Goal: Task Accomplishment & Management: Manage account settings

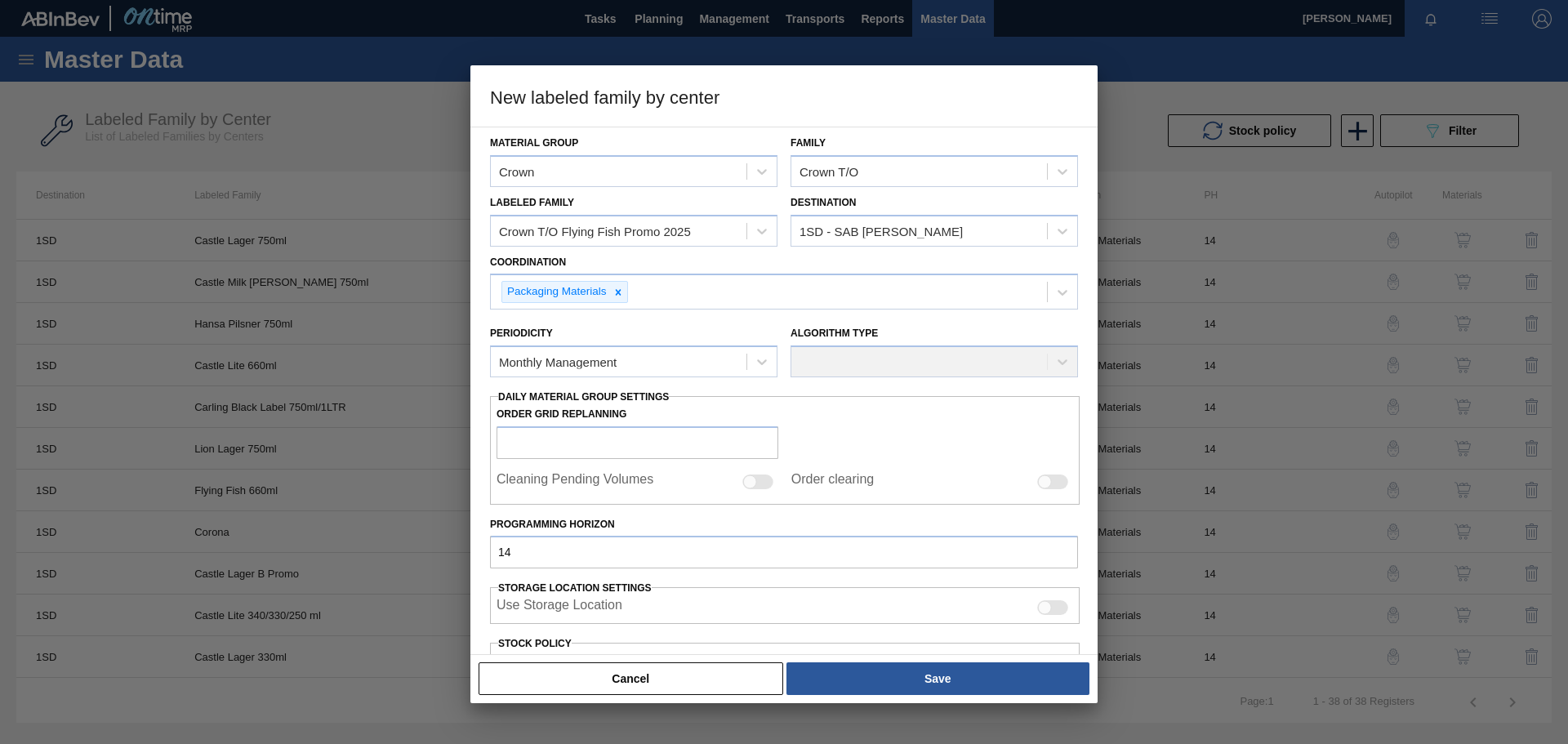
scroll to position [350, 0]
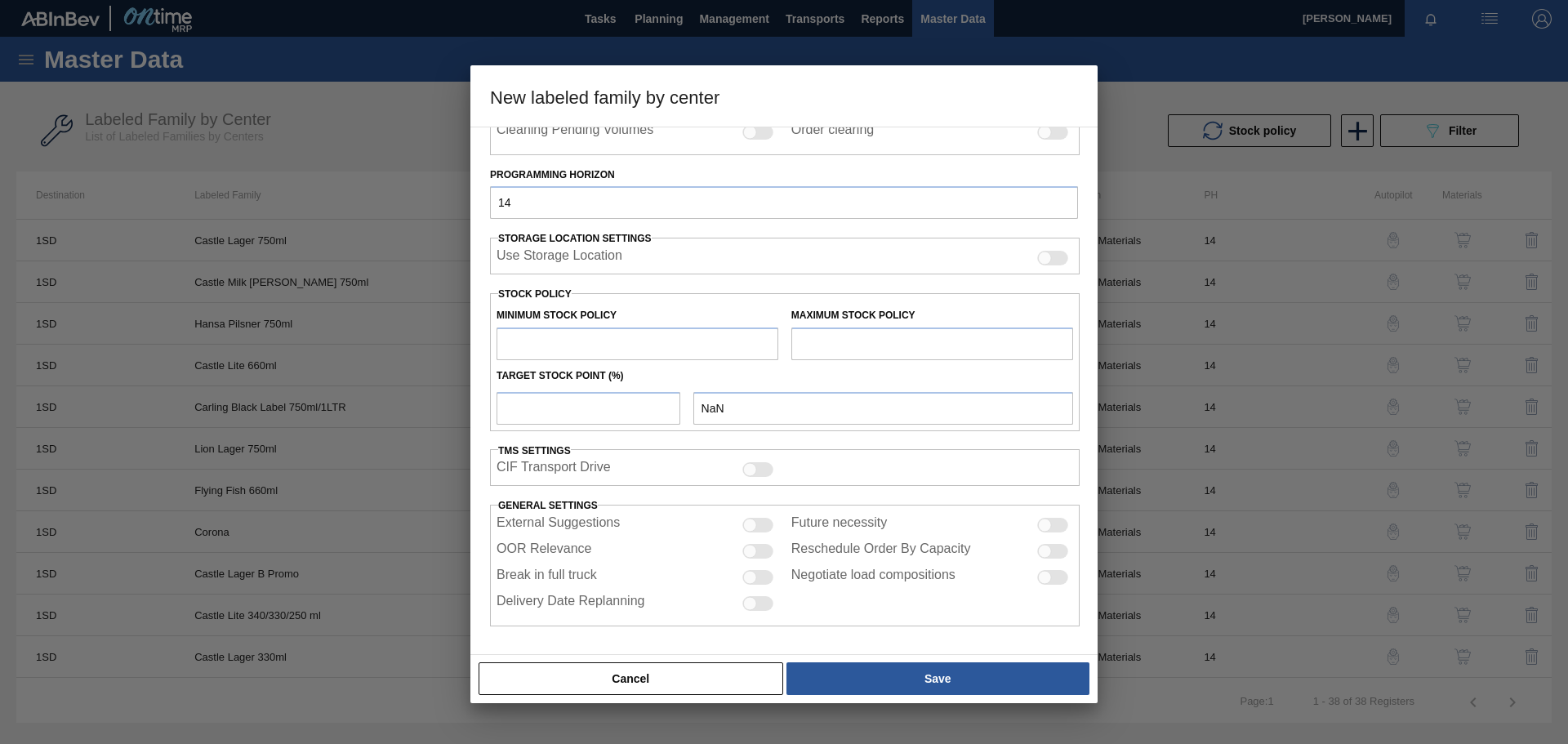
click at [837, 229] on div "Material Group Crown Family Crown T/O Labeled Family Crown T/O Flying Fish Prom…" at bounding box center [783, 201] width 588 height 849
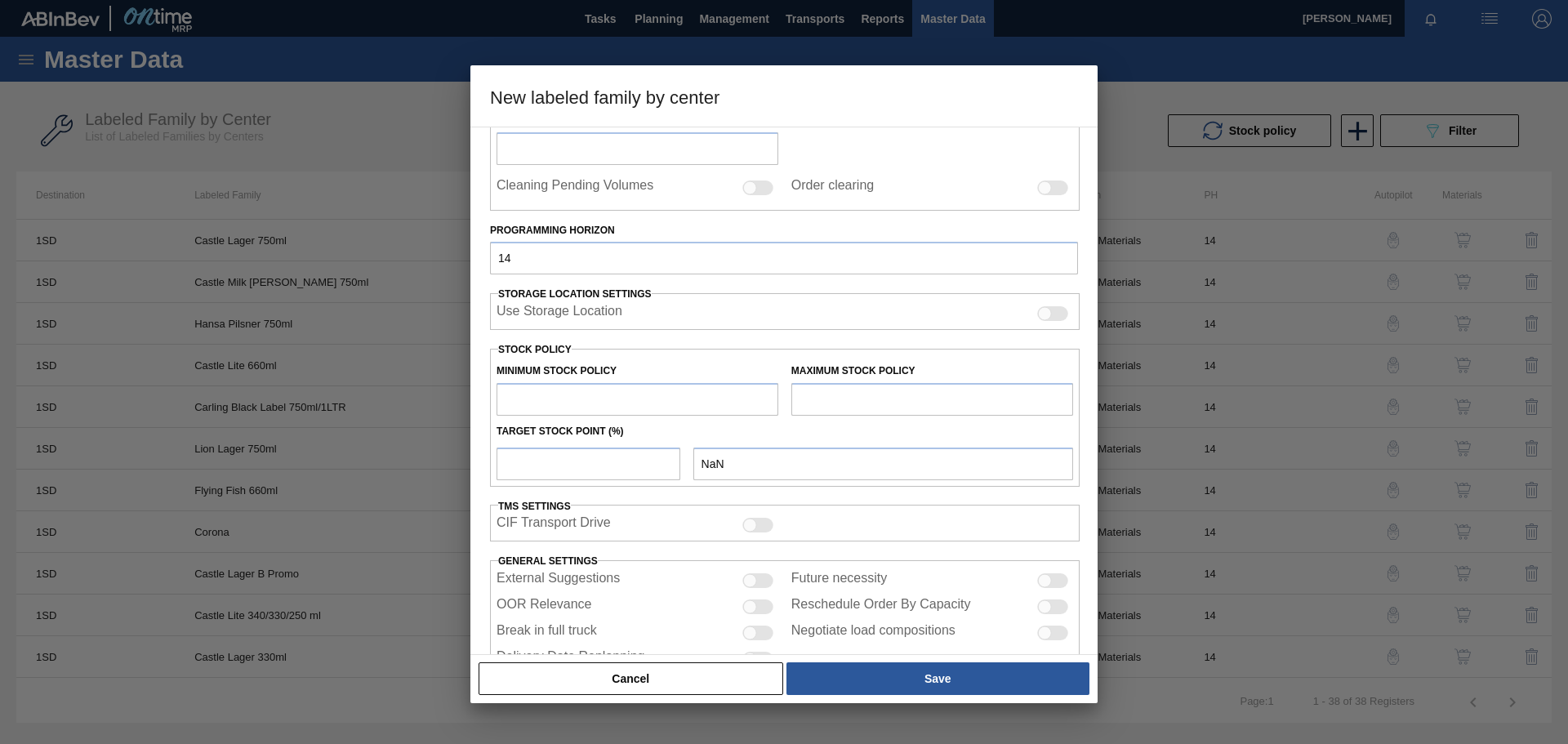
scroll to position [267, 0]
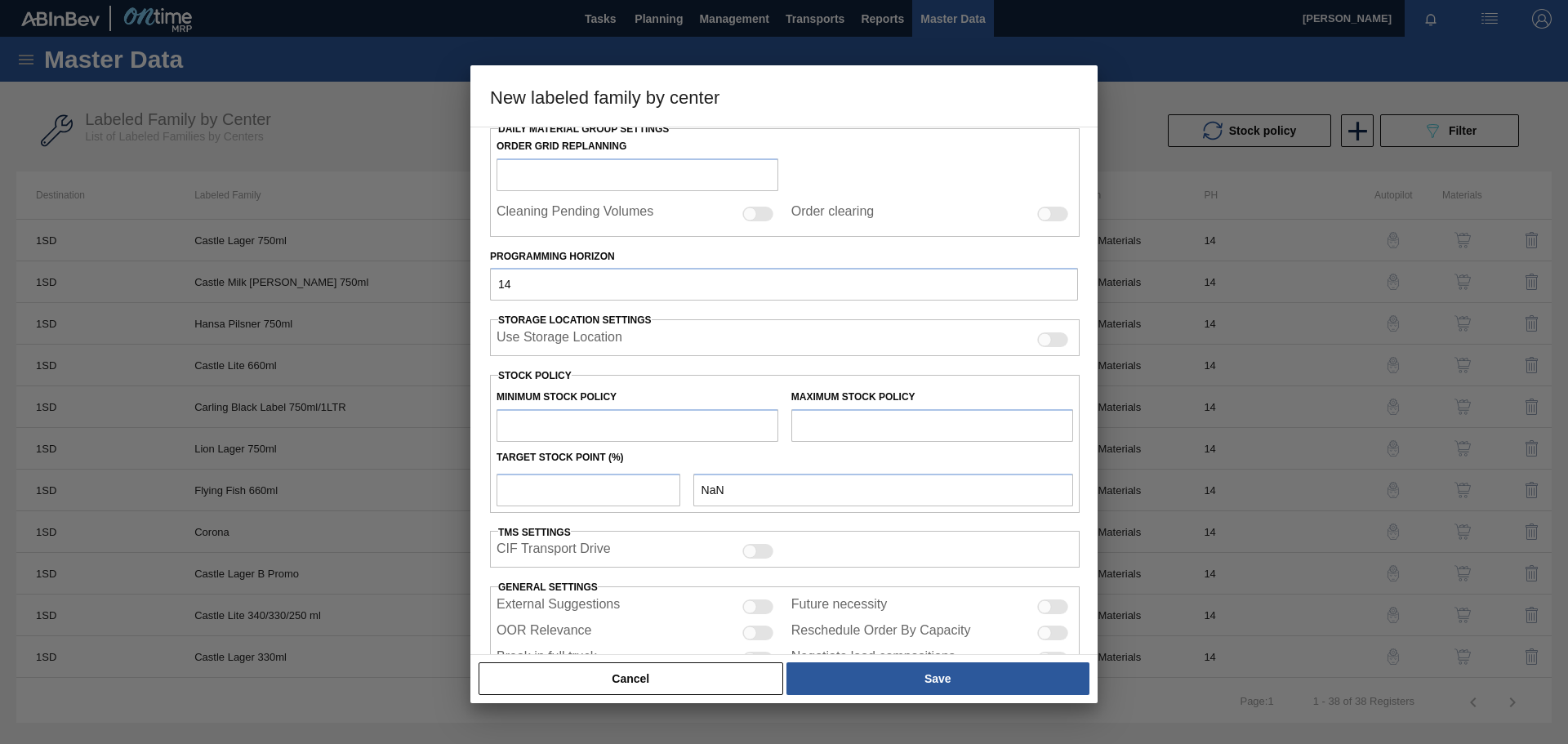
click at [582, 434] on input "text" at bounding box center [637, 426] width 282 height 33
type input "6"
type input "6.000"
type input "60"
type input "60.000"
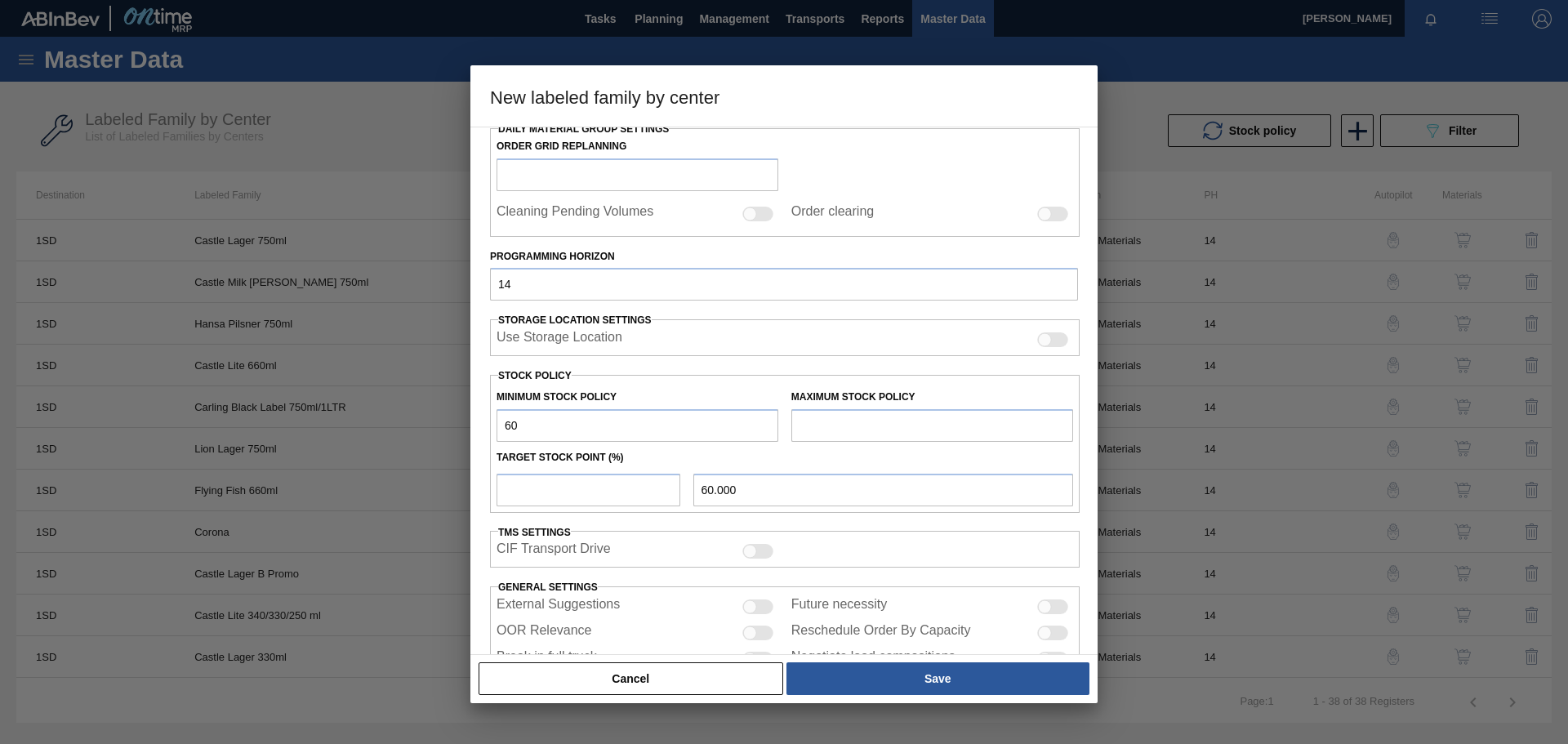
type input "600"
type input "600.000"
type input "6,005"
type input "6,005.000"
type input "60,055"
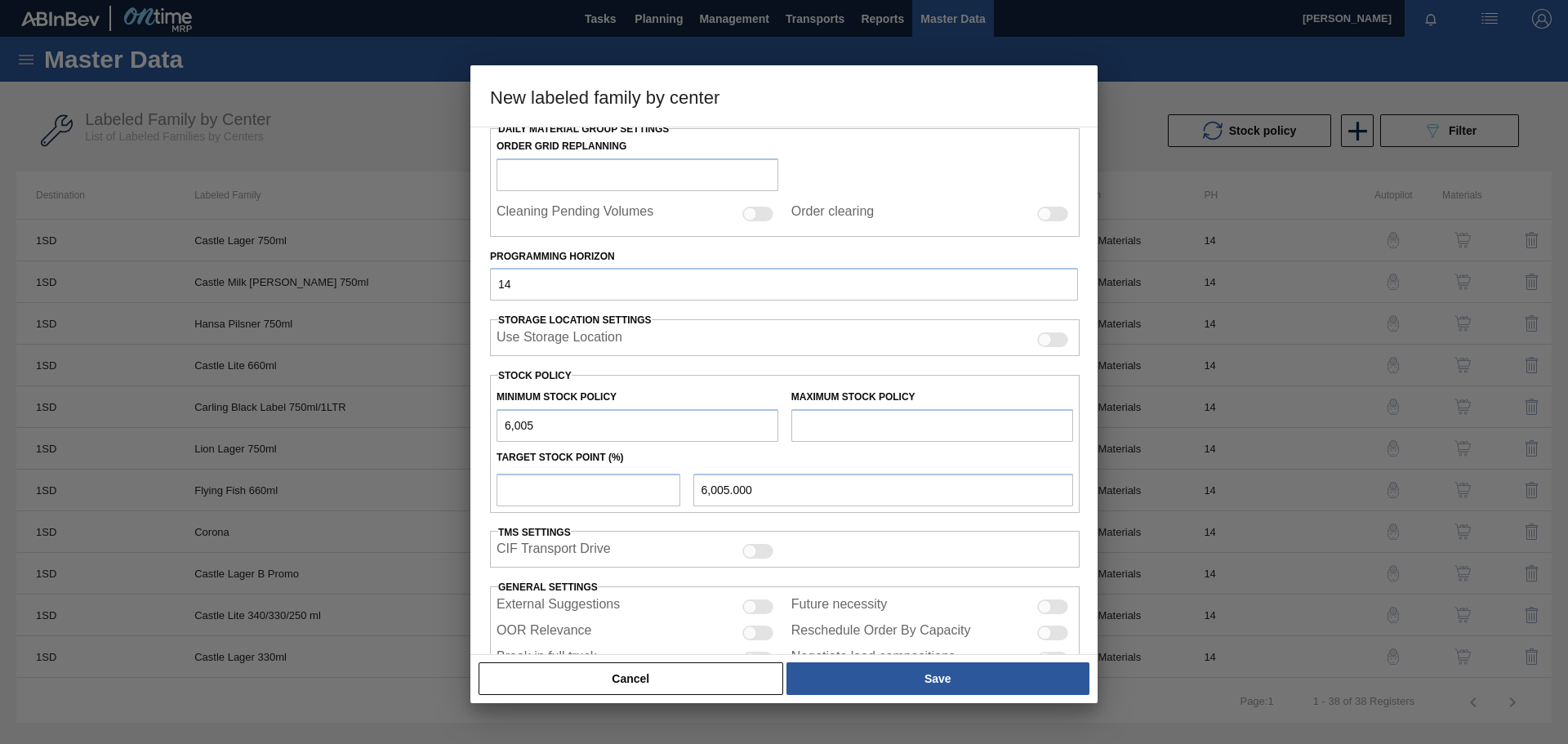
type input "60,055.000"
type input "600,558"
type input "600,558.000"
type input "600,558"
click at [943, 249] on label "Programming Horizon" at bounding box center [783, 257] width 588 height 24
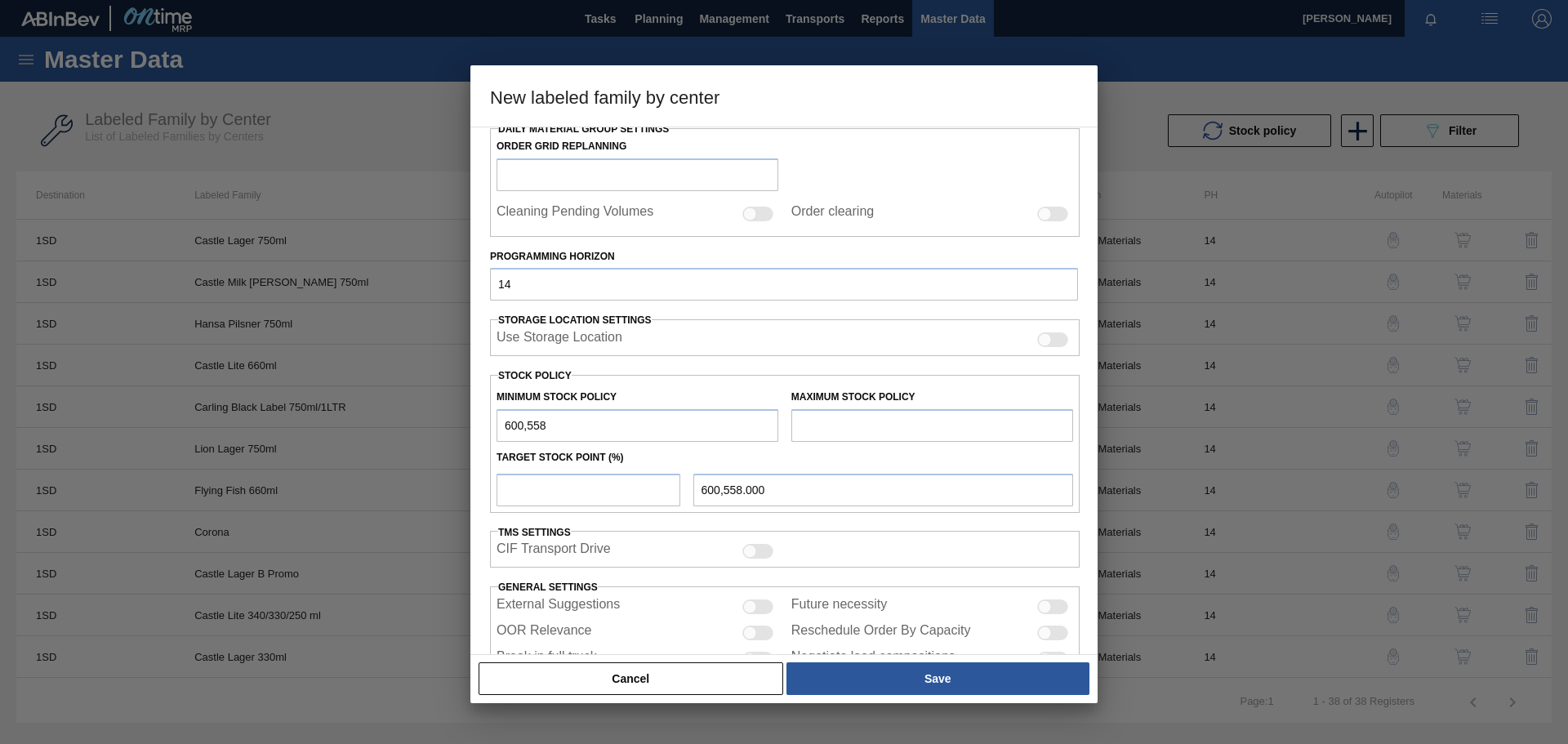
click at [943, 267] on input "14" at bounding box center [783, 284] width 588 height 33
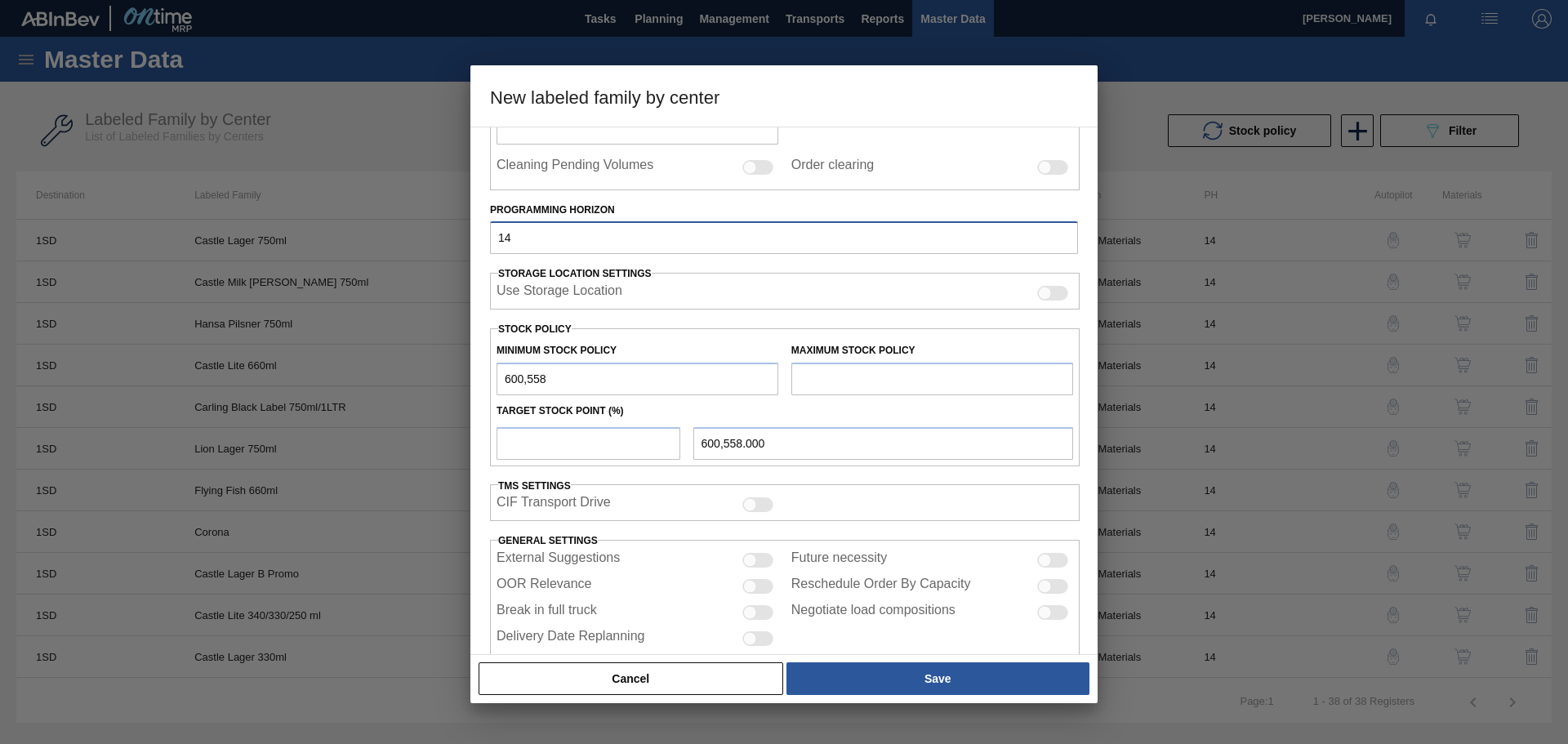
scroll to position [327, 0]
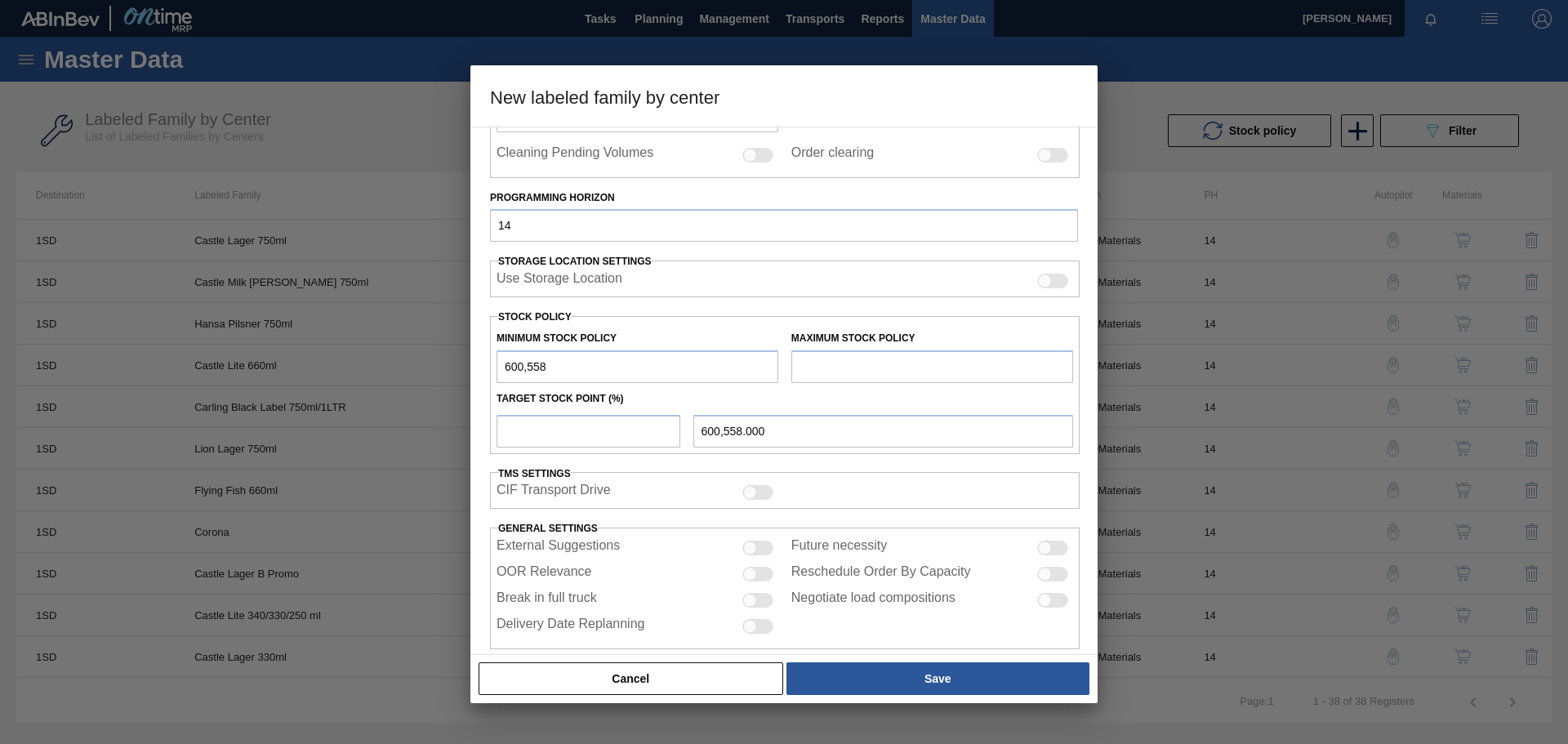
click at [901, 369] on input "text" at bounding box center [933, 367] width 282 height 33
type input "1,251,163"
drag, startPoint x: 555, startPoint y: 363, endPoint x: 483, endPoint y: 361, distance: 72.0
click at [483, 361] on div "Material Group Crown Family Crown T/O Labeled Family Crown T/O Flying Fish Prom…" at bounding box center [784, 390] width 627 height 528
type input "8"
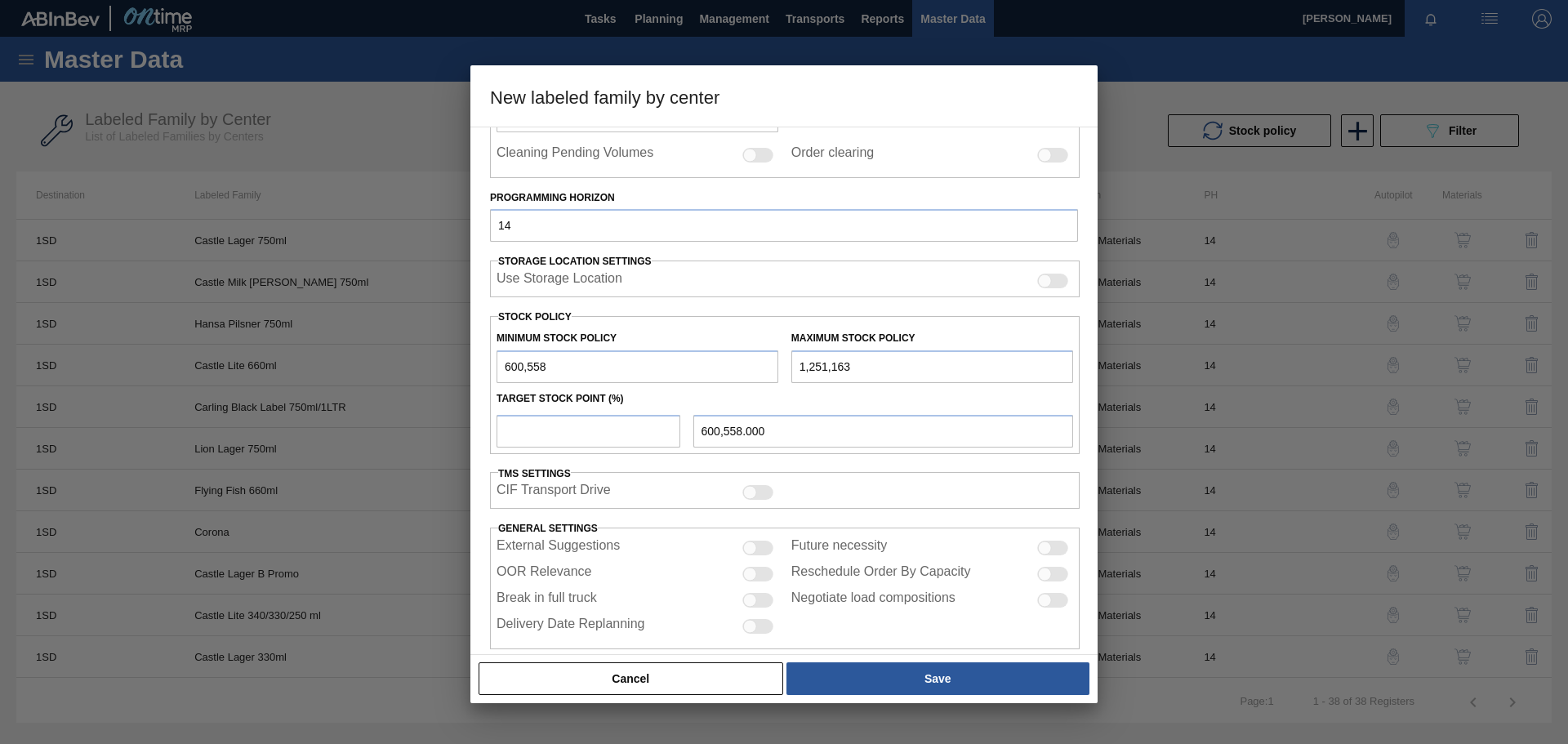
type input "8.000"
type input "80"
type input "80.000"
type input "800"
type input "800.000"
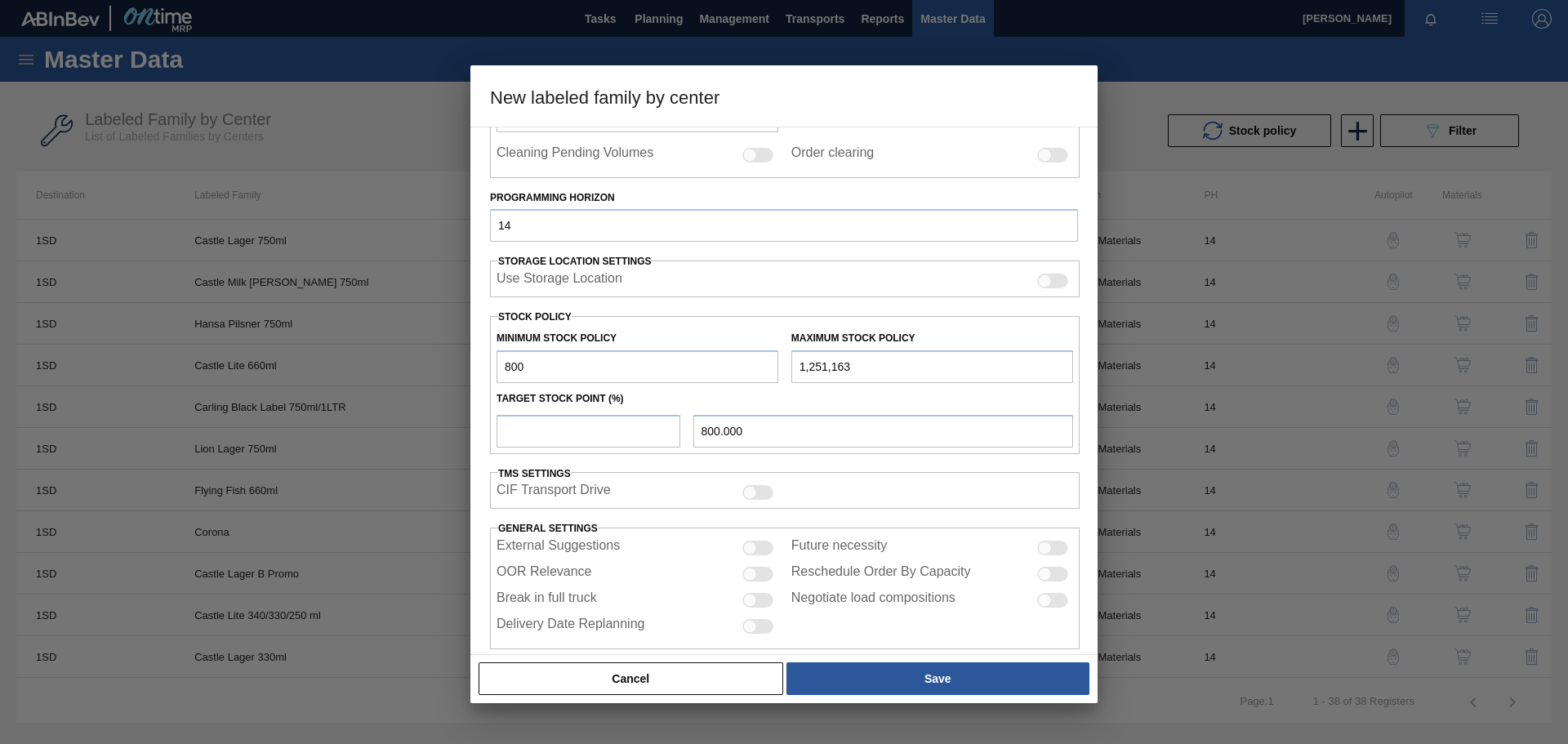
type input "8,007"
type input "8,007.000"
type input "80,074"
type input "80,074.000"
type input "800,744"
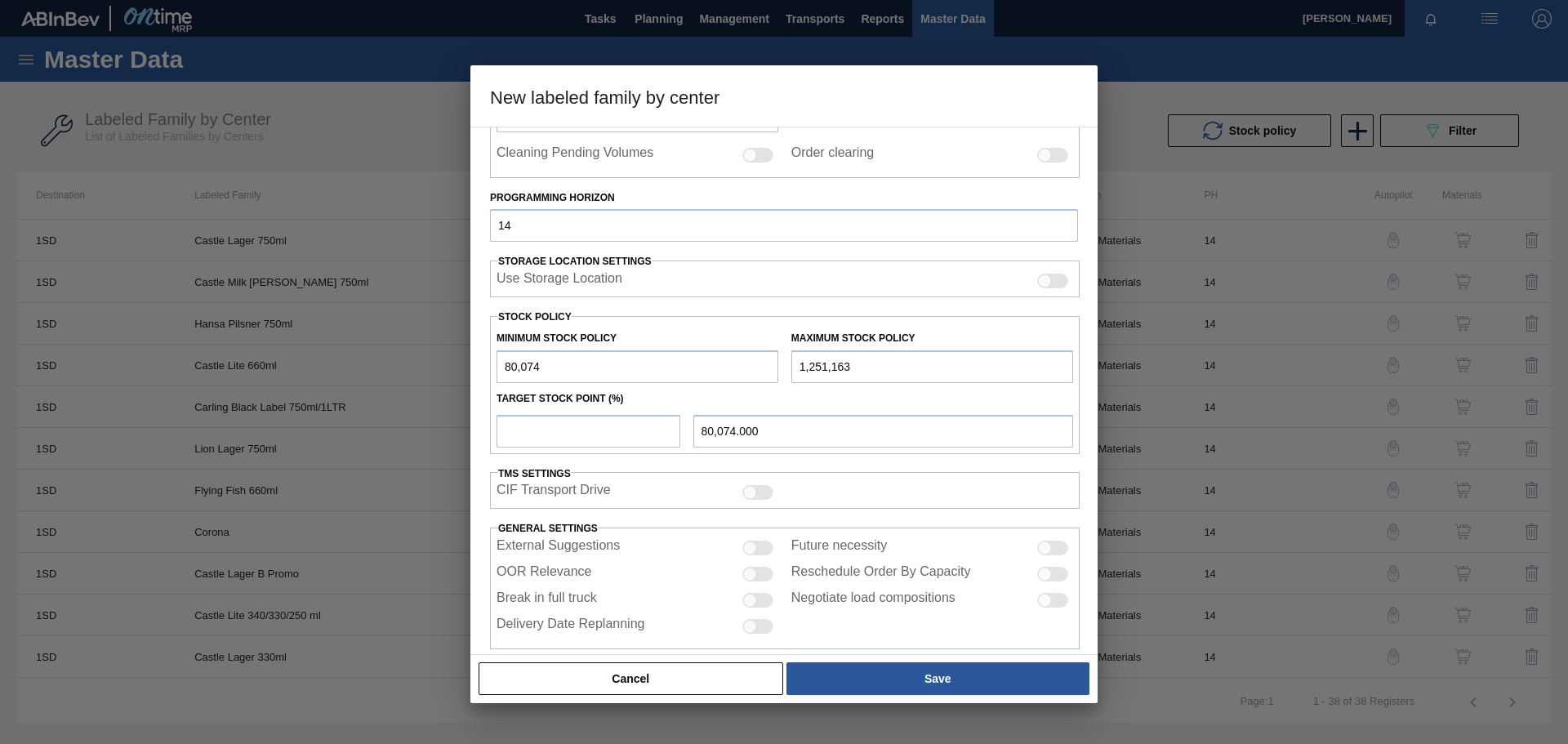
type input "800,744.000"
type input "800,744"
click at [880, 399] on div "Target Stock Point (%)" at bounding box center [784, 399] width 589 height 24
click at [580, 428] on input "number" at bounding box center [588, 431] width 184 height 33
type input "1"
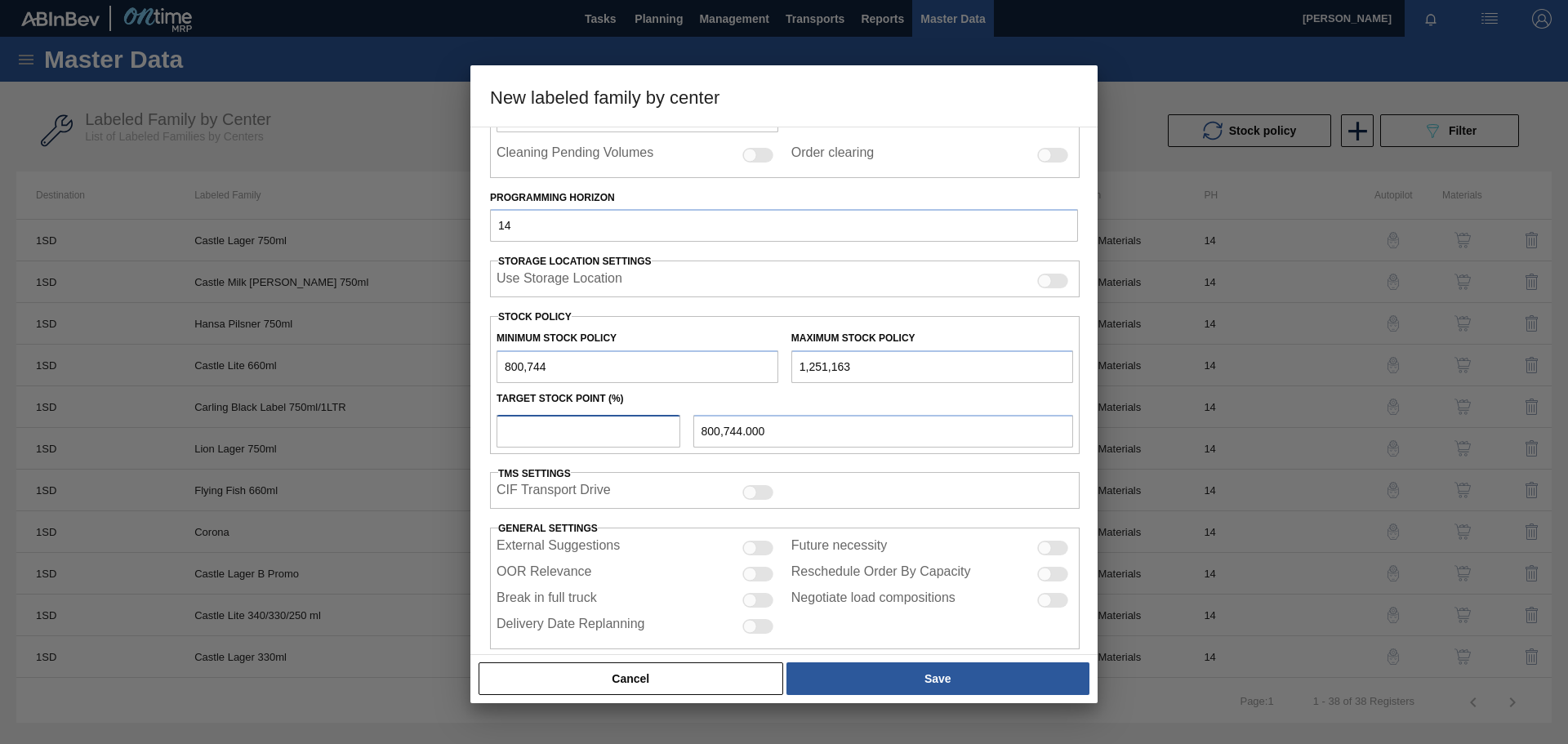
type input "805,248.190"
type input "10"
type input "845,785.900"
type input "100"
type input "1,251,163.000"
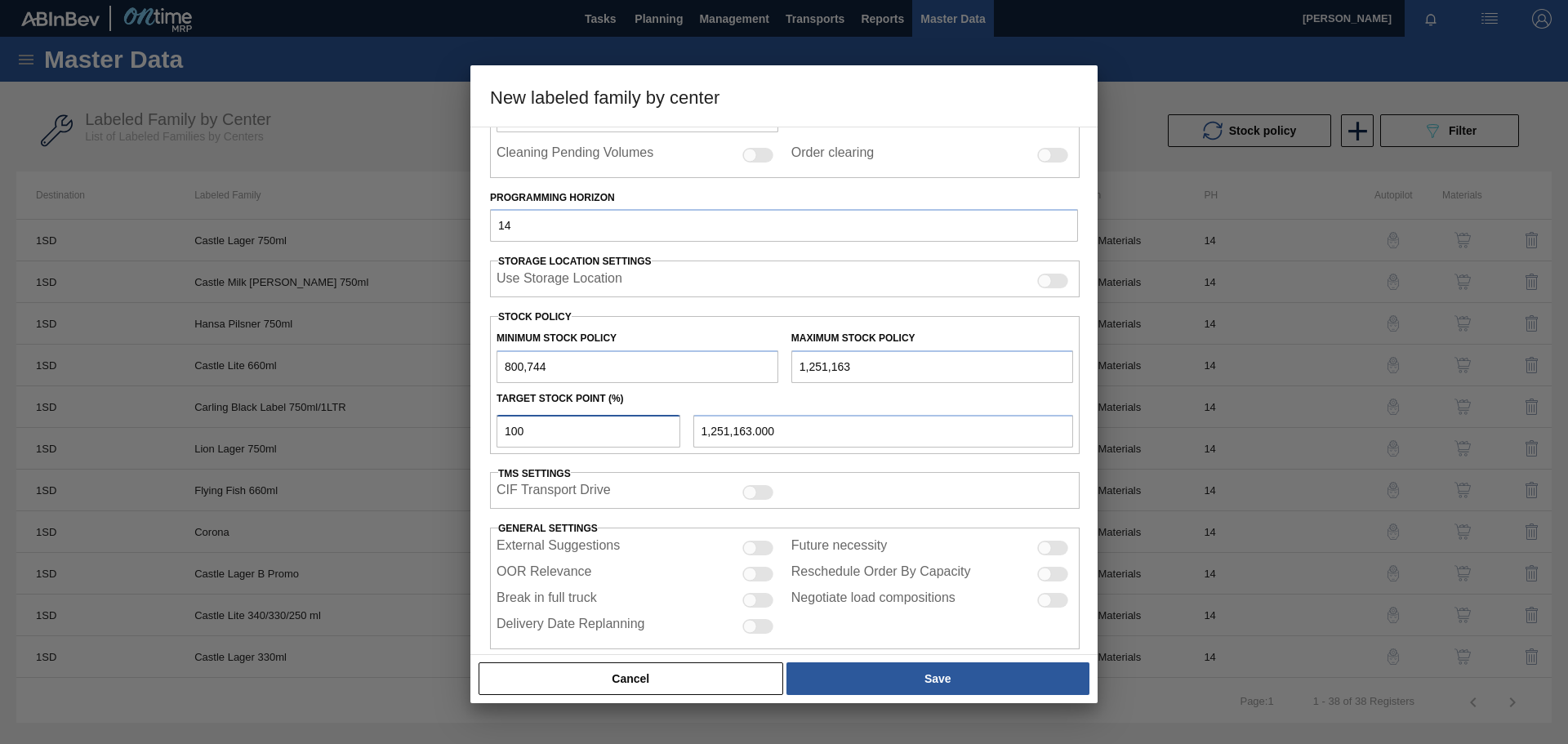
type input "100"
click at [836, 395] on div "Target Stock Point (%)" at bounding box center [784, 399] width 589 height 24
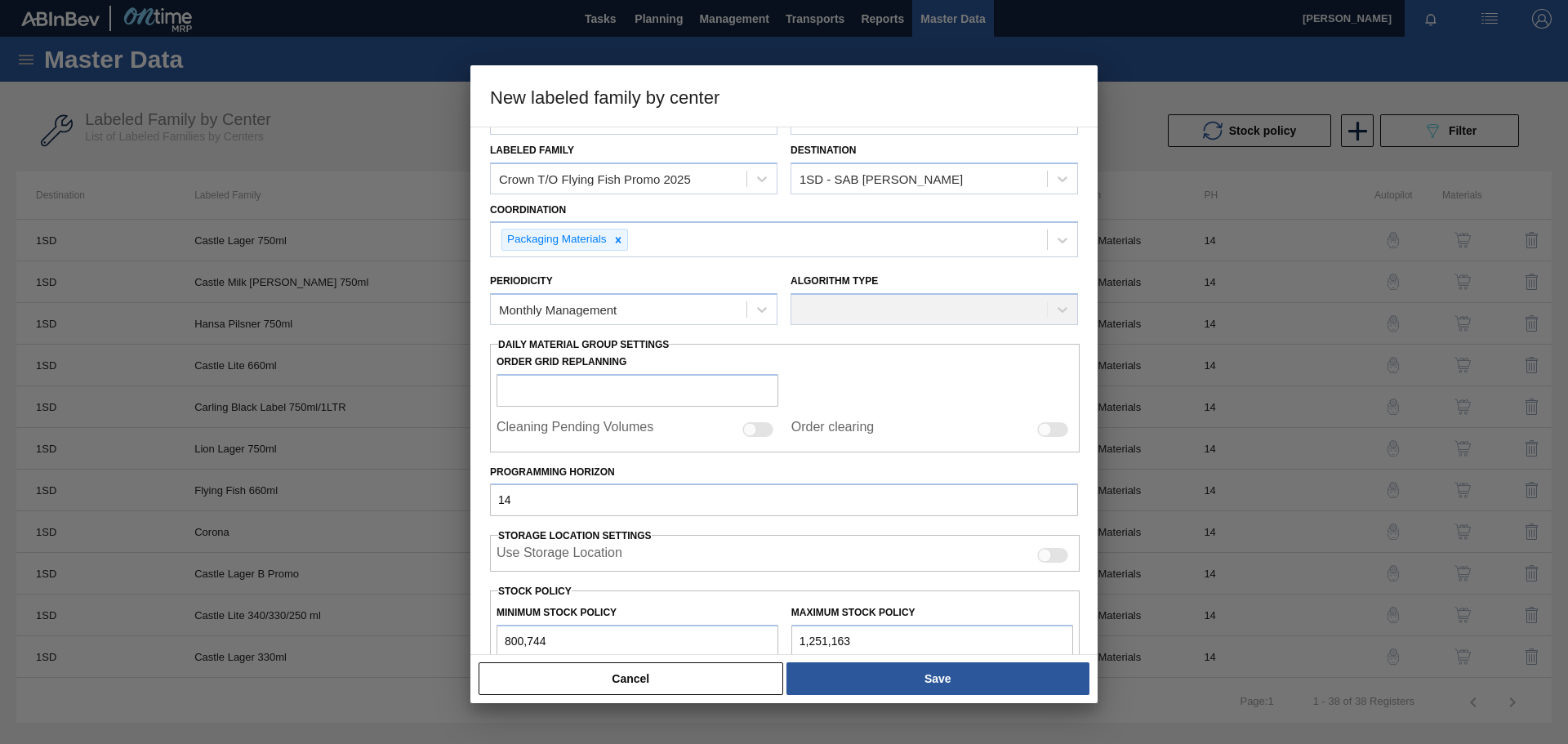
scroll to position [81, 0]
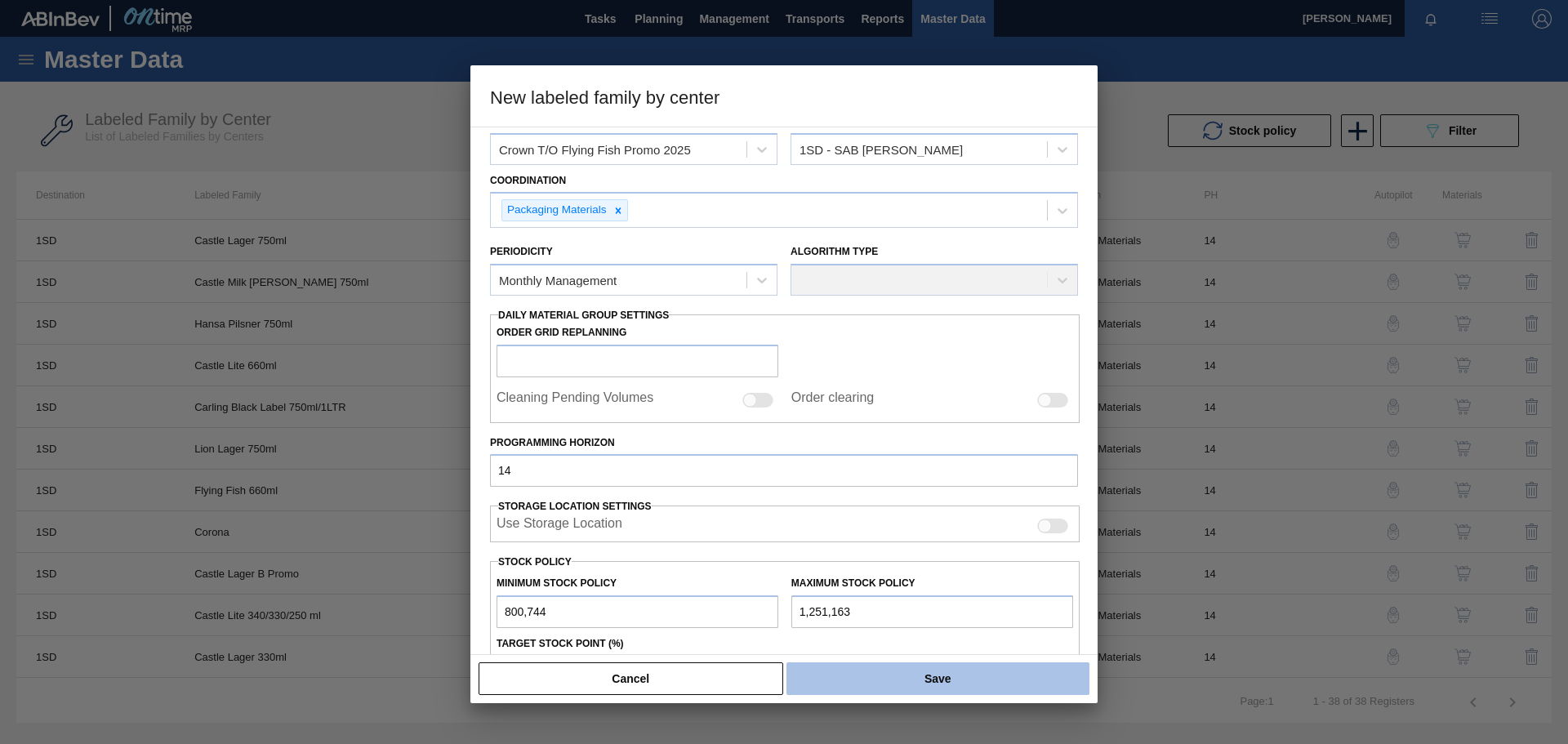
click at [895, 680] on button "Save" at bounding box center [937, 679] width 303 height 33
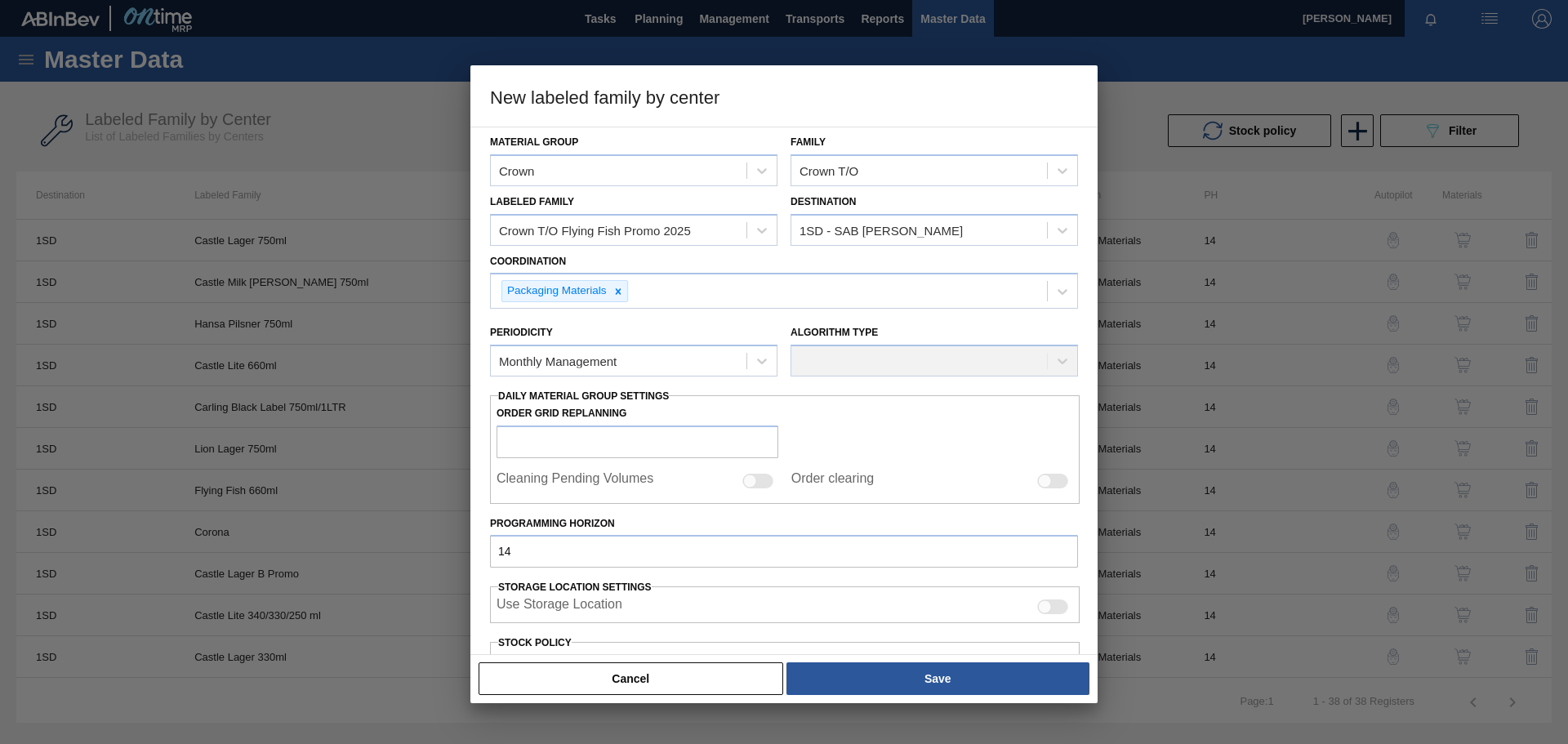
scroll to position [0, 0]
click at [766, 362] on icon at bounding box center [761, 361] width 16 height 16
click at [579, 397] on div "Monthly Management" at bounding box center [634, 403] width 288 height 31
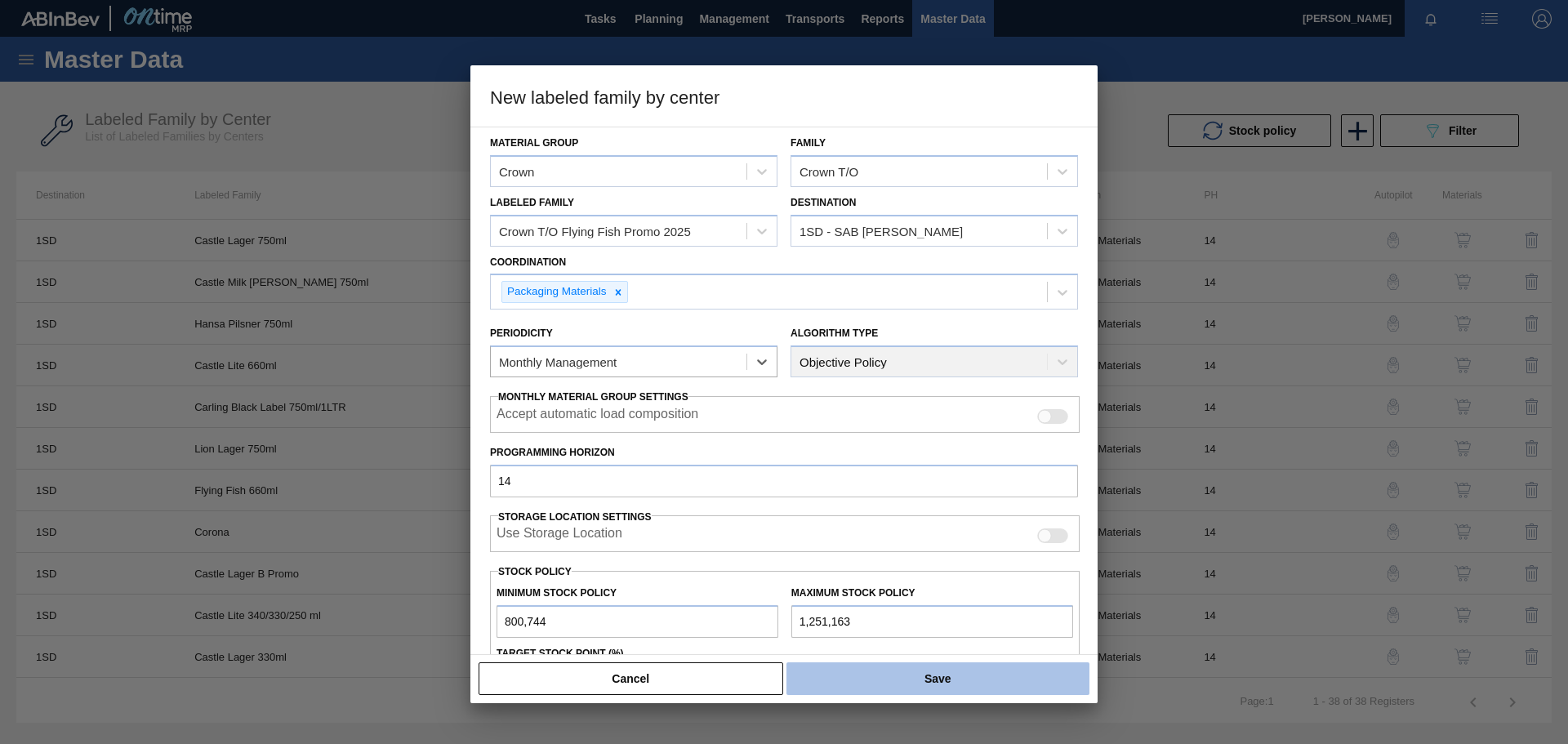
click at [911, 682] on button "Save" at bounding box center [937, 679] width 303 height 33
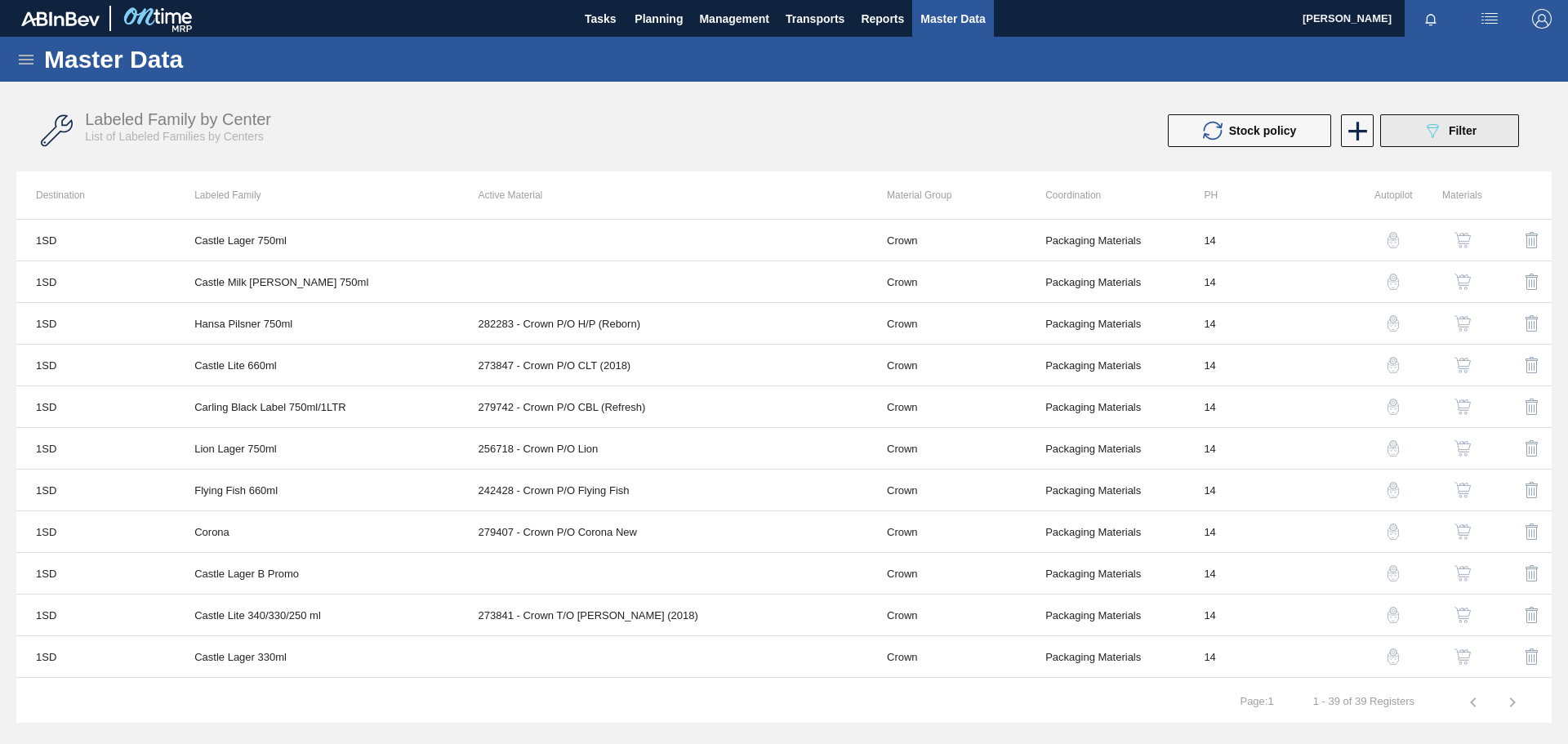
click at [1473, 125] on span "Filter" at bounding box center [1462, 131] width 28 height 13
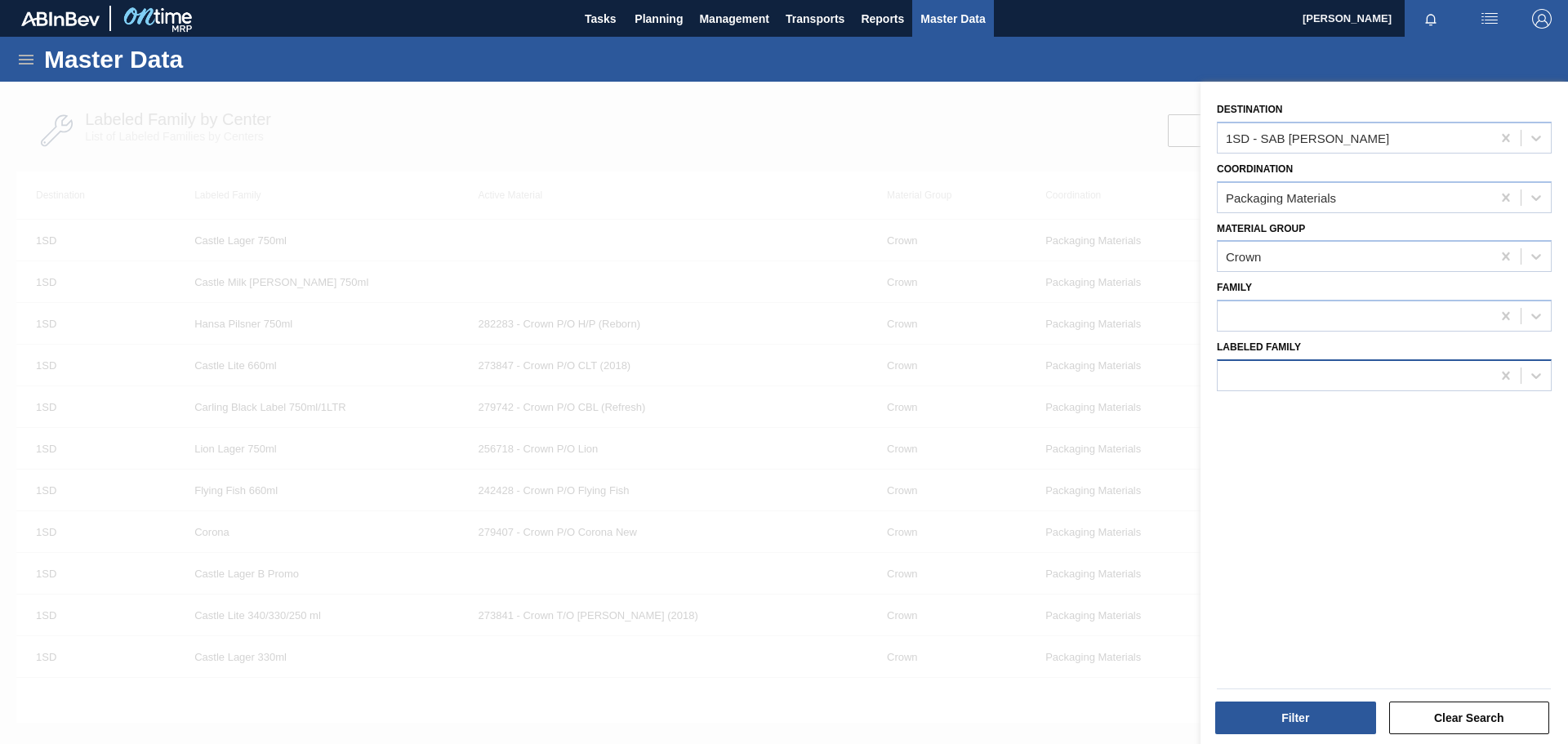
click at [1267, 367] on div at bounding box center [1353, 375] width 273 height 24
paste Family "Crown T/O Flying Fish Promo 2025"
type Family "Crown T/O Flying Fish Promo 2025"
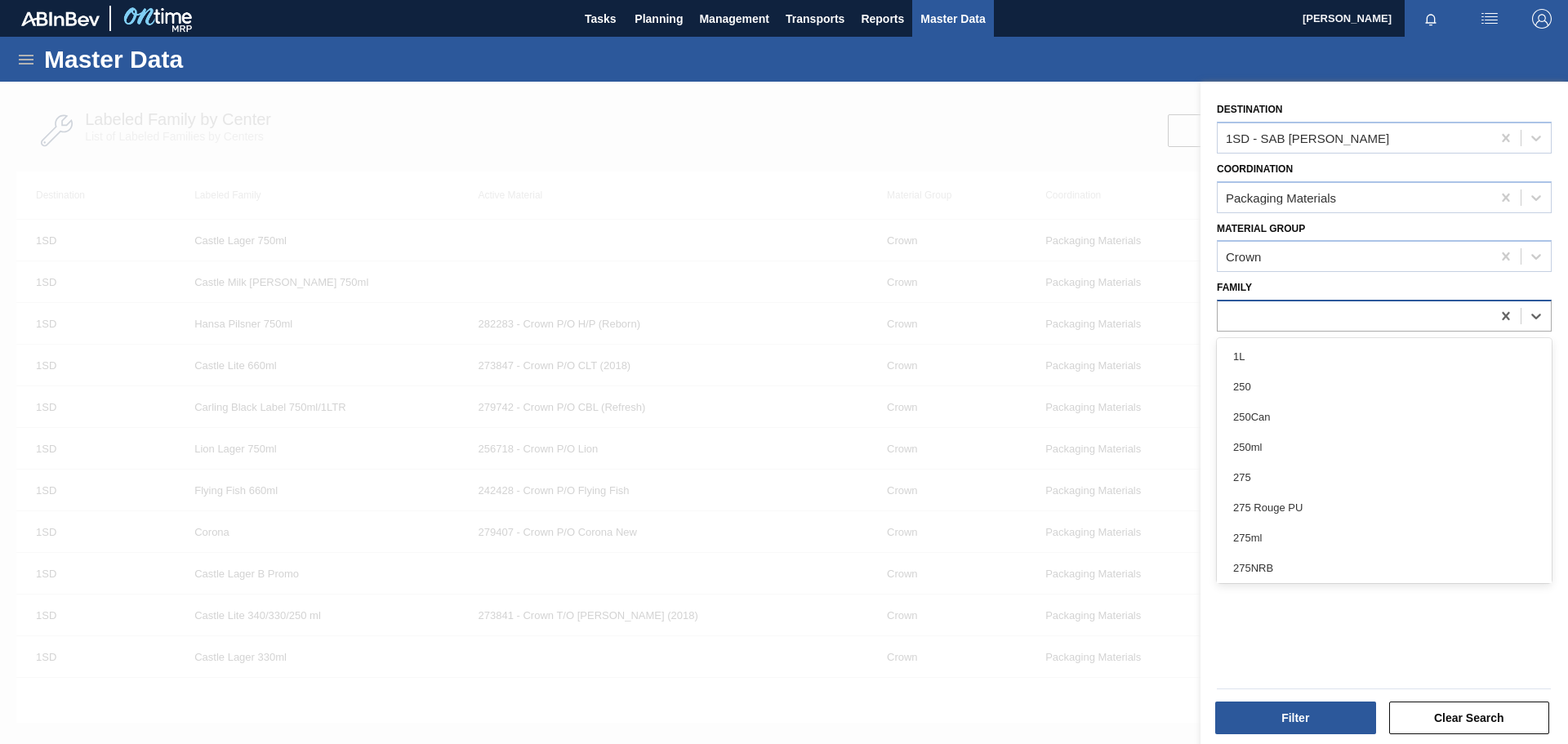
click at [1285, 319] on div at bounding box center [1353, 316] width 273 height 24
paste input "Crown T/O Flying Fish Promo 2025"
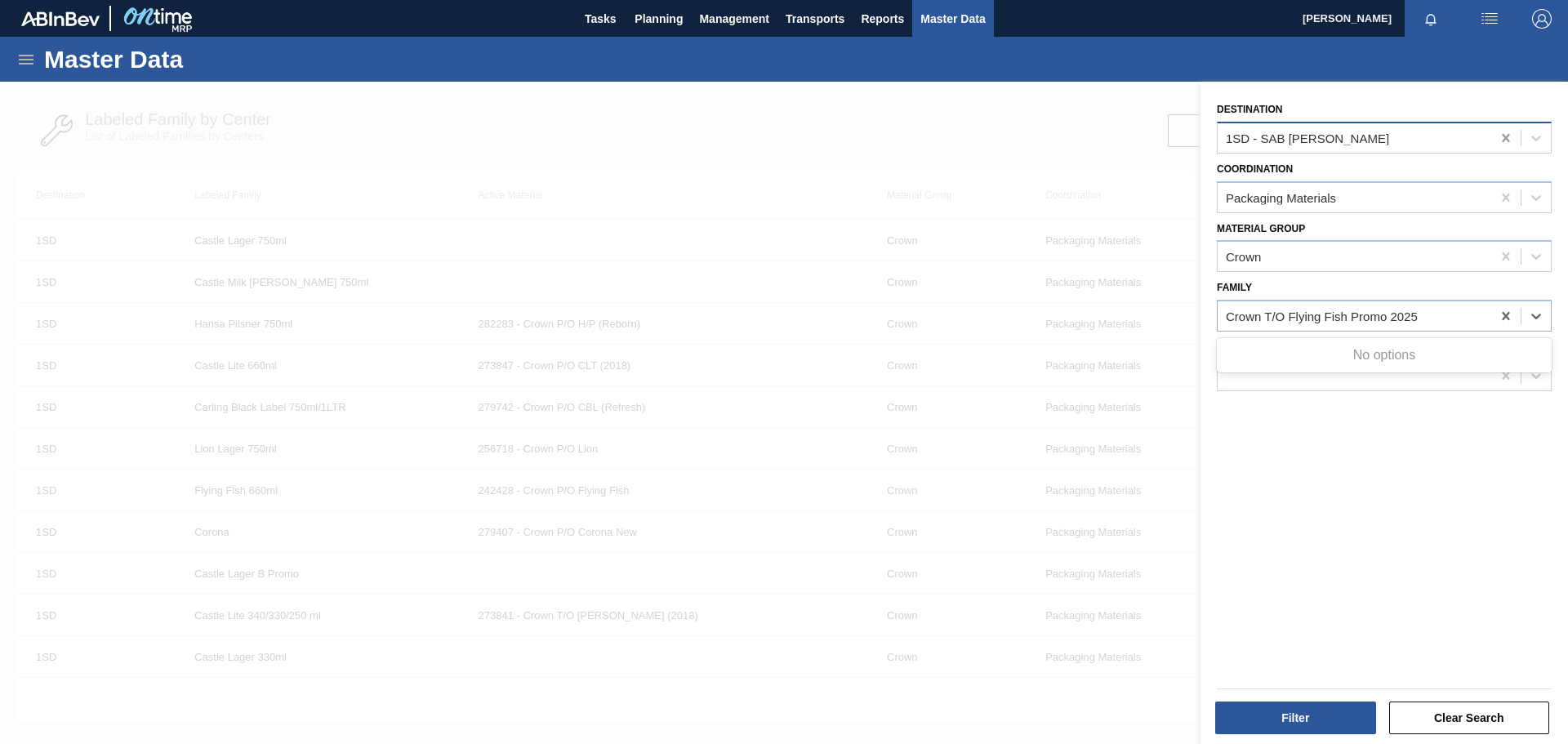
type input "Crown T/O Flying Fish Promo 2025"
click at [1504, 137] on icon at bounding box center [1506, 138] width 8 height 9
click at [1505, 201] on icon at bounding box center [1506, 198] width 16 height 16
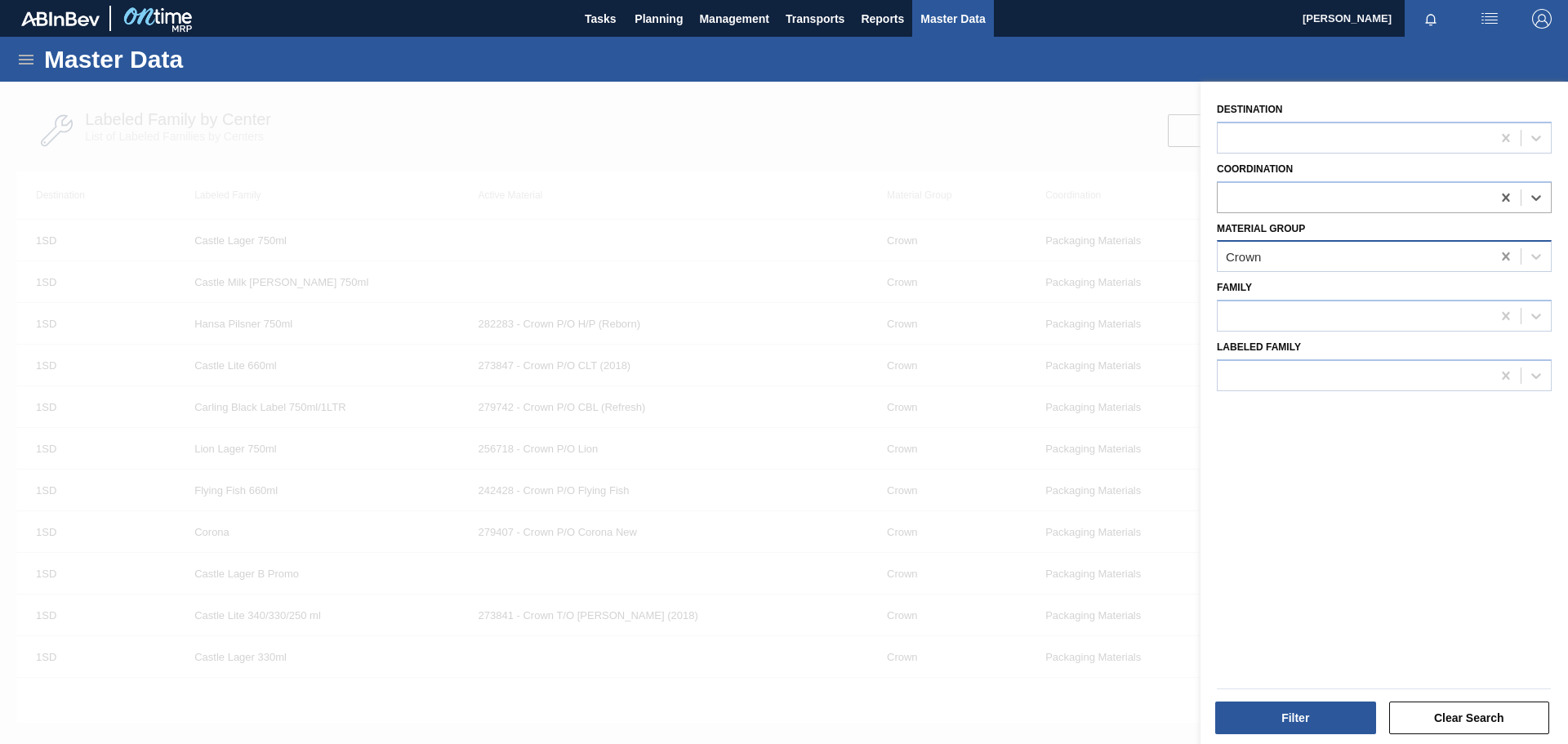
click at [1516, 257] on div at bounding box center [1506, 256] width 30 height 30
click at [1503, 257] on icon at bounding box center [1506, 256] width 8 height 9
click at [1288, 372] on div at bounding box center [1353, 375] width 273 height 24
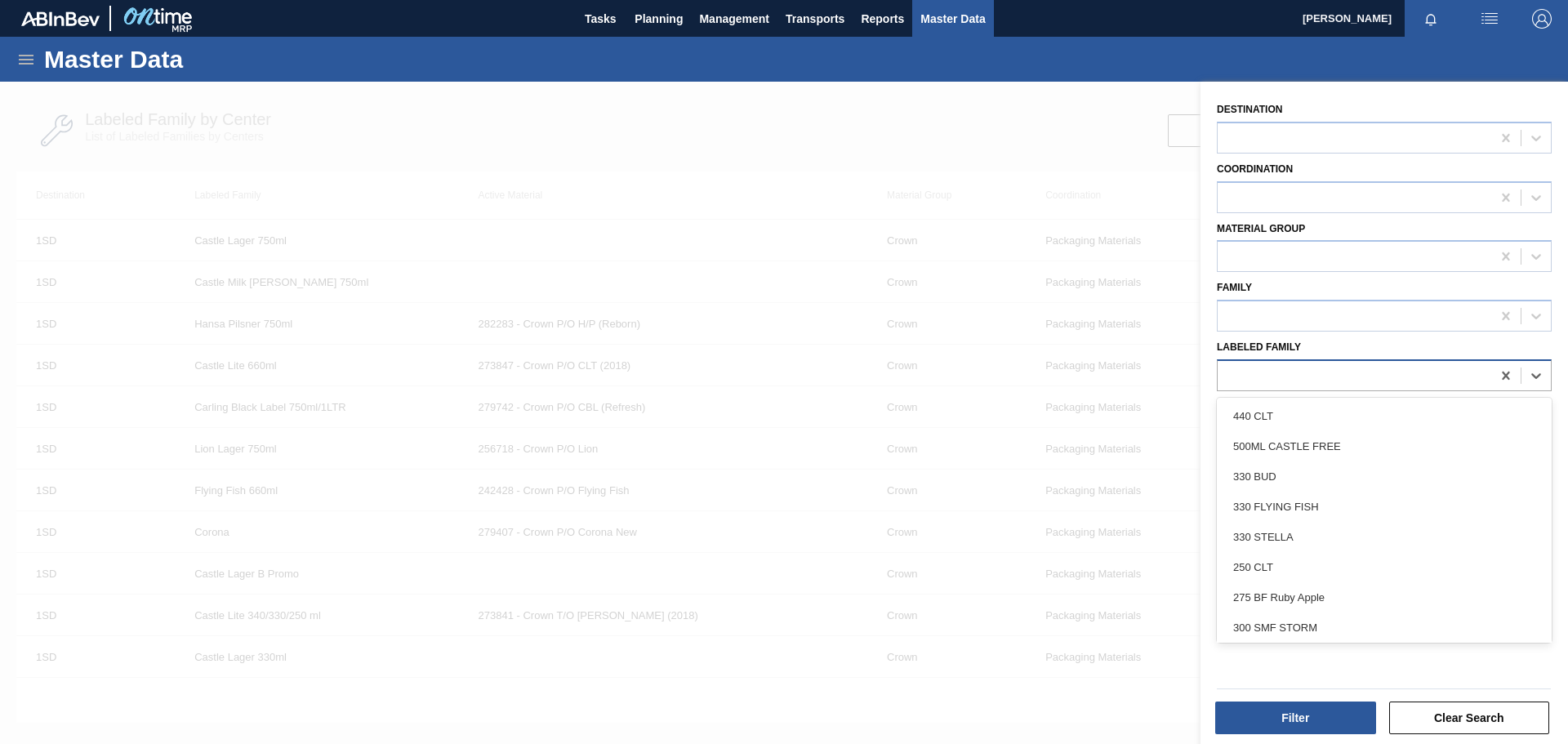
paste Family "Crown T/O Flying Fish Promo 2025"
type Family "Crown T/O"
click at [1507, 376] on icon at bounding box center [1506, 375] width 16 height 16
click at [1504, 378] on icon at bounding box center [1506, 376] width 8 height 9
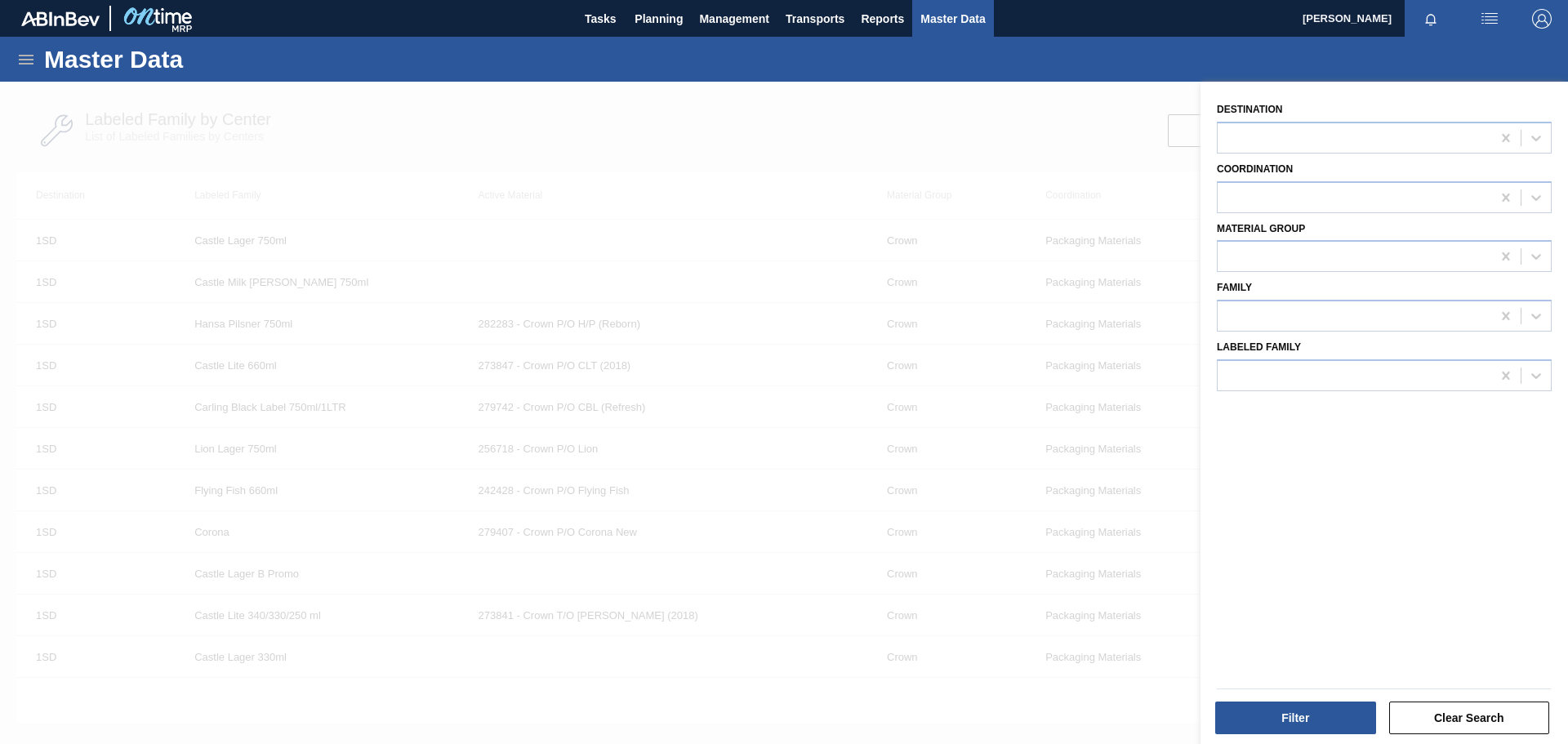
click at [1057, 128] on div at bounding box center [784, 453] width 1568 height 744
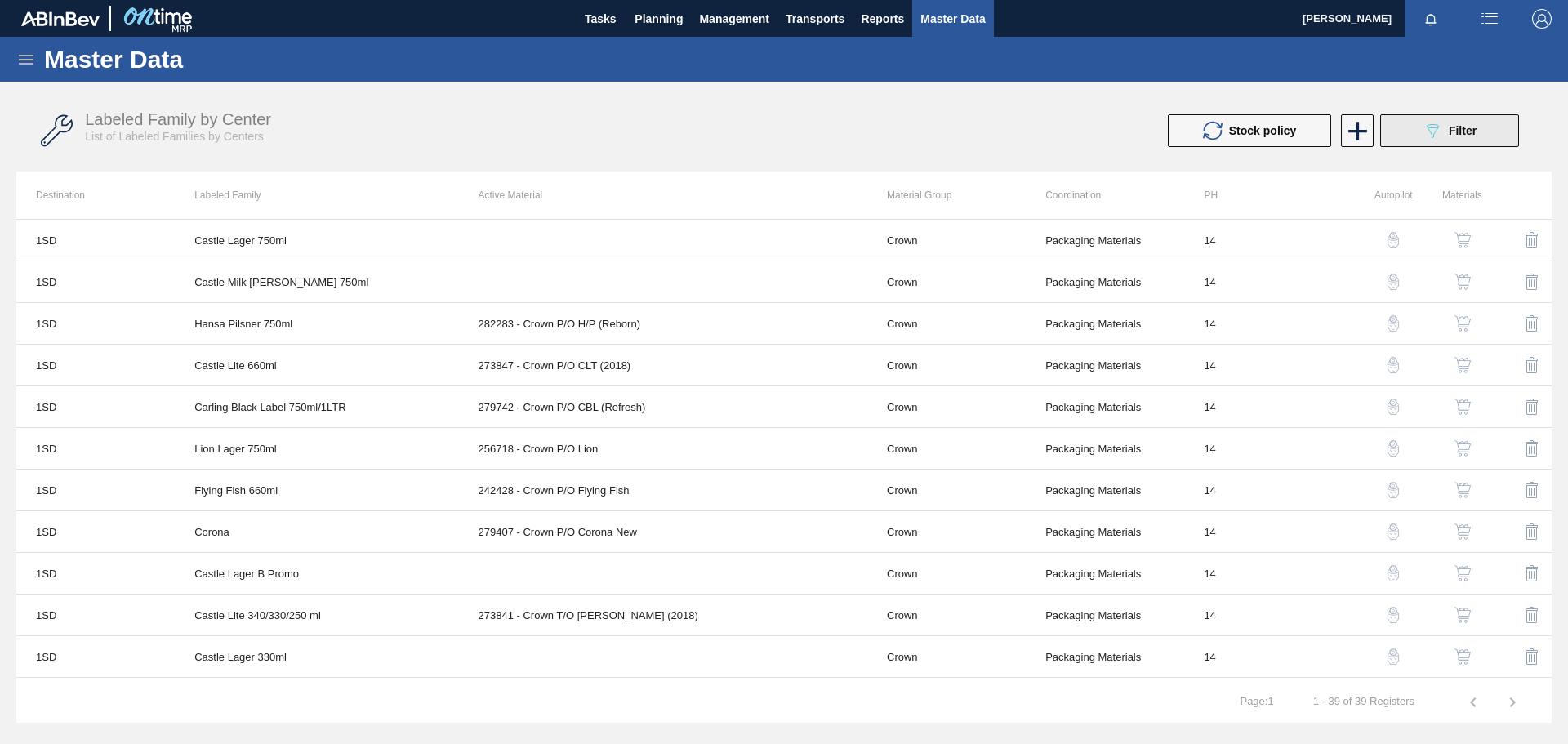
click at [1472, 135] on span "Filter" at bounding box center [1462, 131] width 28 height 13
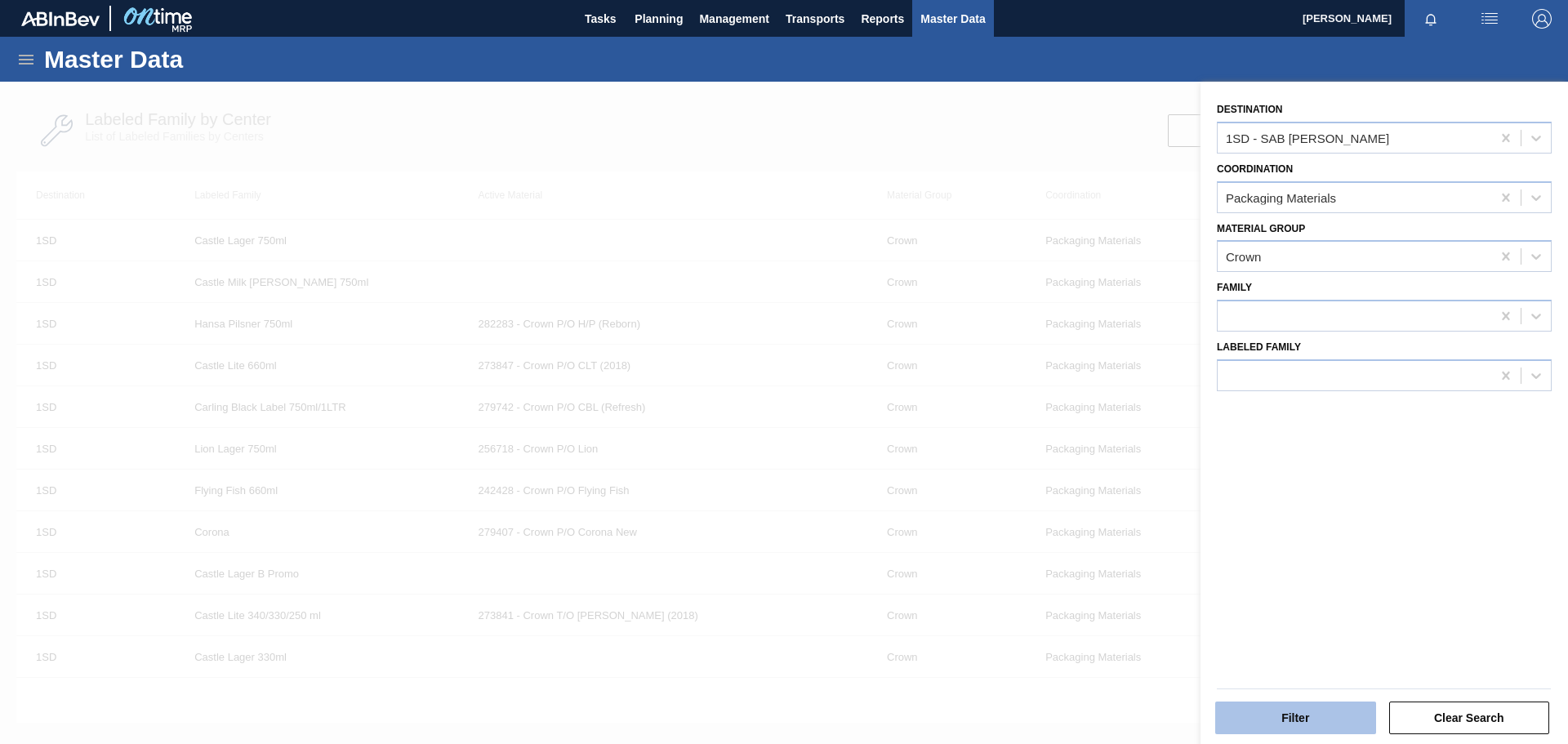
click at [1303, 715] on button "Filter" at bounding box center [1296, 718] width 161 height 33
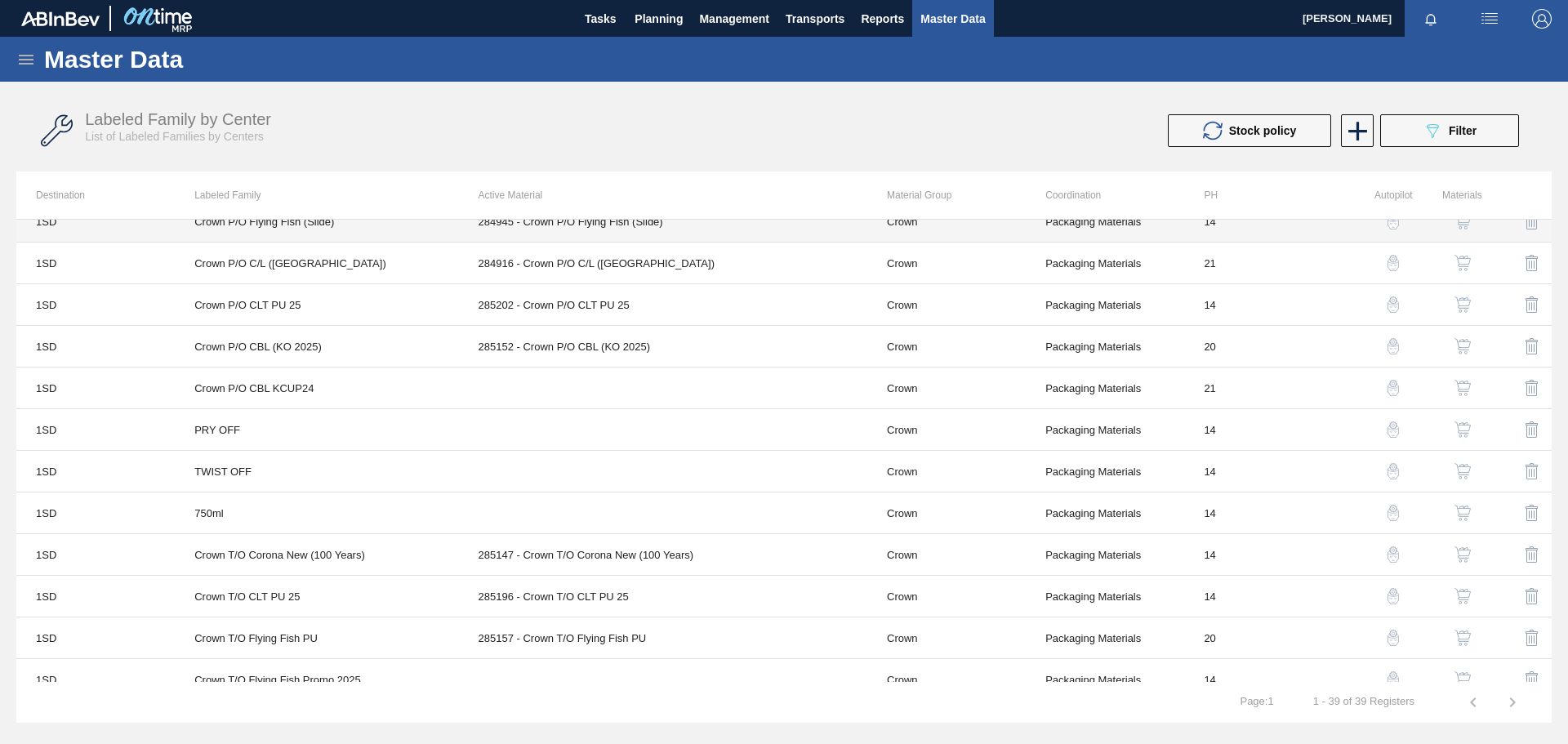
scroll to position [1162, 0]
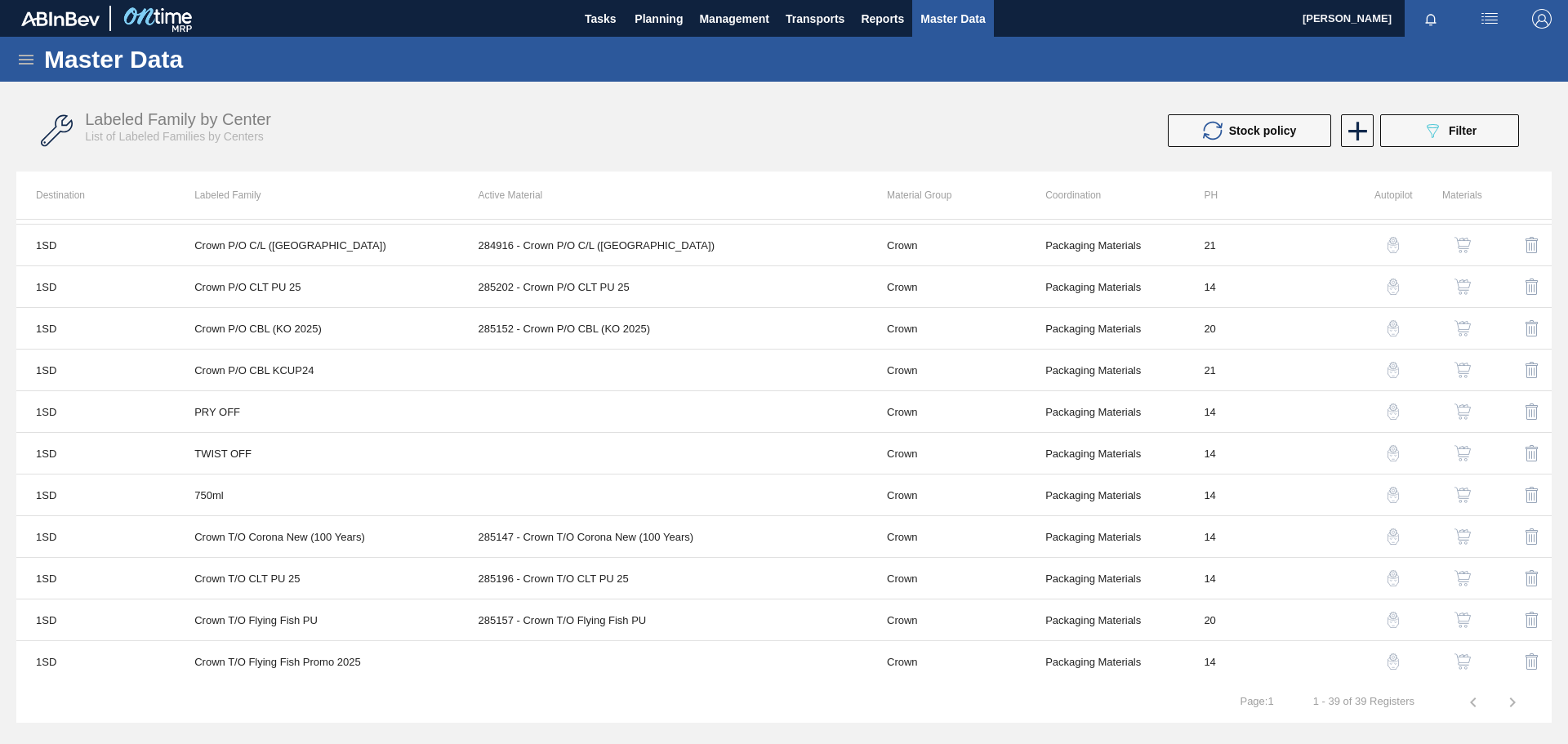
click at [1460, 662] on img "button" at bounding box center [1462, 662] width 16 height 16
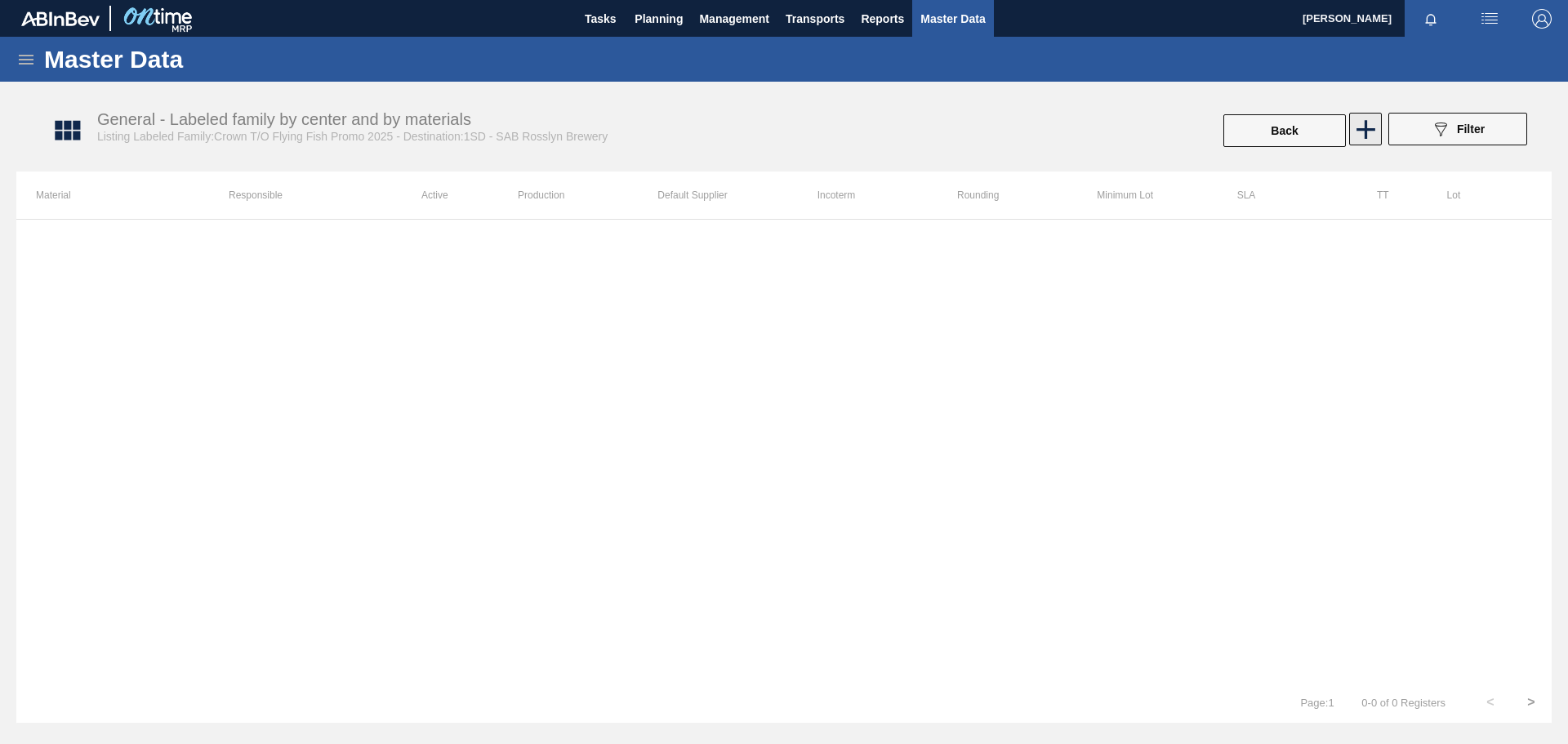
click at [1372, 129] on icon at bounding box center [1366, 129] width 19 height 19
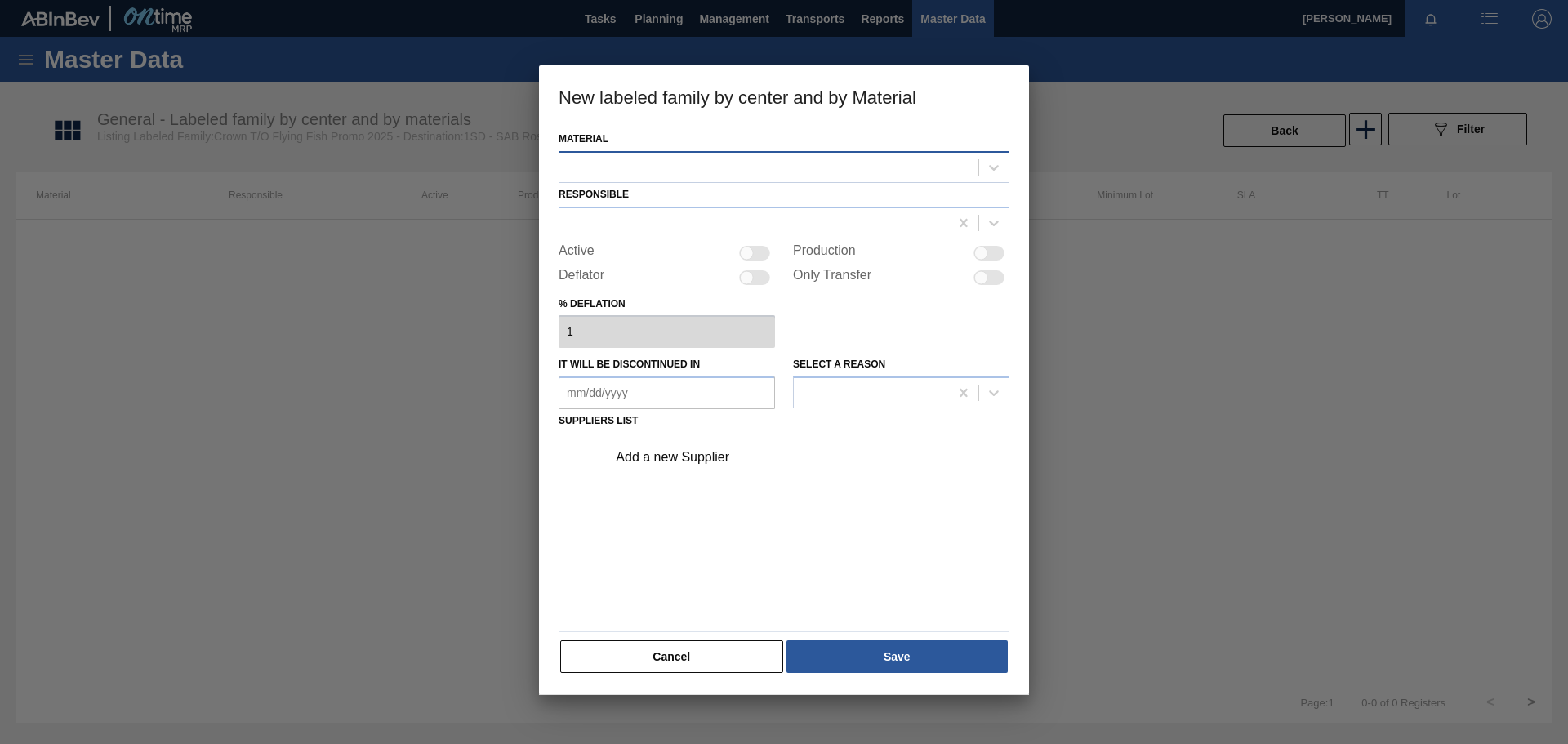
click at [625, 163] on div at bounding box center [769, 167] width 419 height 24
paste input "Crown T/O Flying Fish Promo 2025"
type input "Crown T/O Flying Fish Promo 2025"
click at [812, 130] on div "Material Use Up and Down to choose options, press Enter to select the currently…" at bounding box center [784, 155] width 450 height 56
click at [653, 166] on div at bounding box center [769, 167] width 419 height 24
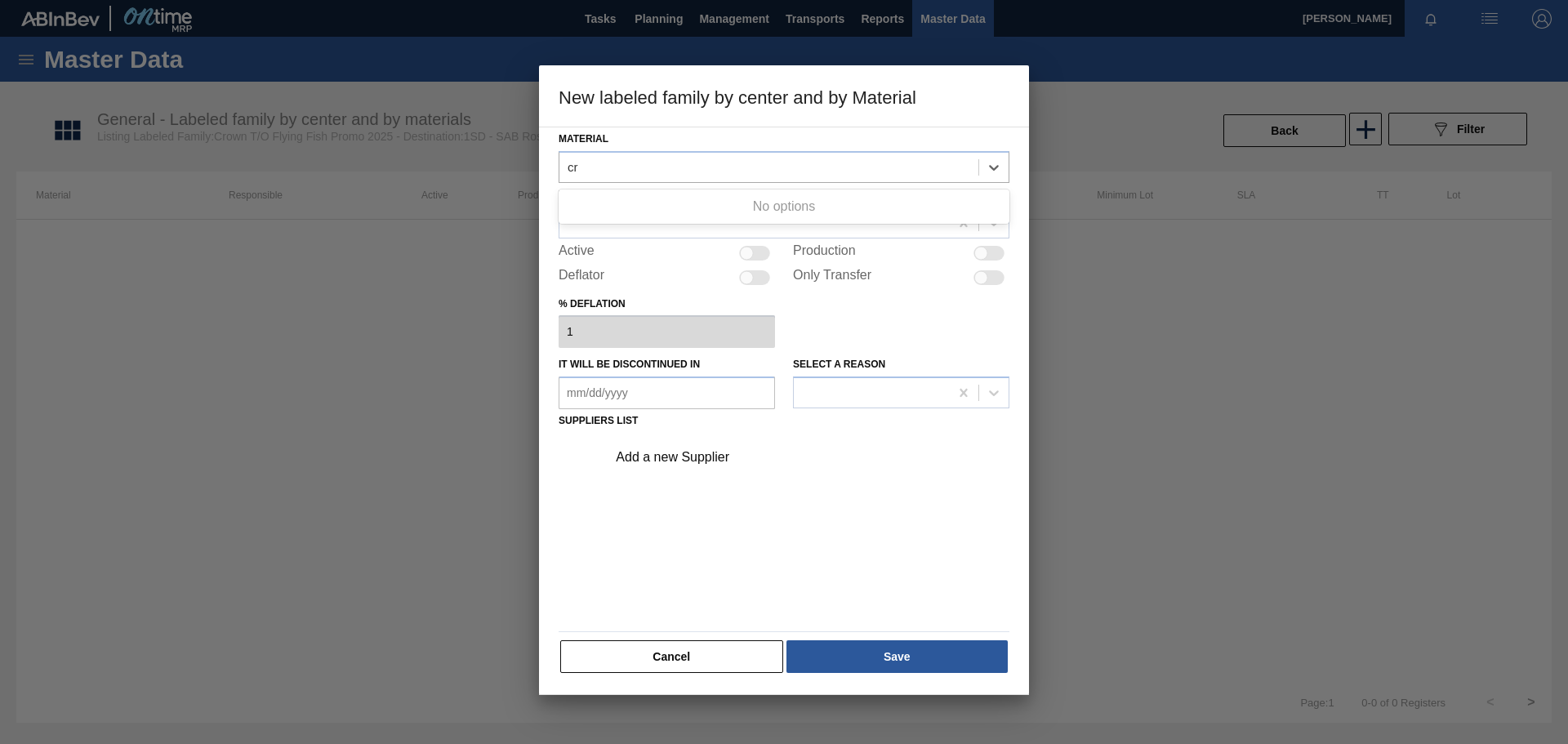
type input "c"
click at [613, 165] on div at bounding box center [769, 167] width 419 height 24
paste input "285344"
type input "285344"
click at [794, 128] on div "Material Use Up and Down to choose options, press Enter to select the currently…" at bounding box center [784, 155] width 450 height 56
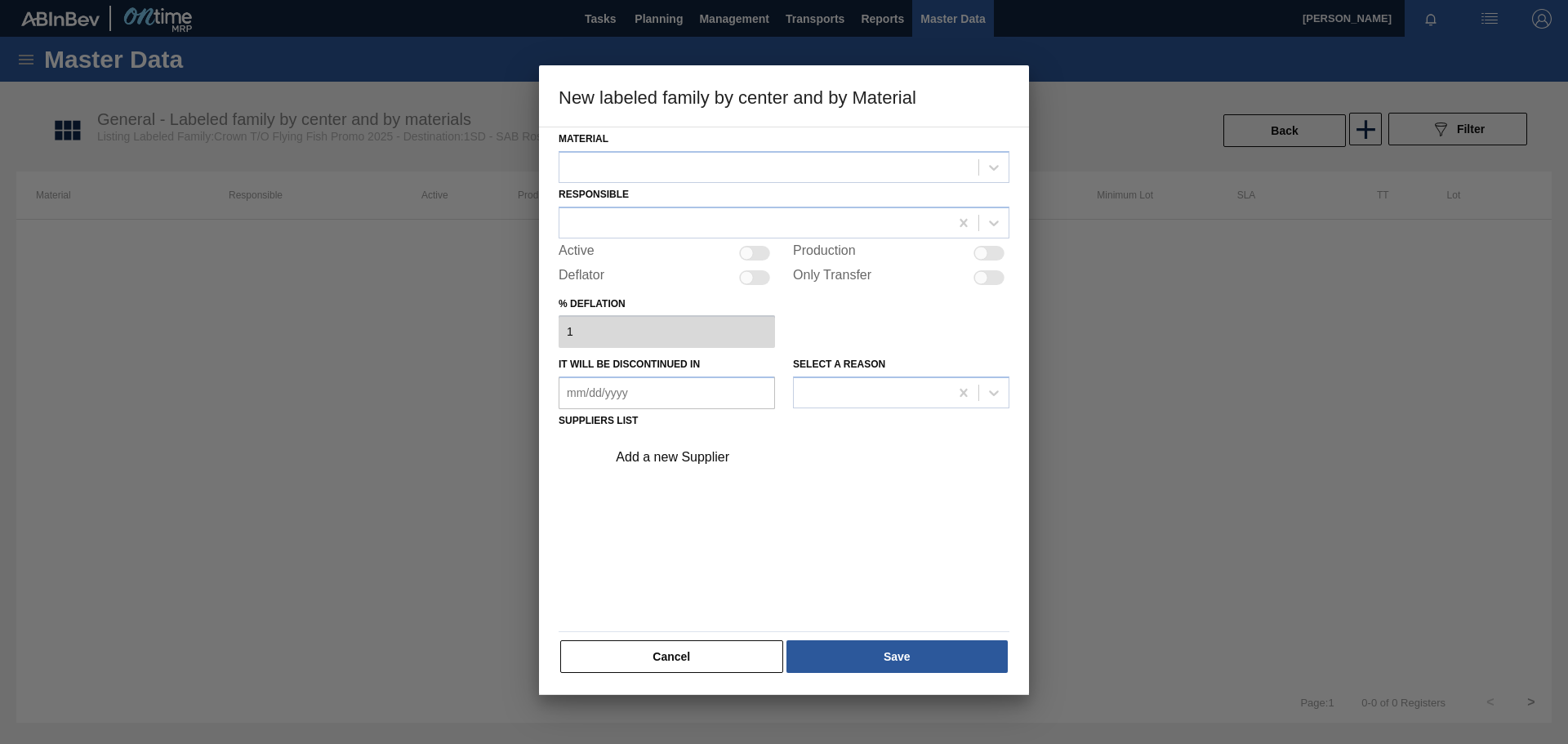
drag, startPoint x: 708, startPoint y: 654, endPoint x: 718, endPoint y: 653, distance: 10.0
click at [708, 653] on button "Cancel" at bounding box center [671, 657] width 223 height 33
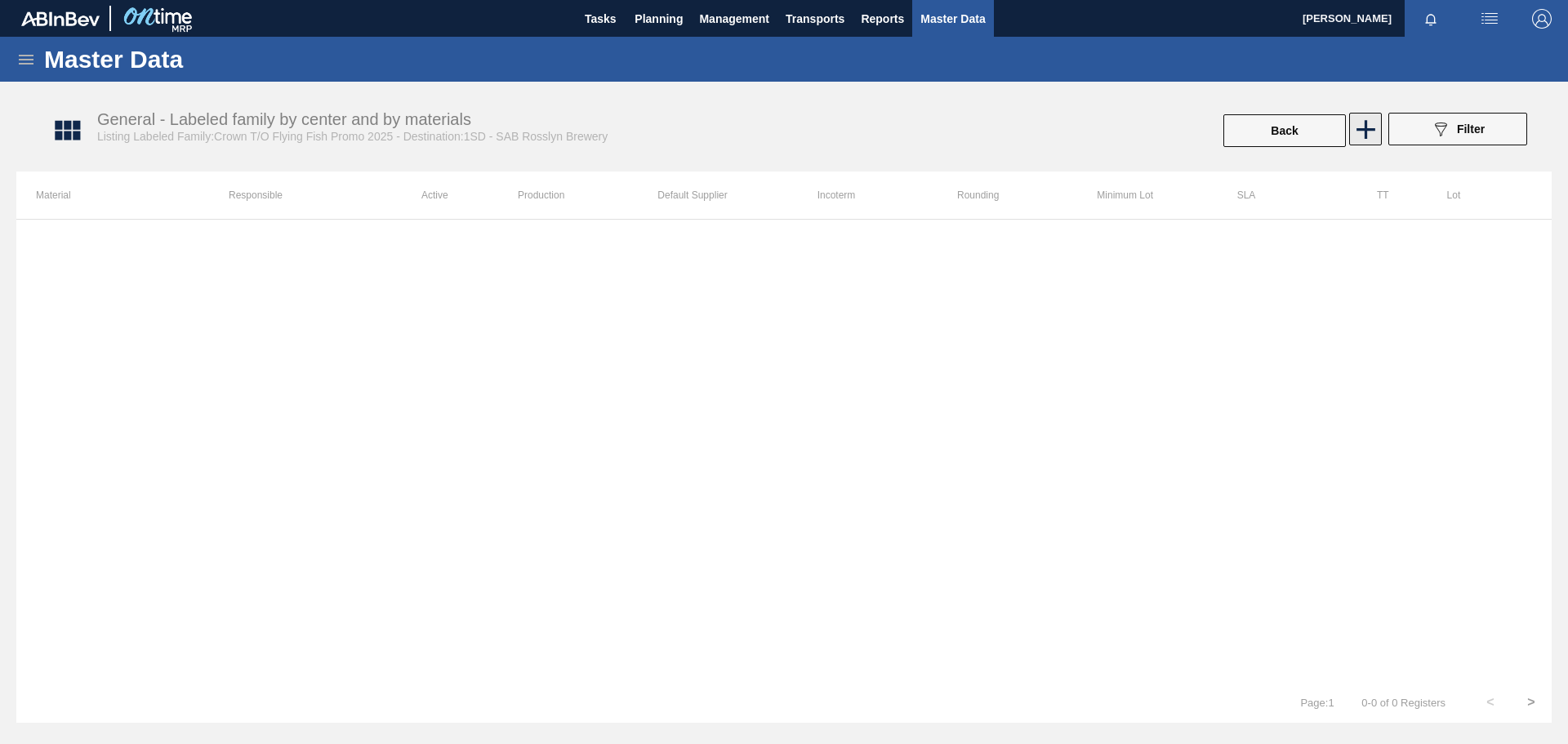
click at [1371, 130] on icon at bounding box center [1365, 128] width 32 height 32
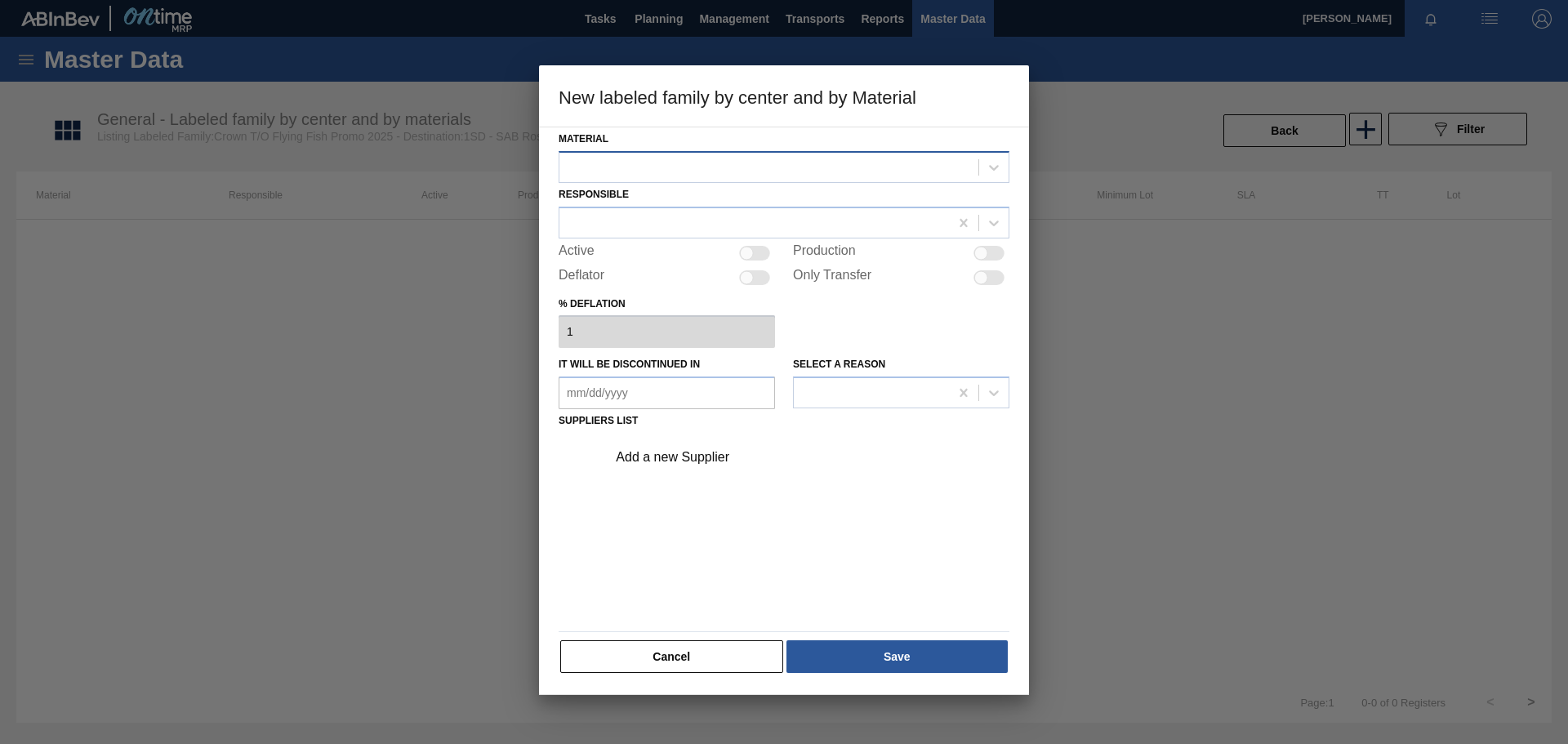
click at [733, 165] on div at bounding box center [769, 167] width 419 height 24
type input "285344"
click at [915, 308] on div "% deflation 1" at bounding box center [784, 320] width 450 height 57
click at [643, 229] on div at bounding box center [754, 222] width 389 height 24
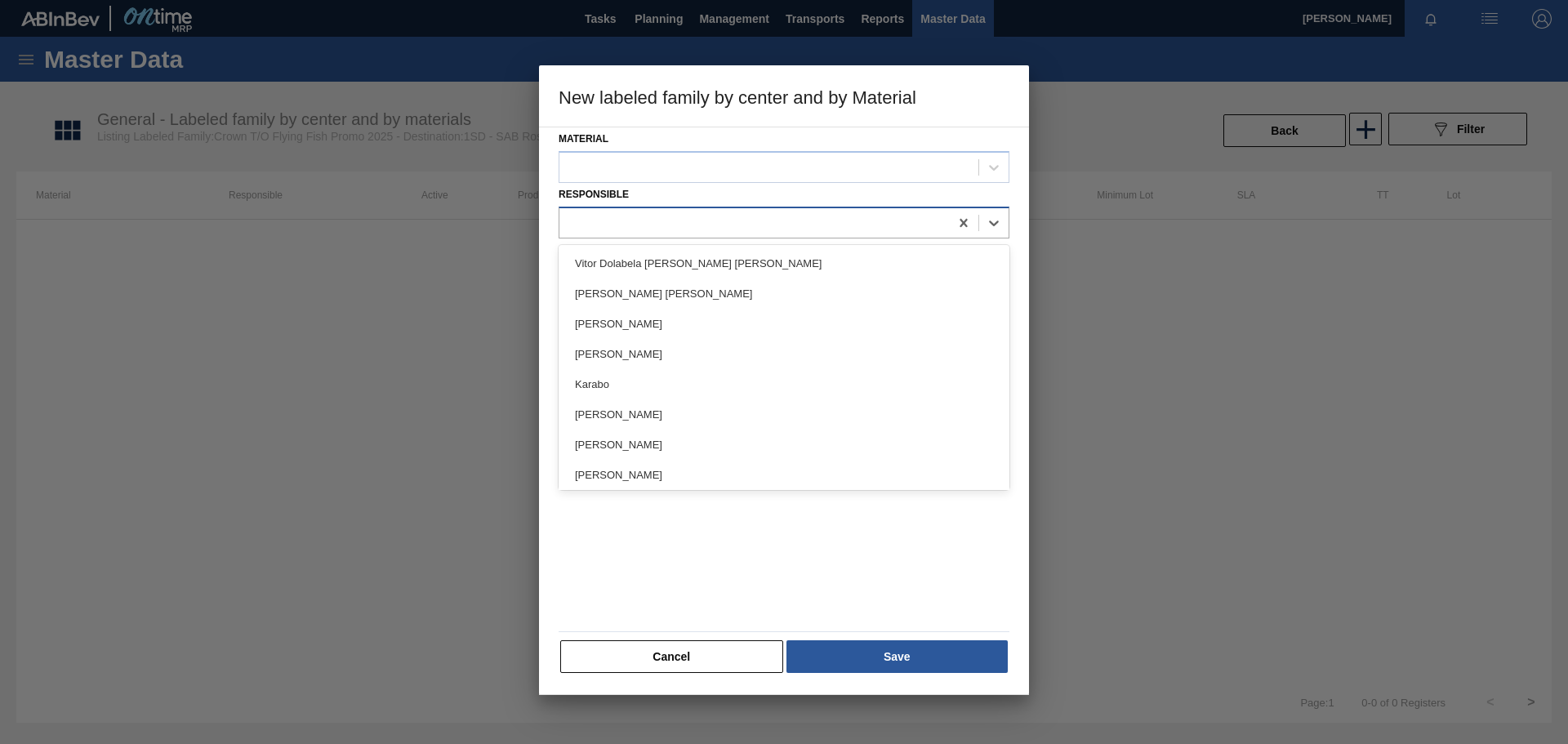
click at [635, 222] on div at bounding box center [754, 222] width 389 height 24
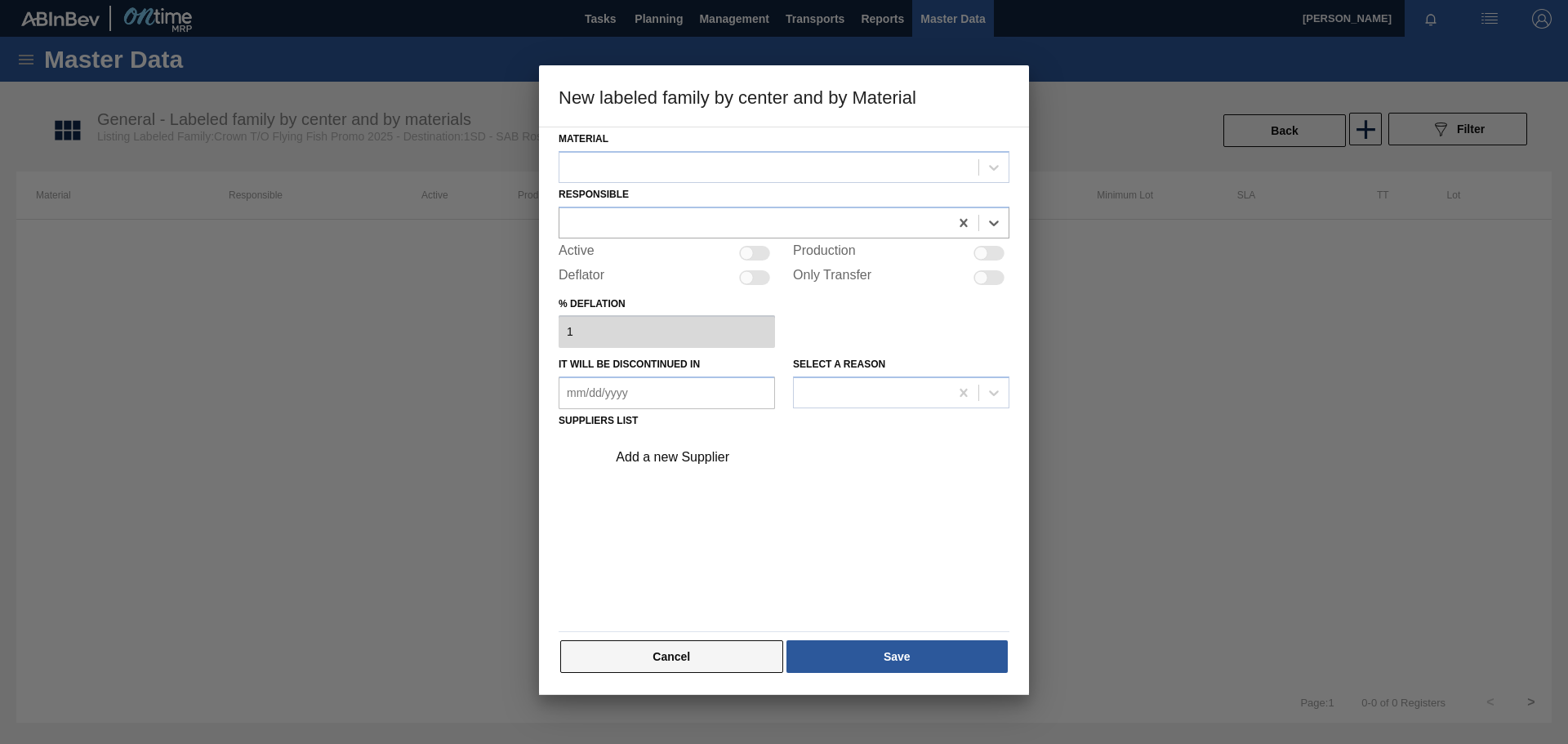
click at [714, 661] on button "Cancel" at bounding box center [671, 657] width 223 height 33
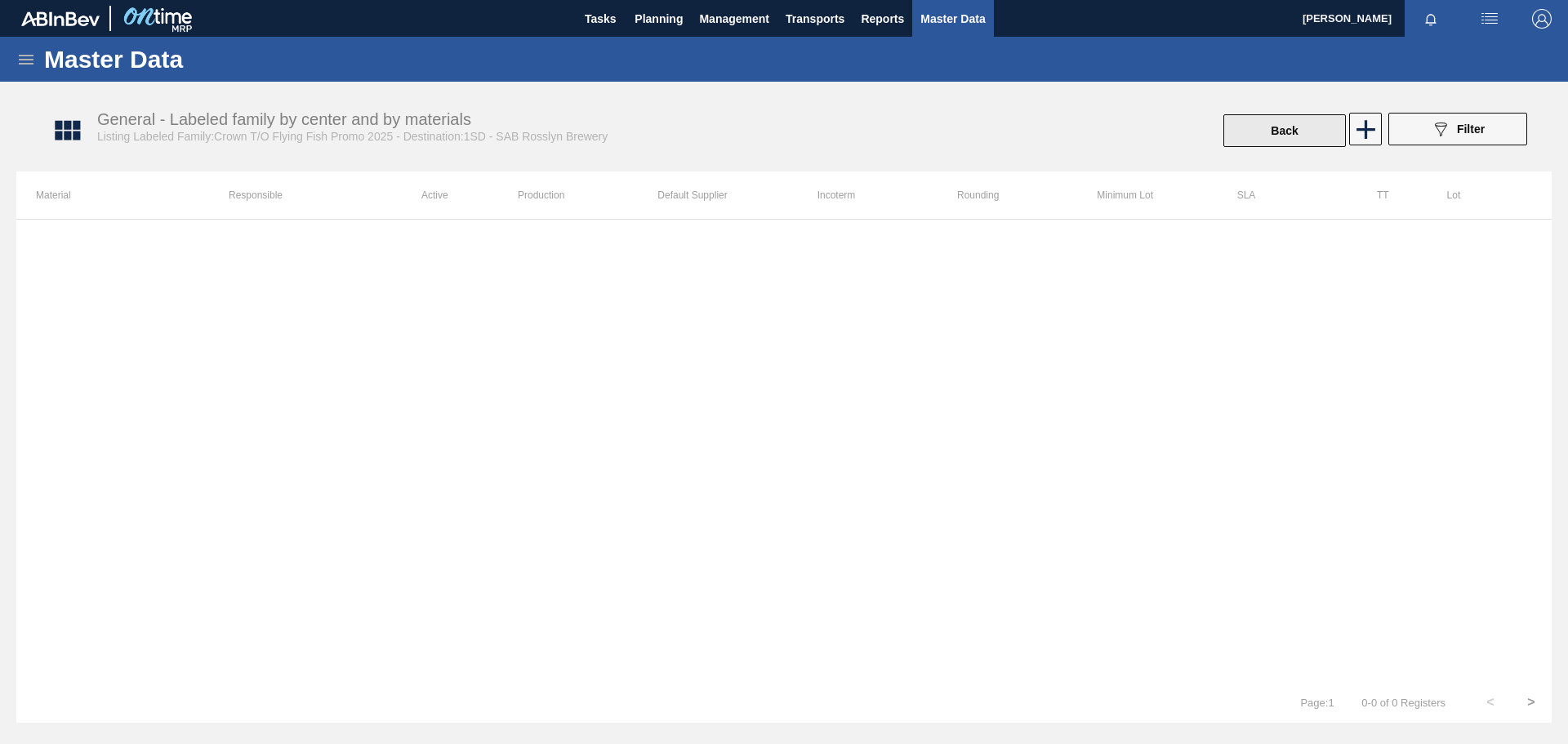
click at [1289, 133] on button "Back" at bounding box center [1284, 130] width 123 height 33
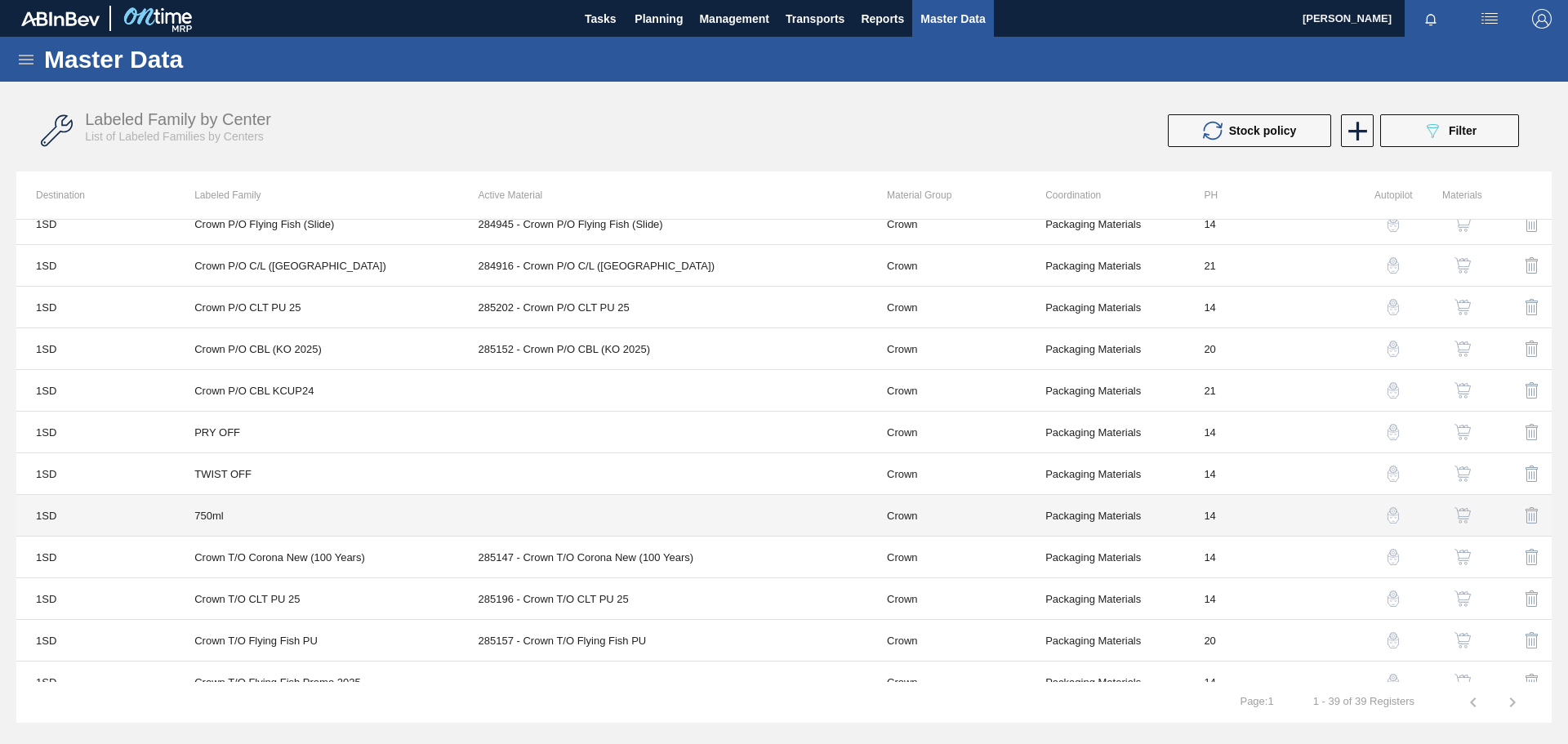
scroll to position [1162, 0]
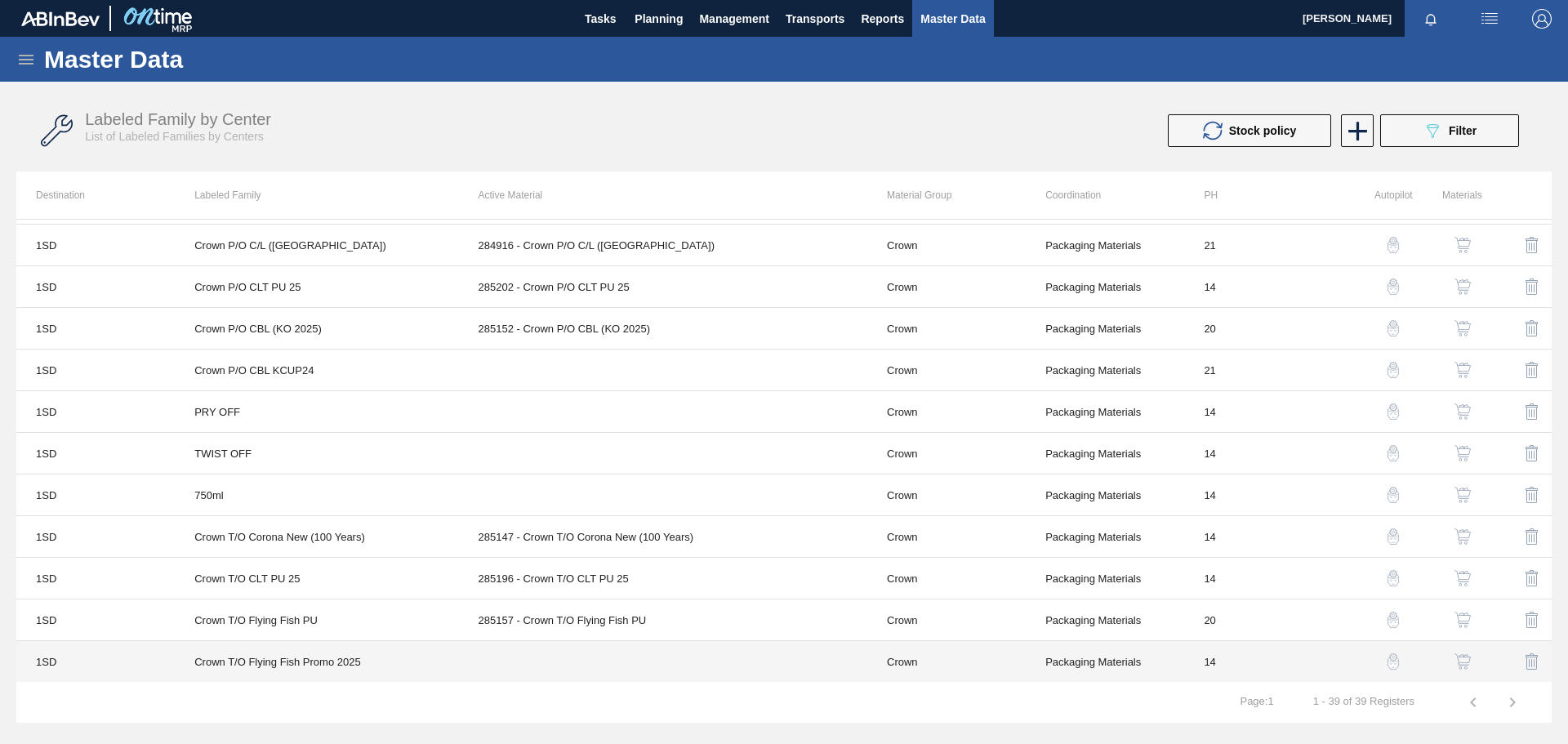
click at [679, 661] on td at bounding box center [663, 662] width 408 height 41
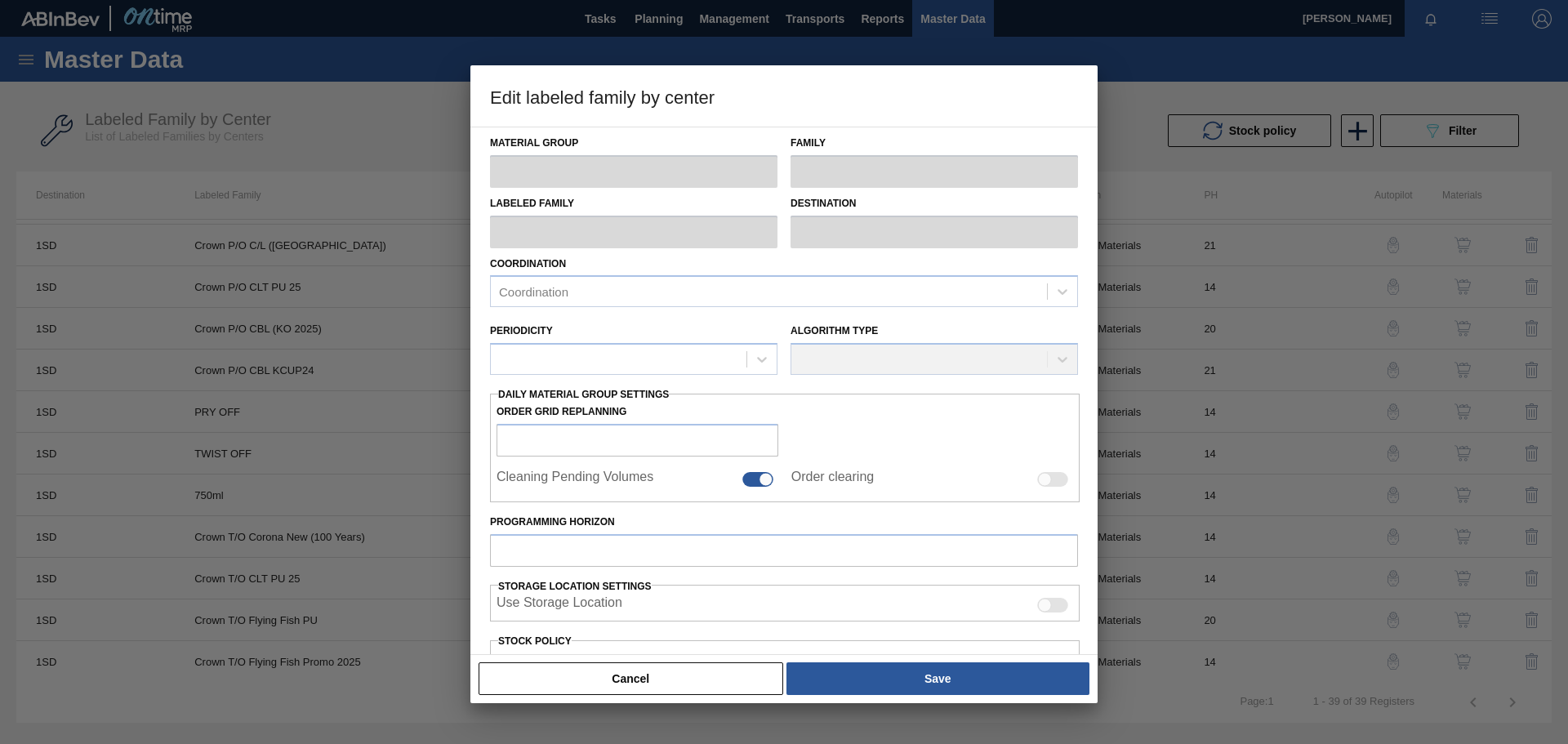
type input "Crown"
type input "Crown T/O"
type input "Crown T/O Flying Fish Promo 2025"
type input "1SD - SAB [PERSON_NAME]"
type input "14"
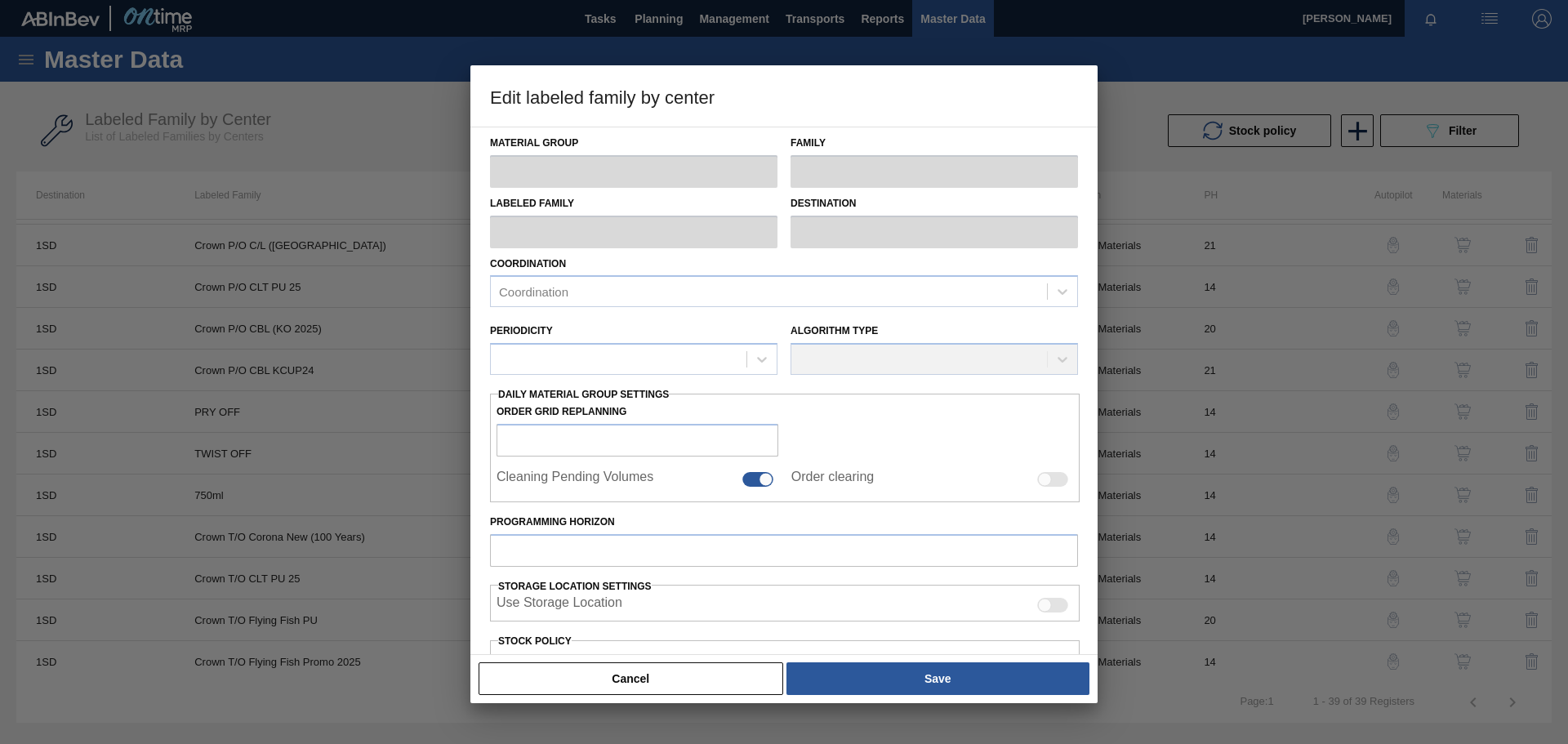
type input "800,744"
type input "1,251,163"
type input "100"
type input "1,251,163.000"
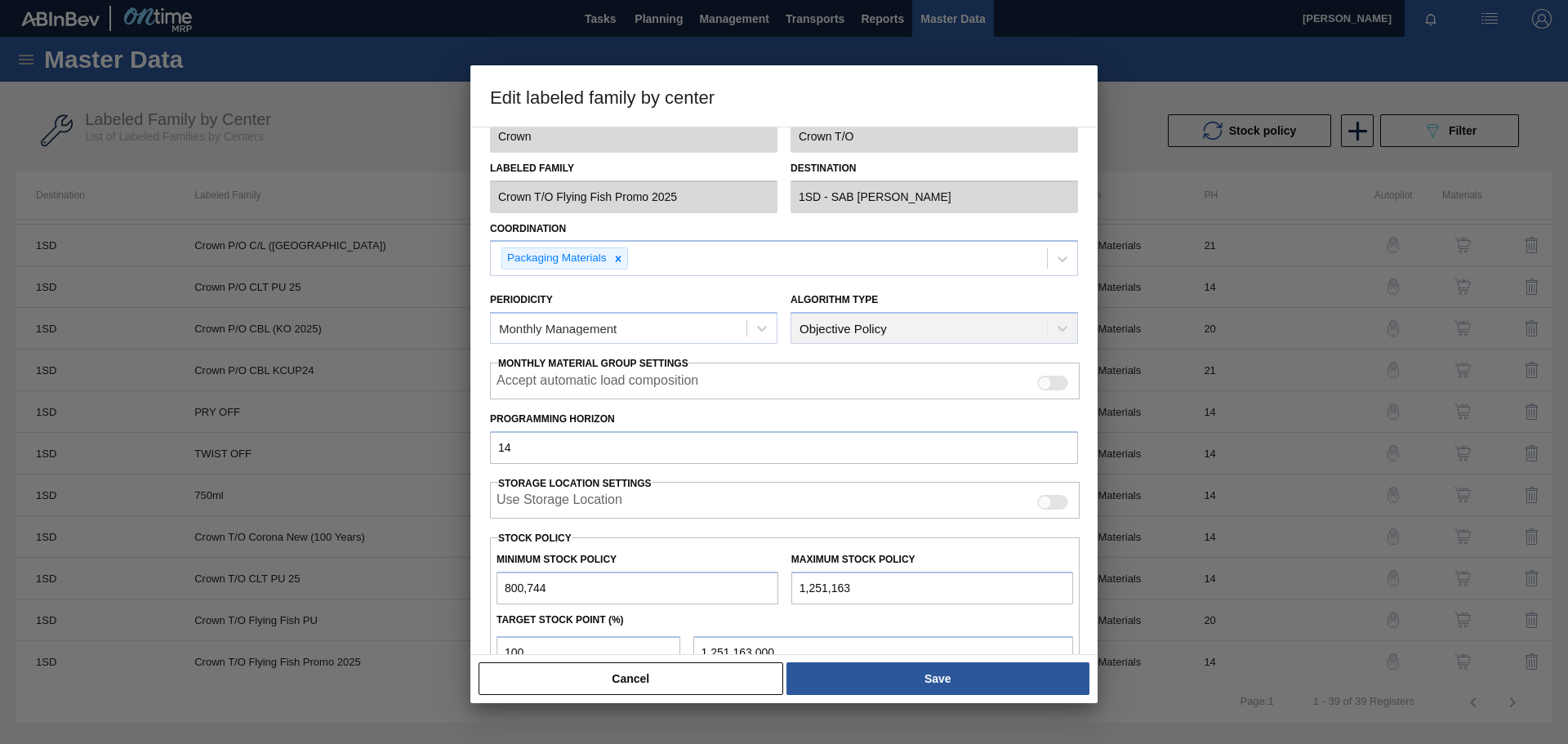
scroll to position [0, 0]
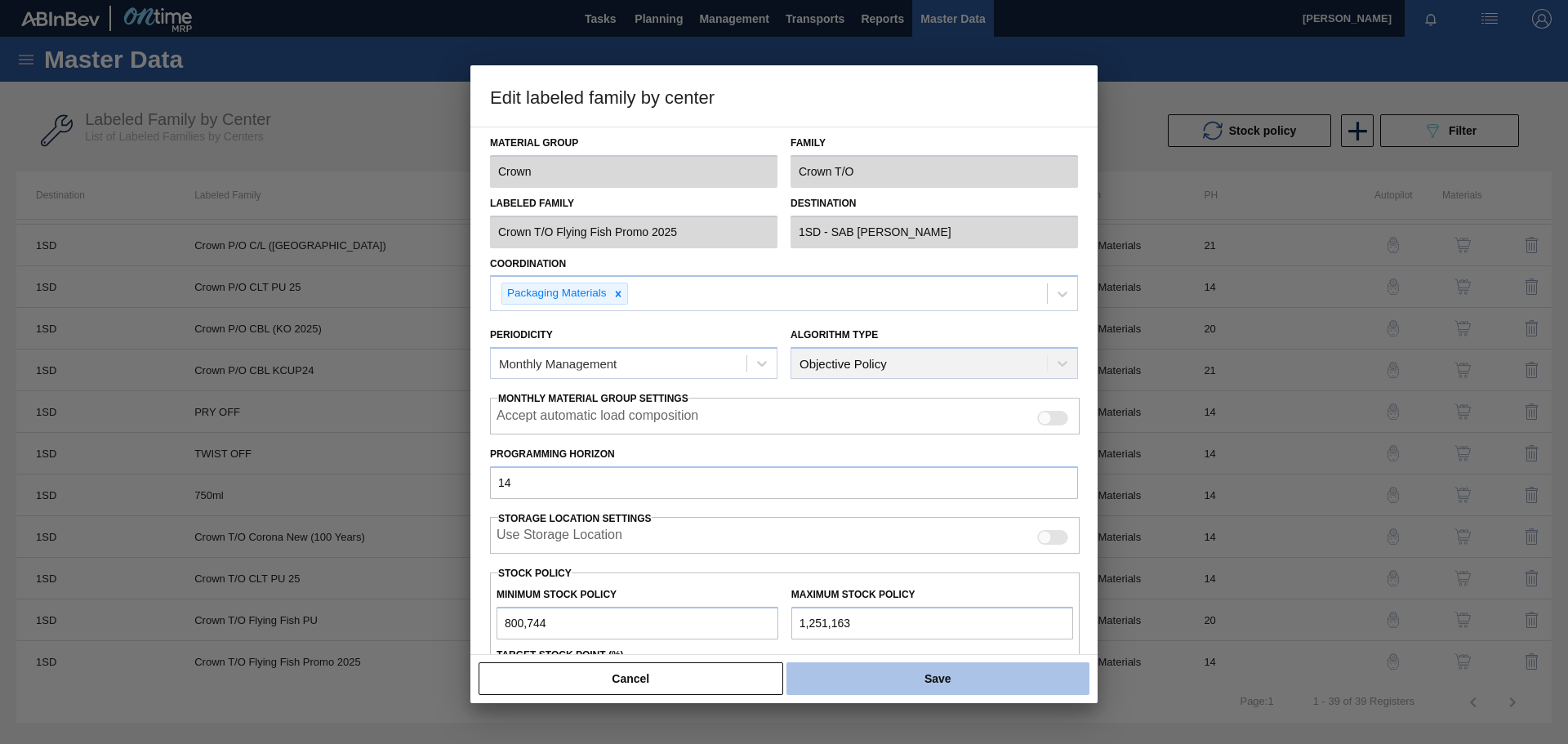
click at [1034, 677] on button "Save" at bounding box center [937, 679] width 303 height 33
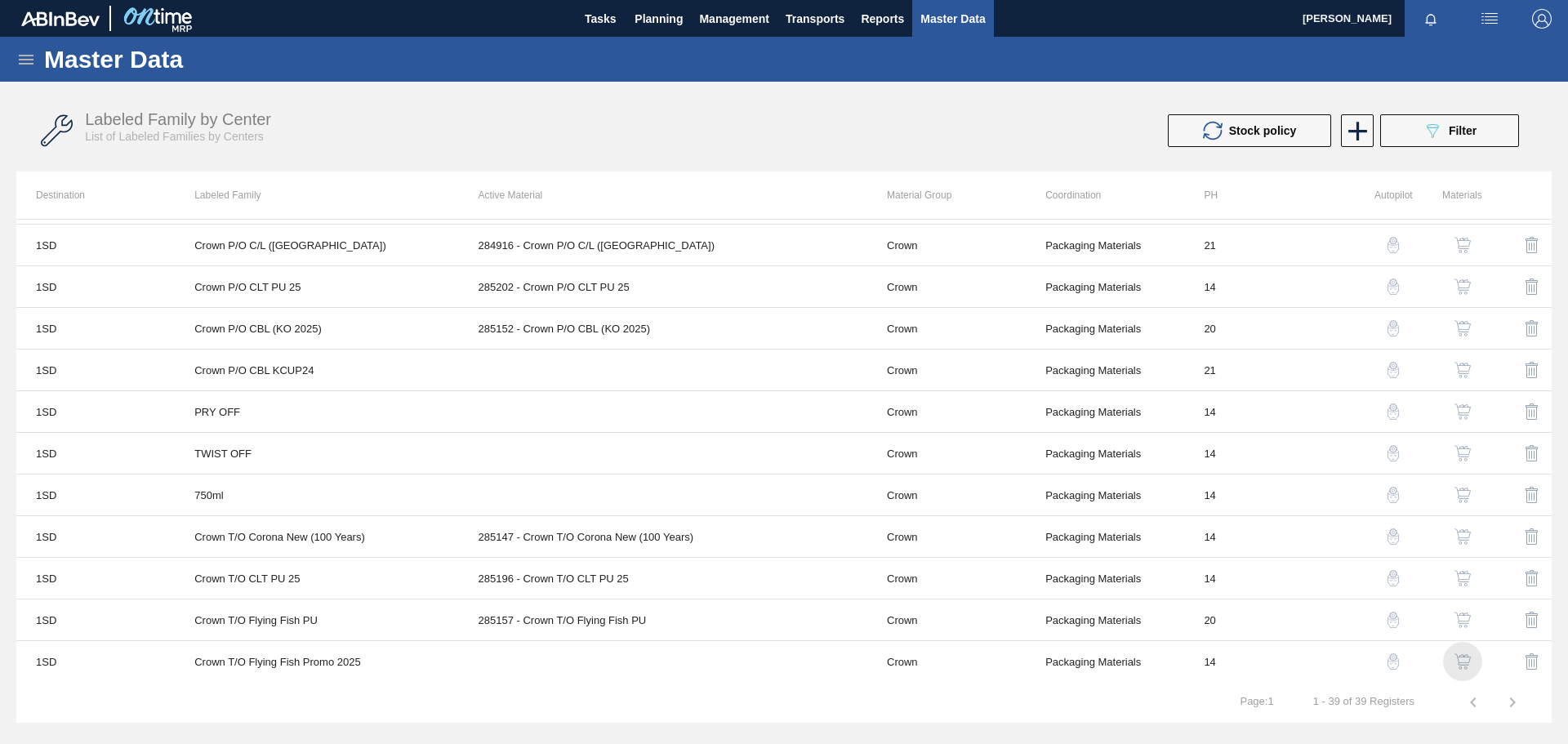
click at [1460, 659] on img "button" at bounding box center [1462, 662] width 16 height 16
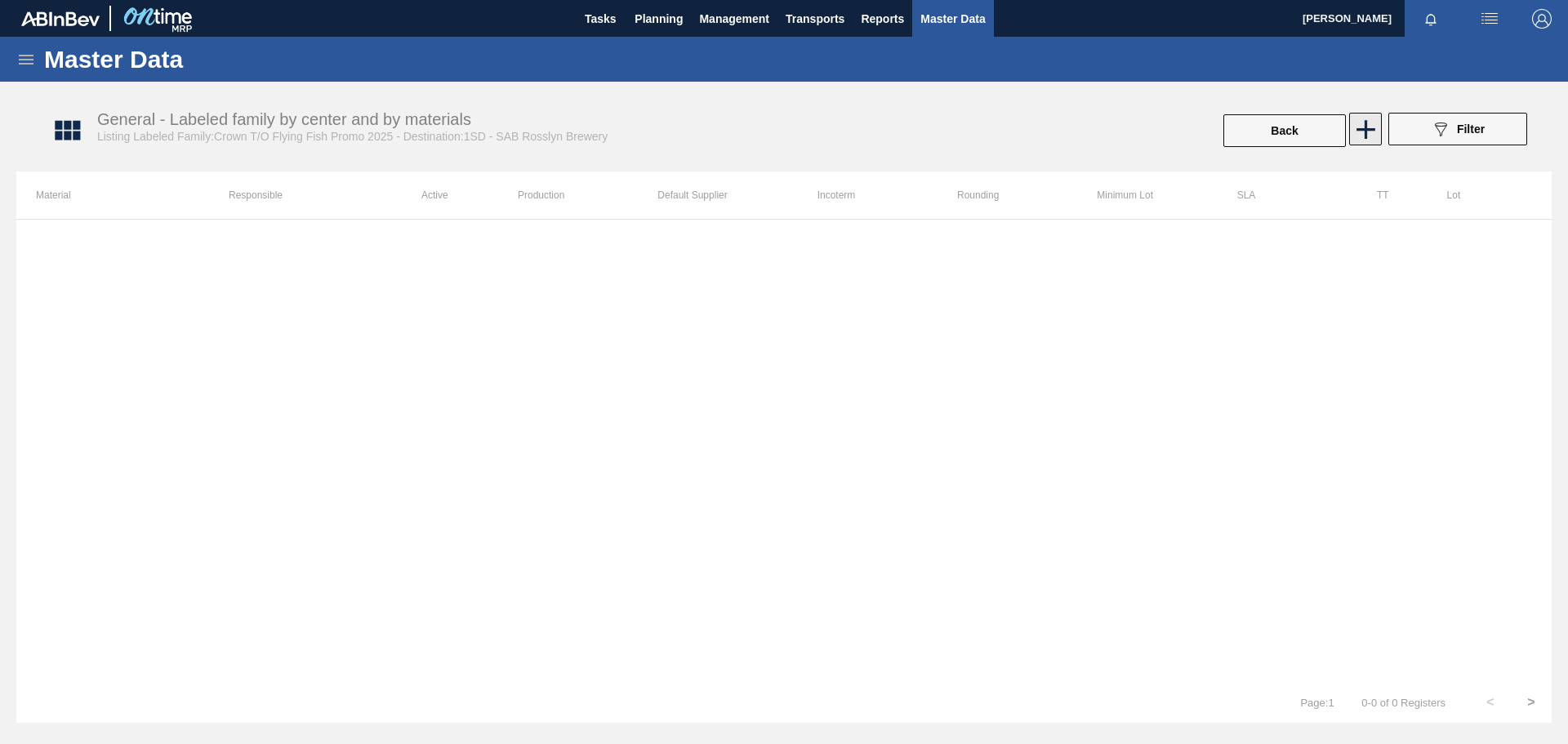
click at [1362, 126] on icon at bounding box center [1365, 128] width 32 height 32
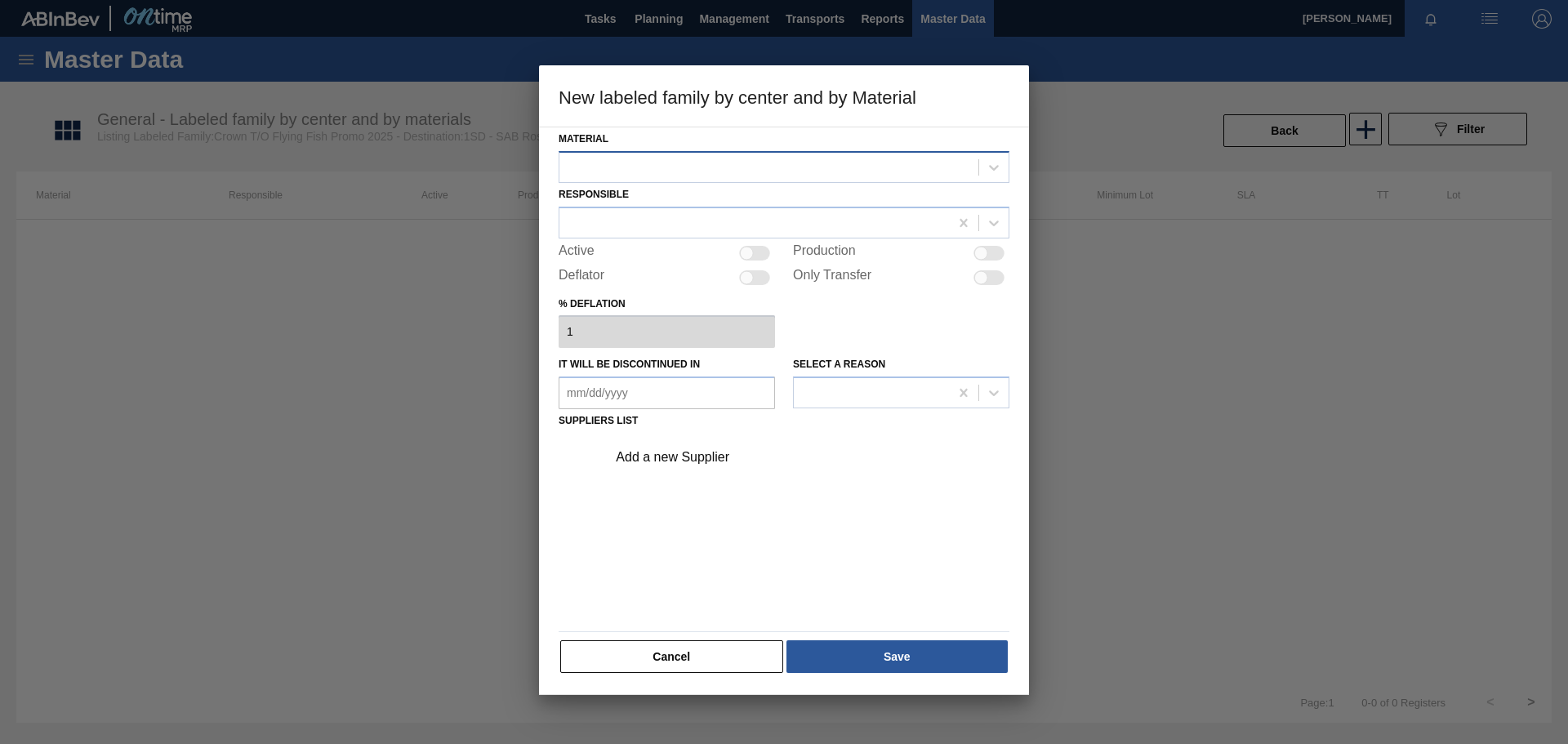
click at [907, 168] on div at bounding box center [769, 167] width 419 height 24
click at [767, 252] on div at bounding box center [754, 252] width 31 height 14
checkbox input "true"
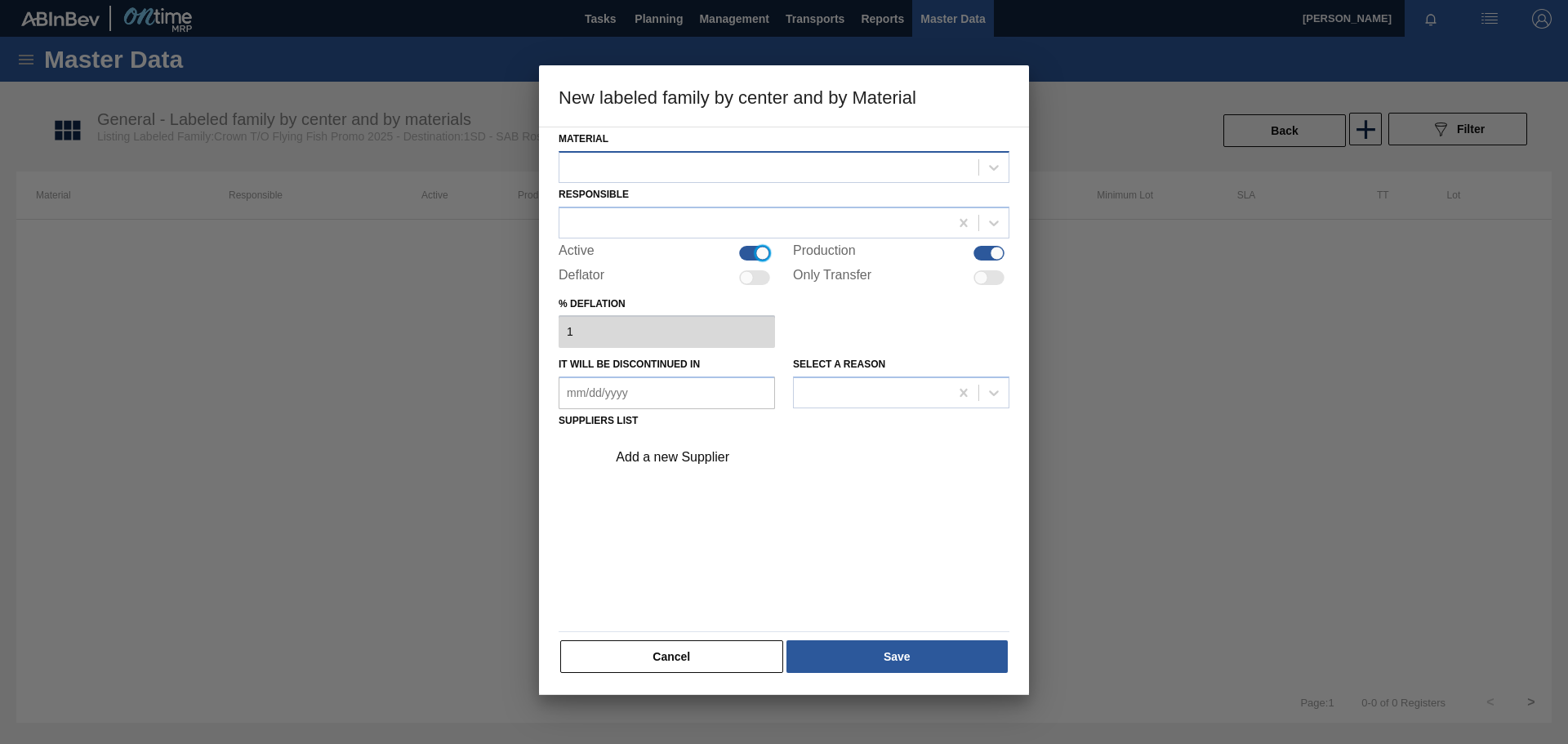
click at [666, 161] on div at bounding box center [769, 167] width 419 height 24
type input "285344"
click at [842, 169] on div at bounding box center [769, 167] width 419 height 24
type input "C"
click at [825, 126] on h3 "New labeled family by center and by Material" at bounding box center [783, 96] width 490 height 62
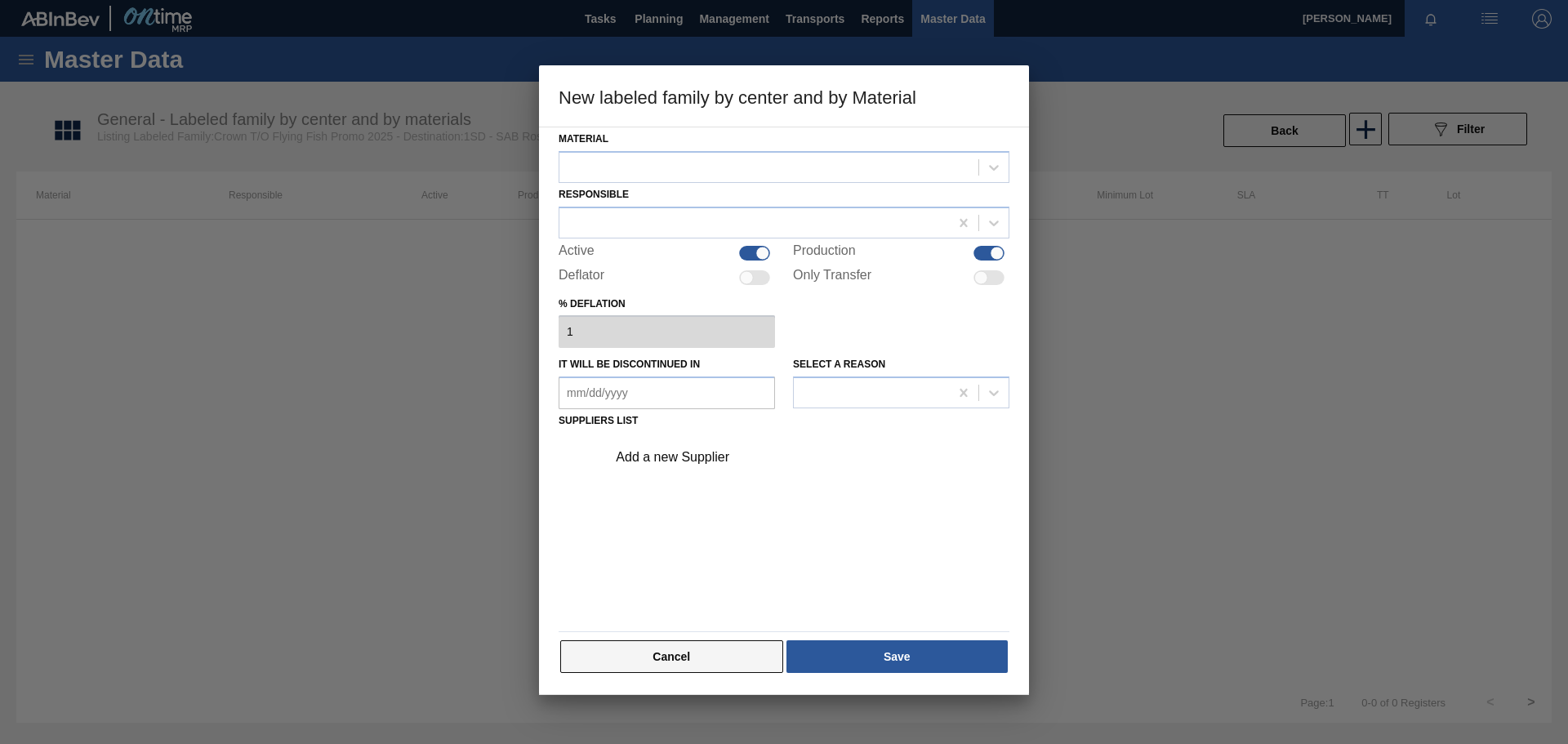
click at [726, 656] on button "Cancel" at bounding box center [671, 657] width 223 height 33
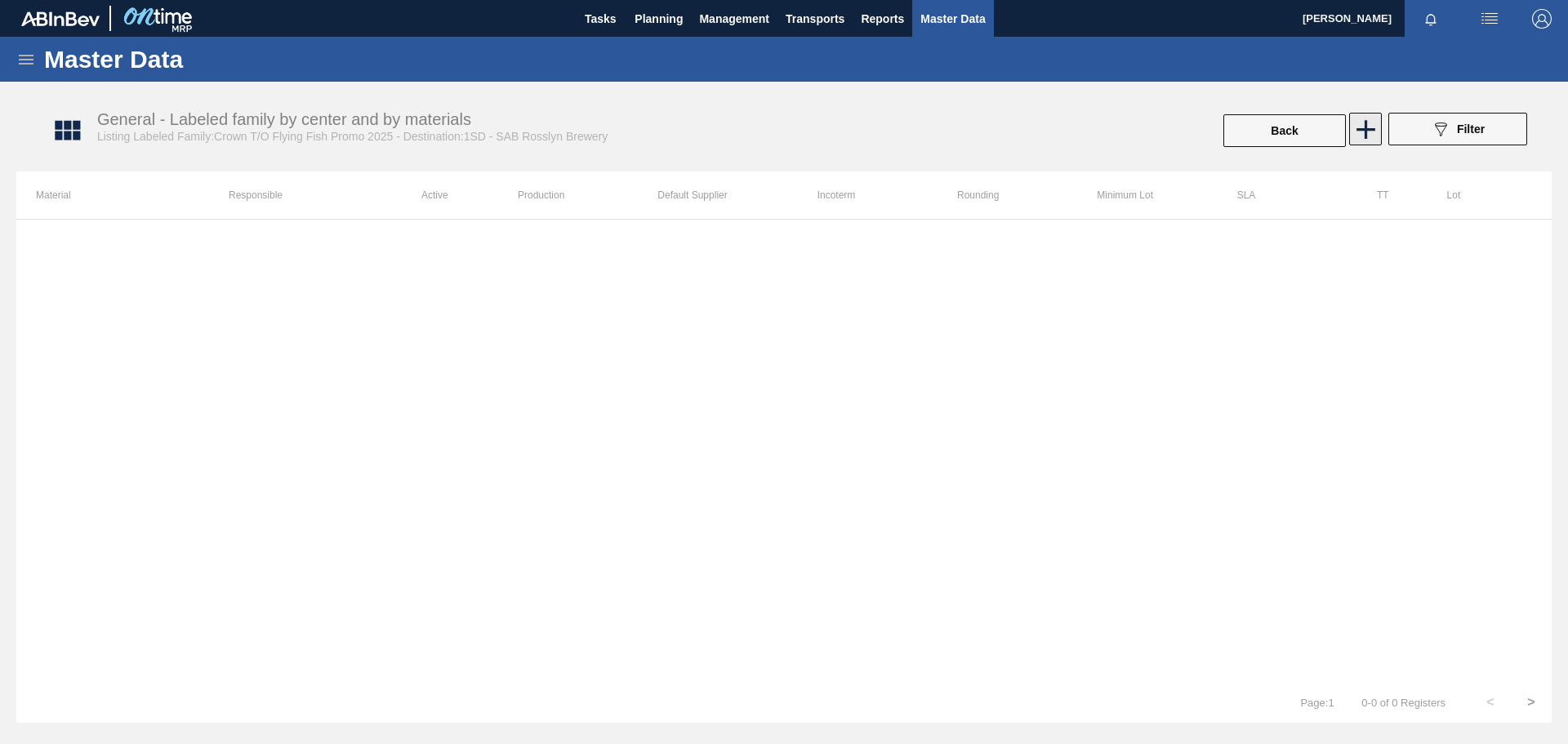
click at [1360, 129] on icon at bounding box center [1366, 129] width 19 height 19
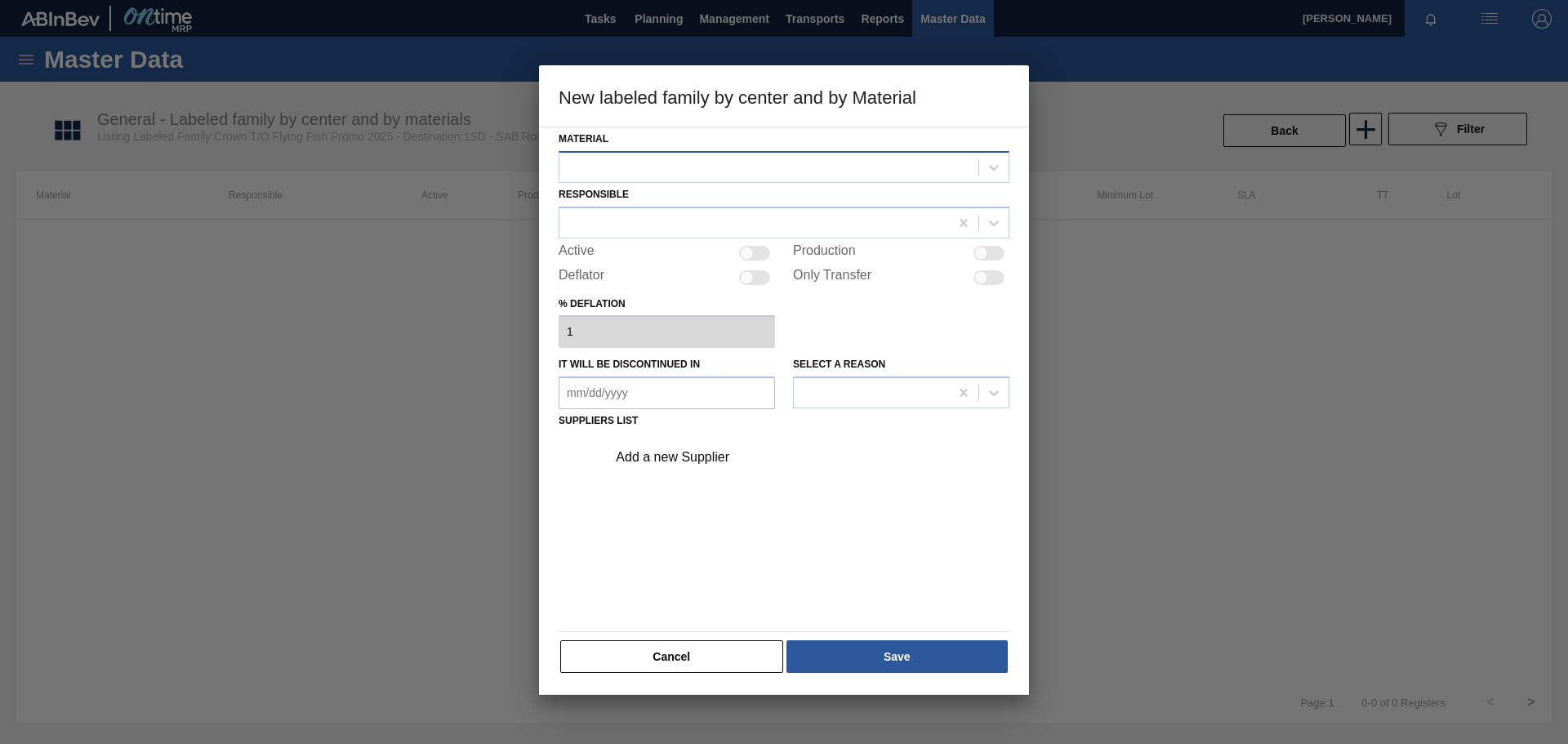
click at [723, 165] on div at bounding box center [769, 167] width 419 height 24
click at [723, 166] on div at bounding box center [769, 167] width 419 height 24
click at [994, 169] on icon at bounding box center [994, 168] width 10 height 6
click at [996, 169] on icon at bounding box center [994, 168] width 10 height 6
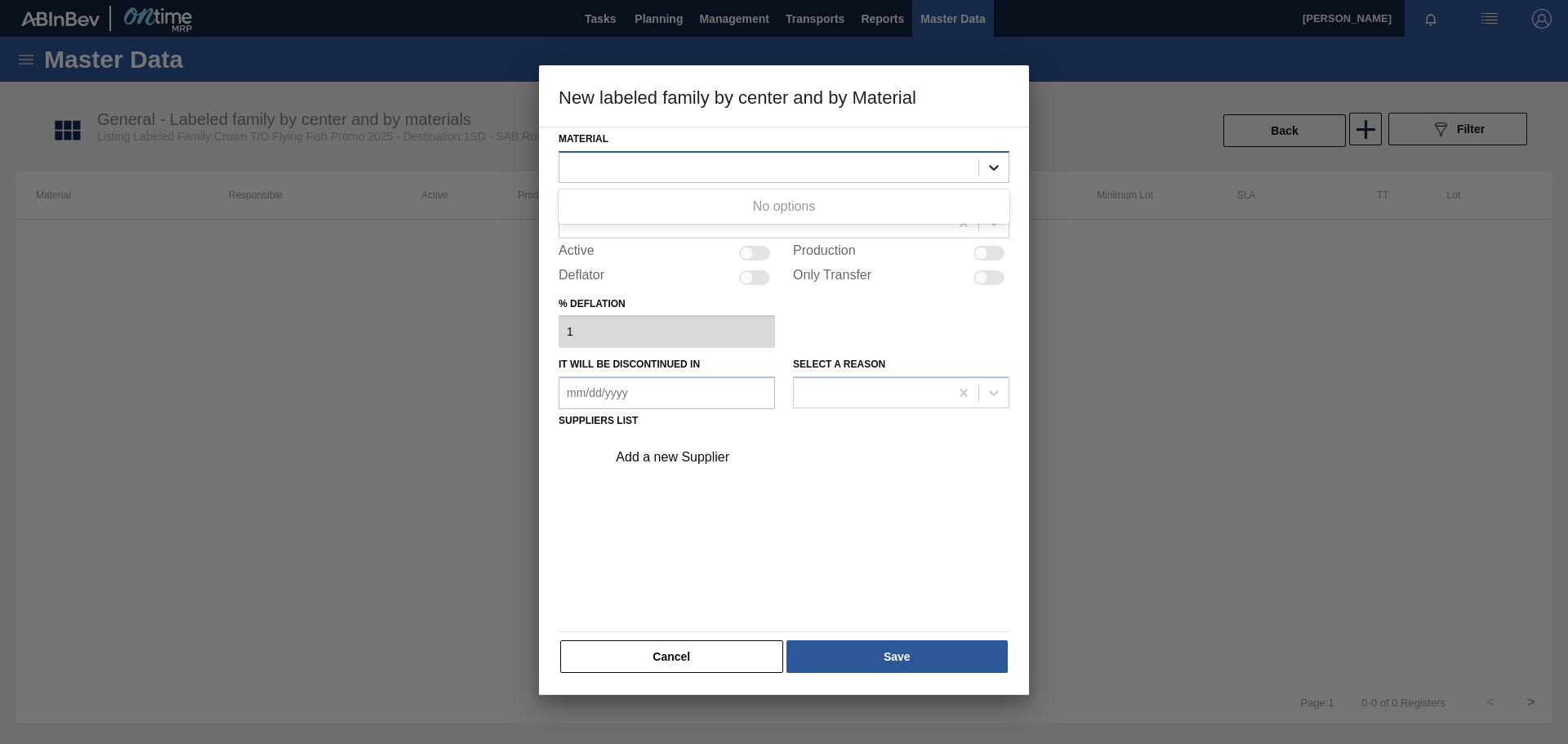
click at [996, 168] on icon at bounding box center [994, 168] width 10 height 6
click at [763, 253] on div at bounding box center [754, 252] width 31 height 14
checkbox input "true"
click at [643, 168] on div at bounding box center [769, 167] width 419 height 24
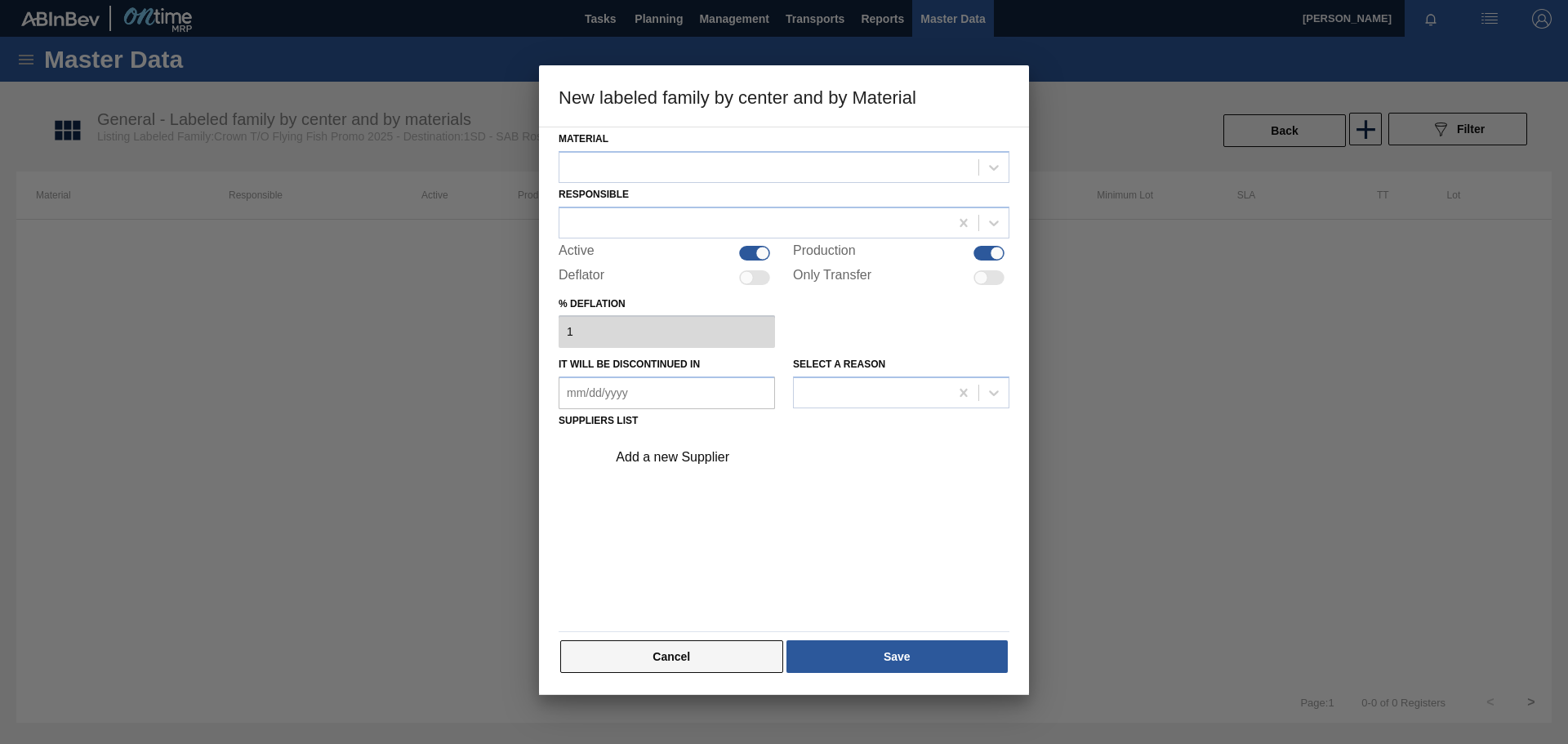
click at [718, 653] on button "Cancel" at bounding box center [671, 657] width 223 height 33
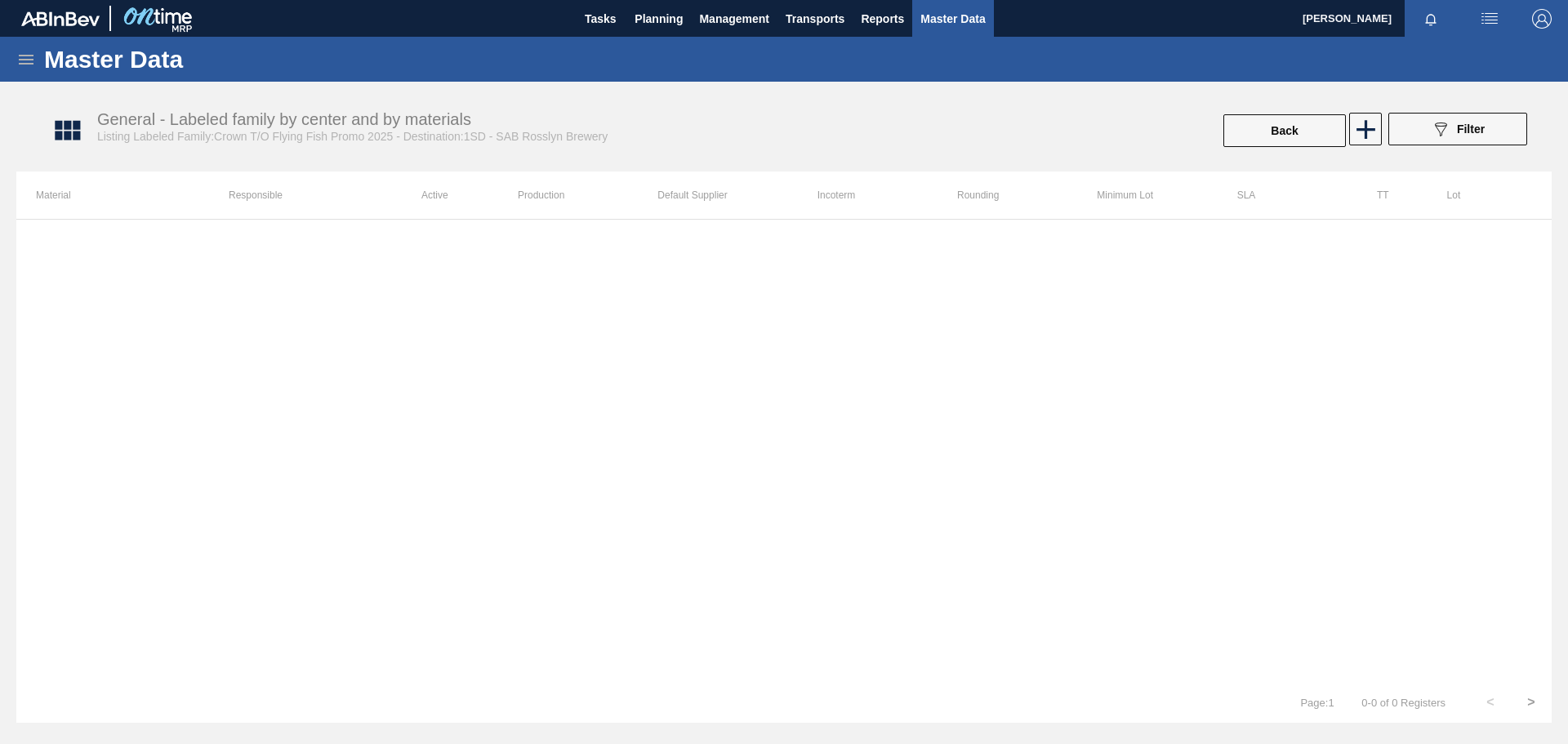
click at [1077, 429] on div at bounding box center [784, 450] width 1535 height 463
click at [27, 57] on icon at bounding box center [26, 59] width 19 height 19
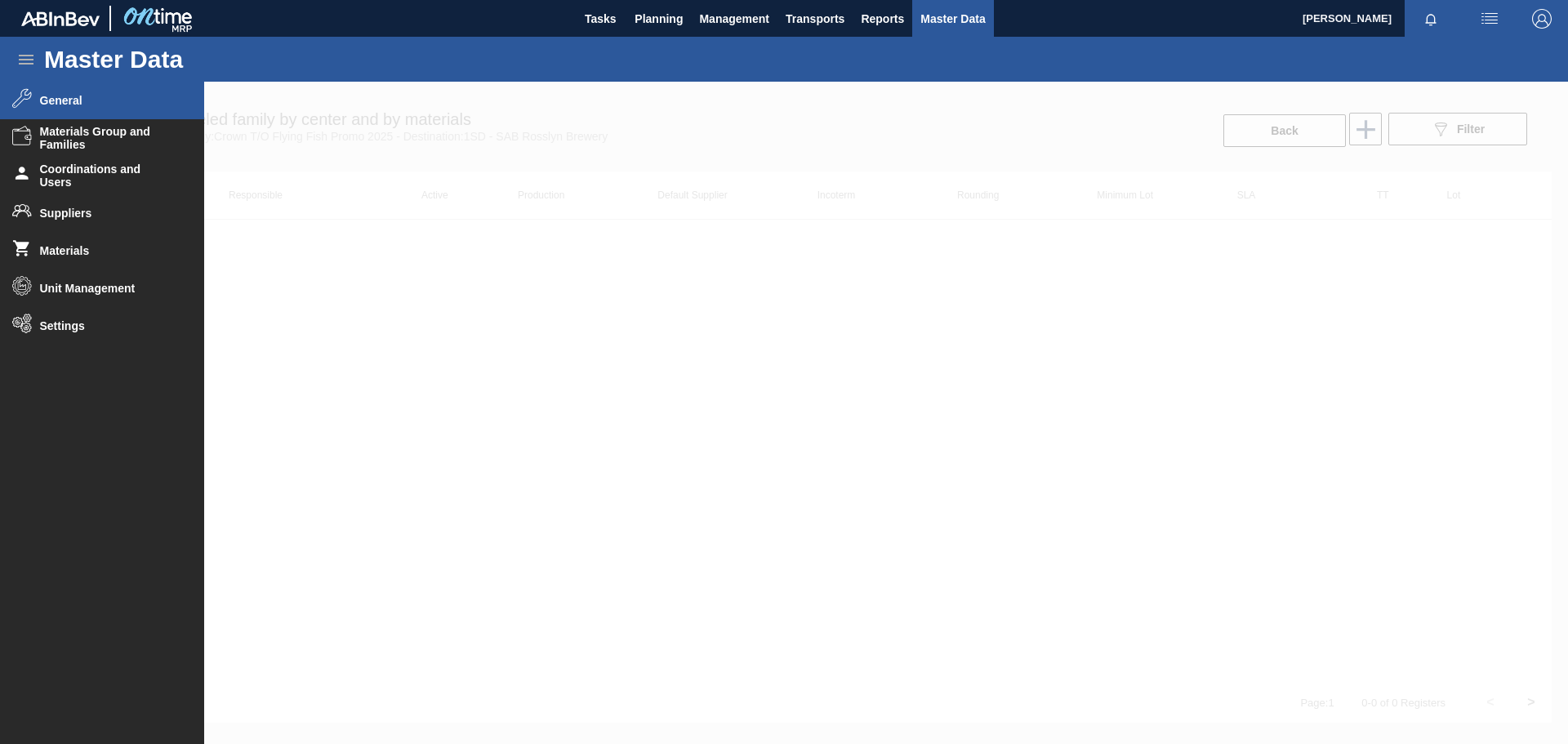
click at [52, 105] on span "General" at bounding box center [107, 101] width 135 height 13
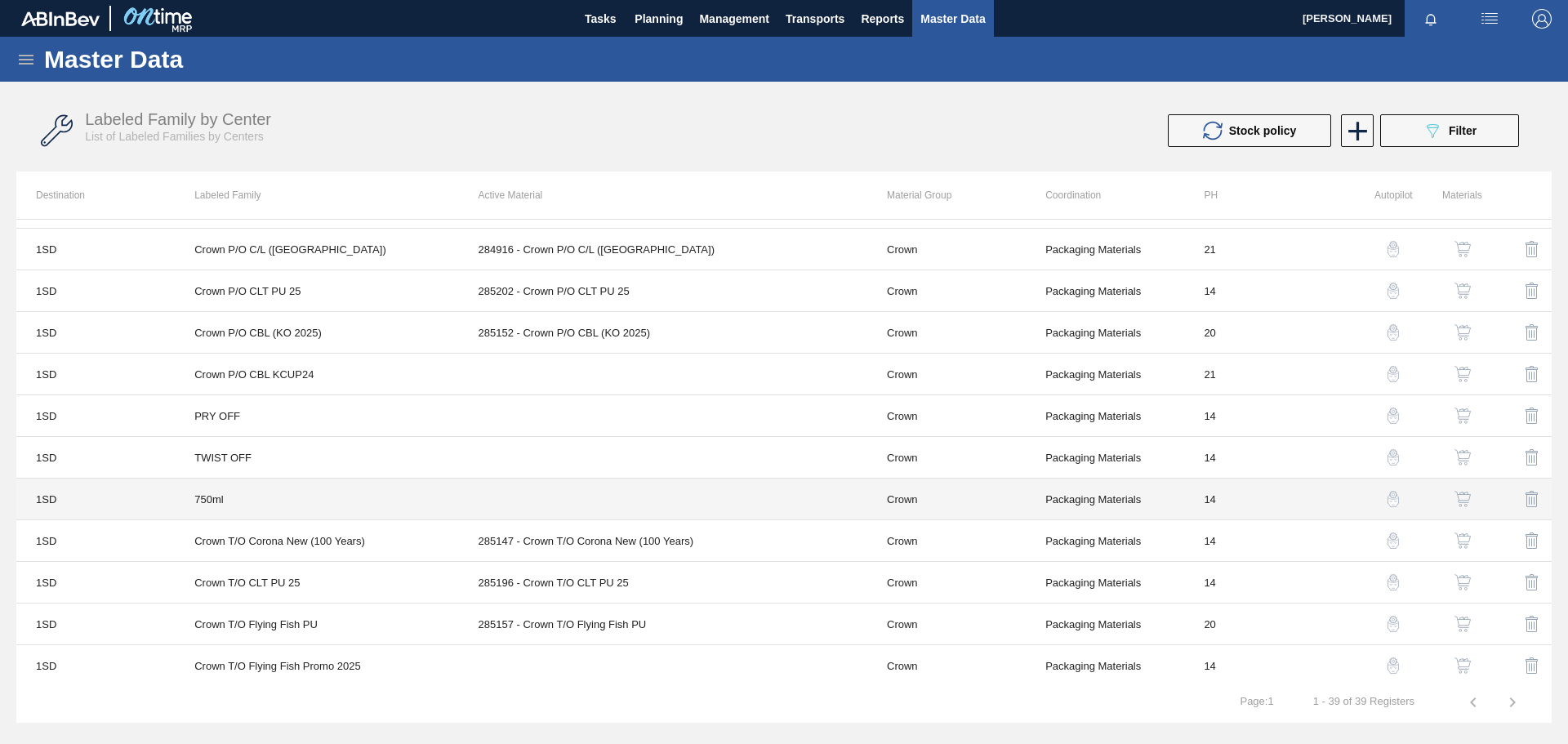
scroll to position [1162, 0]
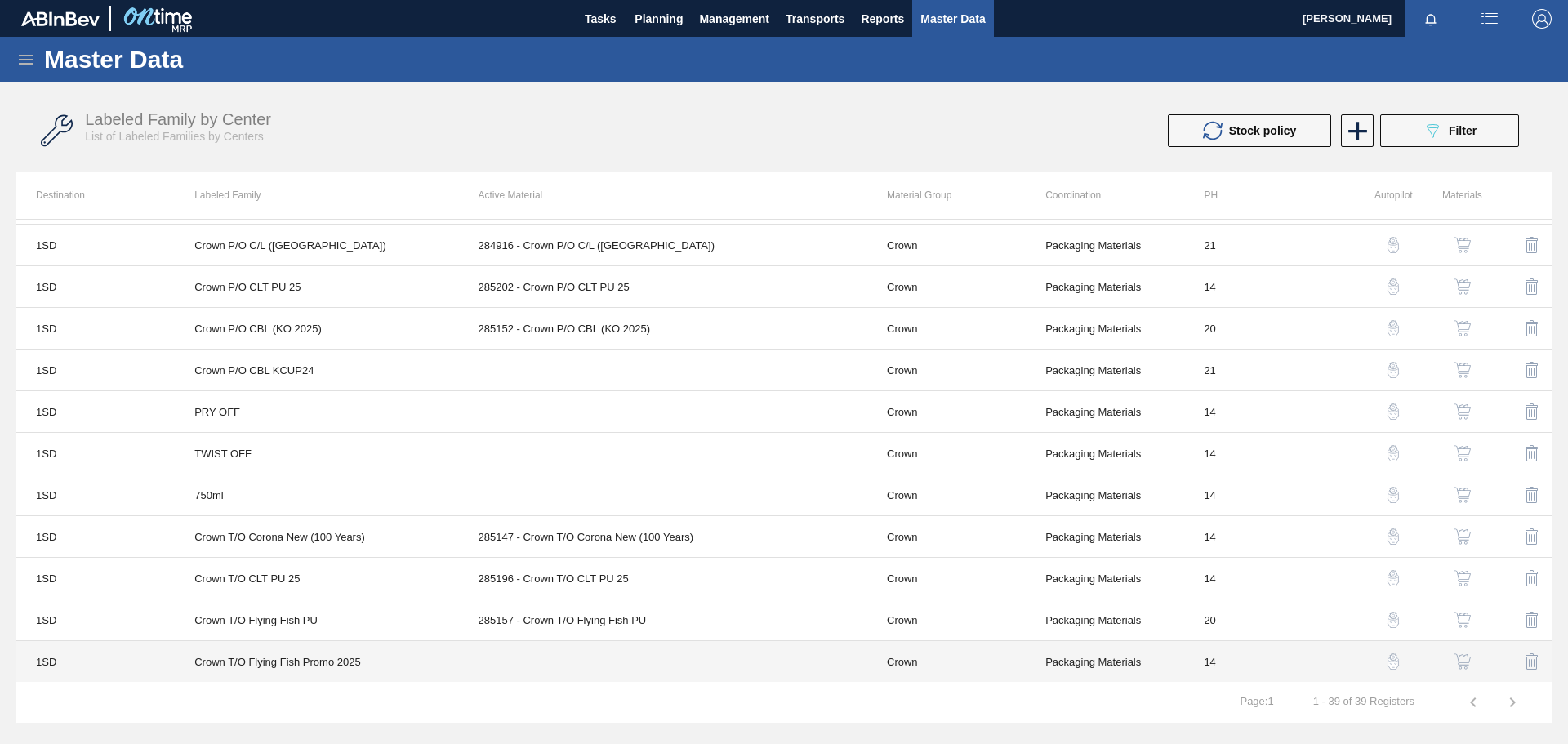
click at [607, 663] on td at bounding box center [663, 662] width 408 height 41
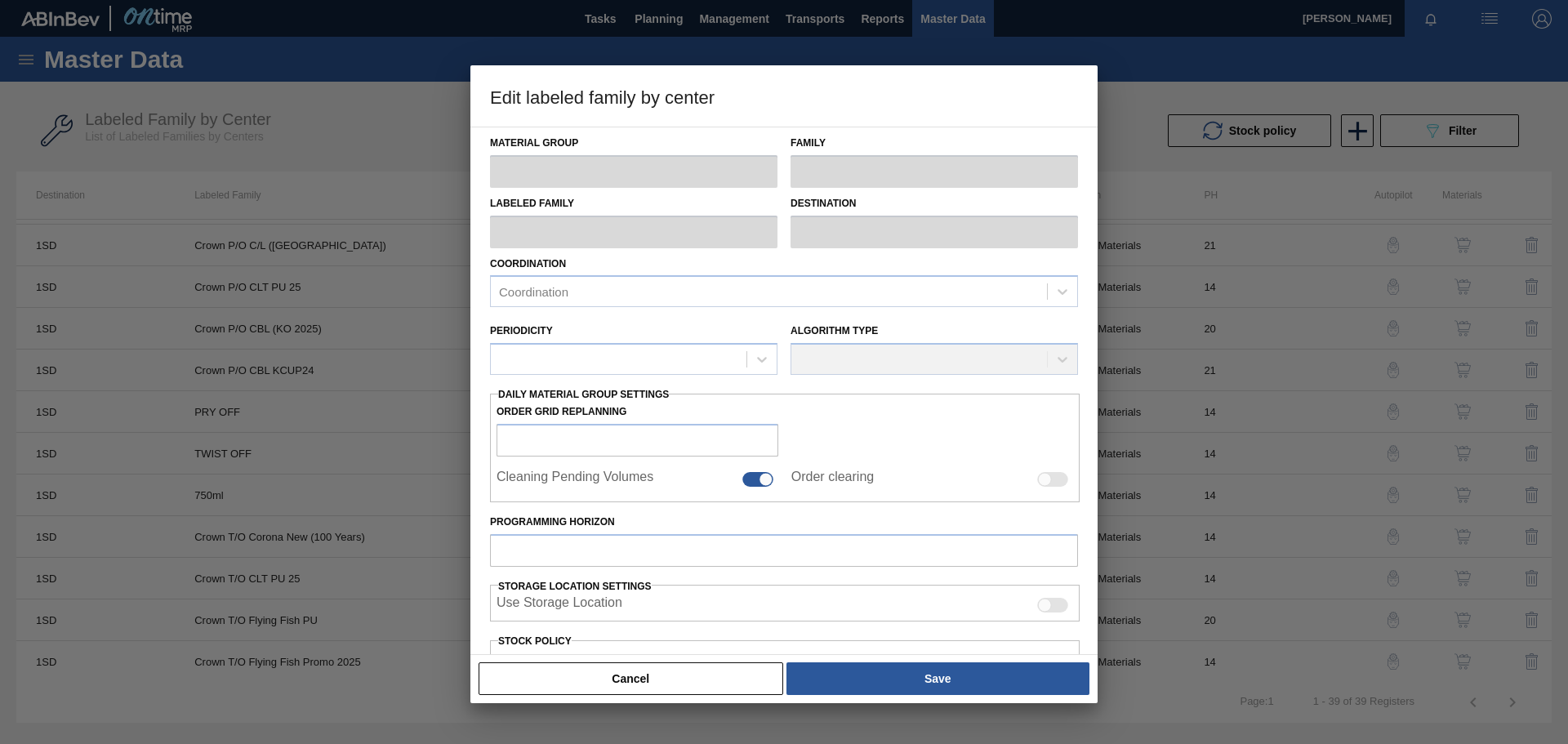
type input "Crown"
type input "Crown T/O"
type input "Crown T/O Flying Fish Promo 2025"
type input "1SD - SAB [PERSON_NAME]"
type input "14"
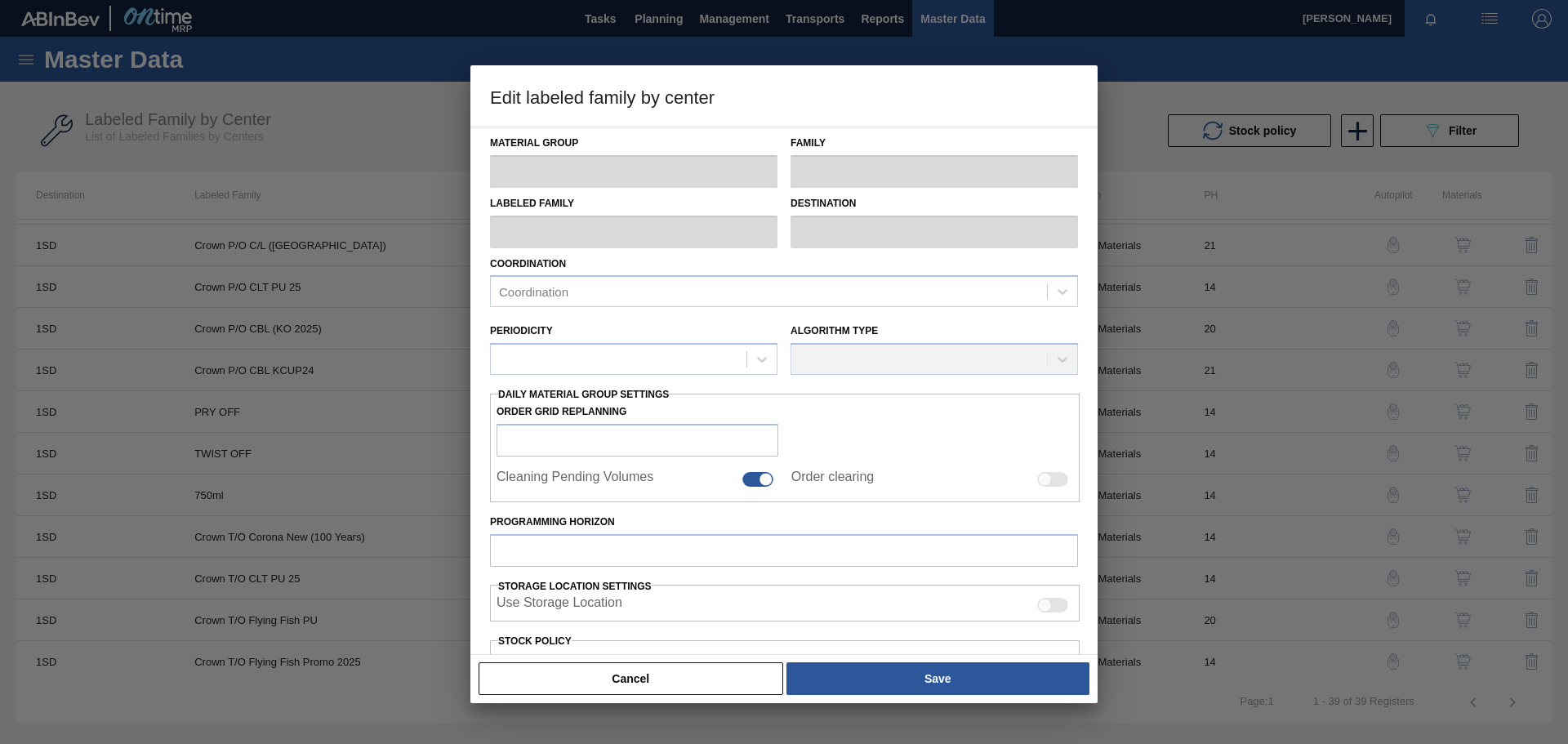
type input "800,744"
type input "1,251,163"
type input "100"
type input "1,251,163.000"
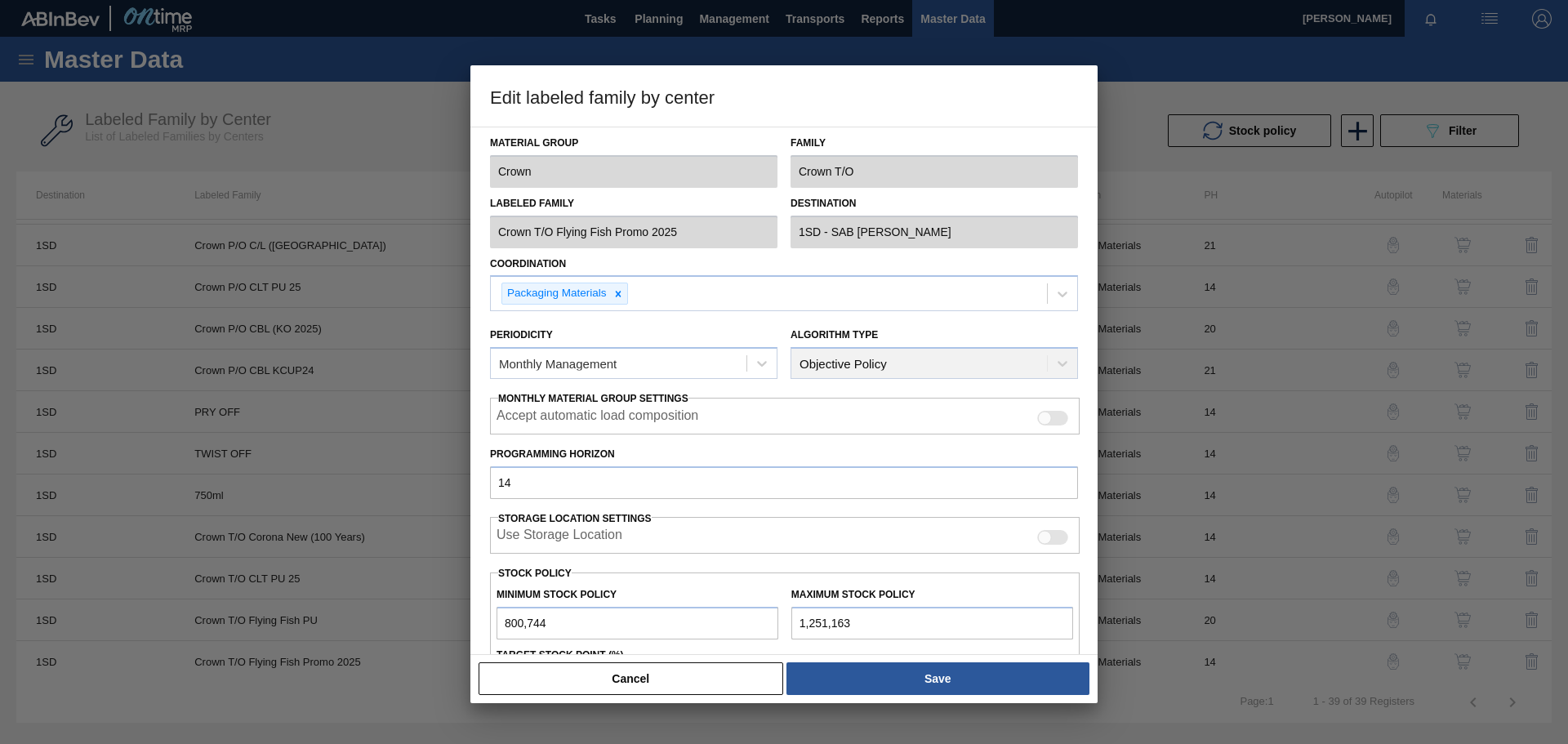
click at [1275, 663] on div at bounding box center [784, 372] width 1568 height 744
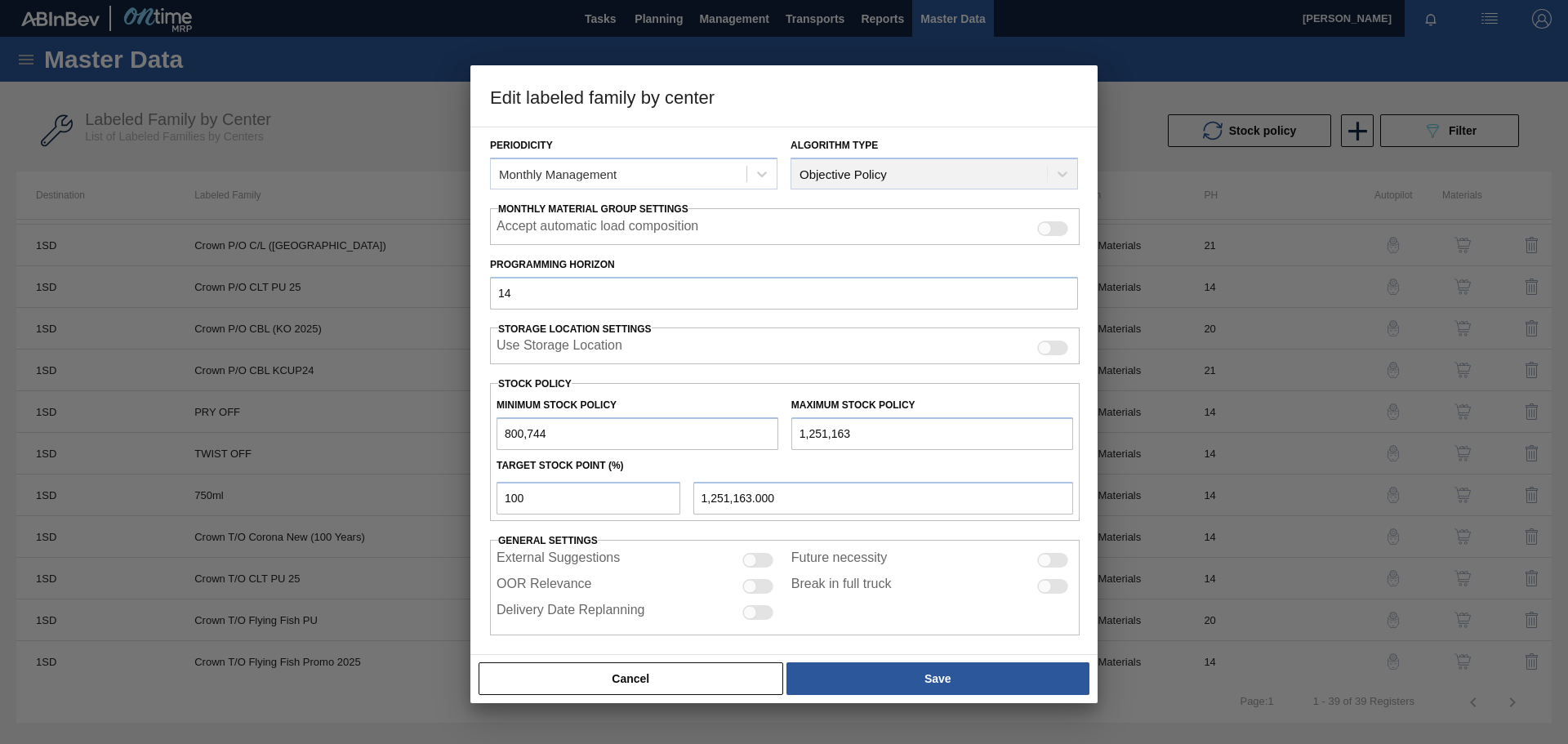
scroll to position [198, 0]
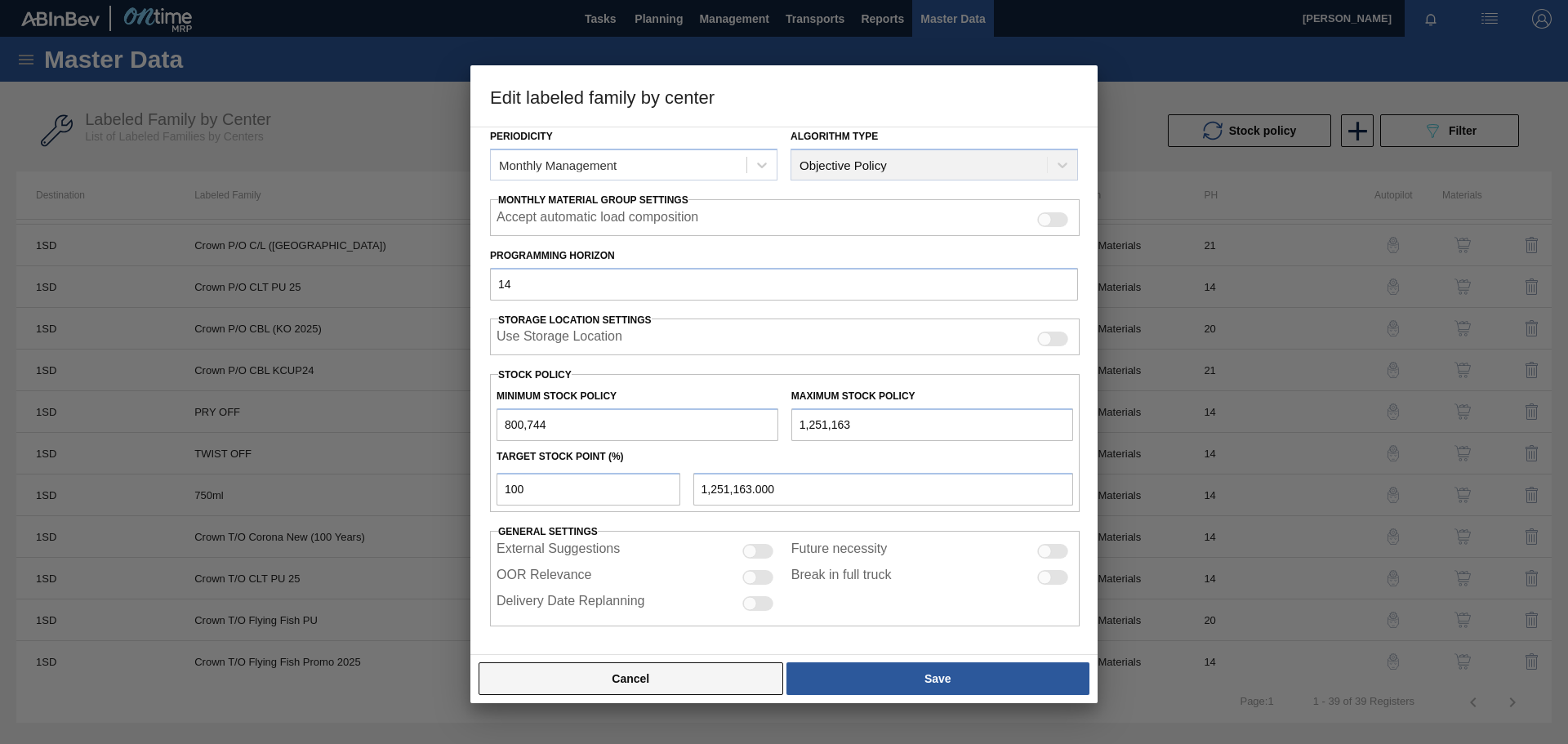
click at [653, 675] on button "Cancel" at bounding box center [631, 679] width 305 height 33
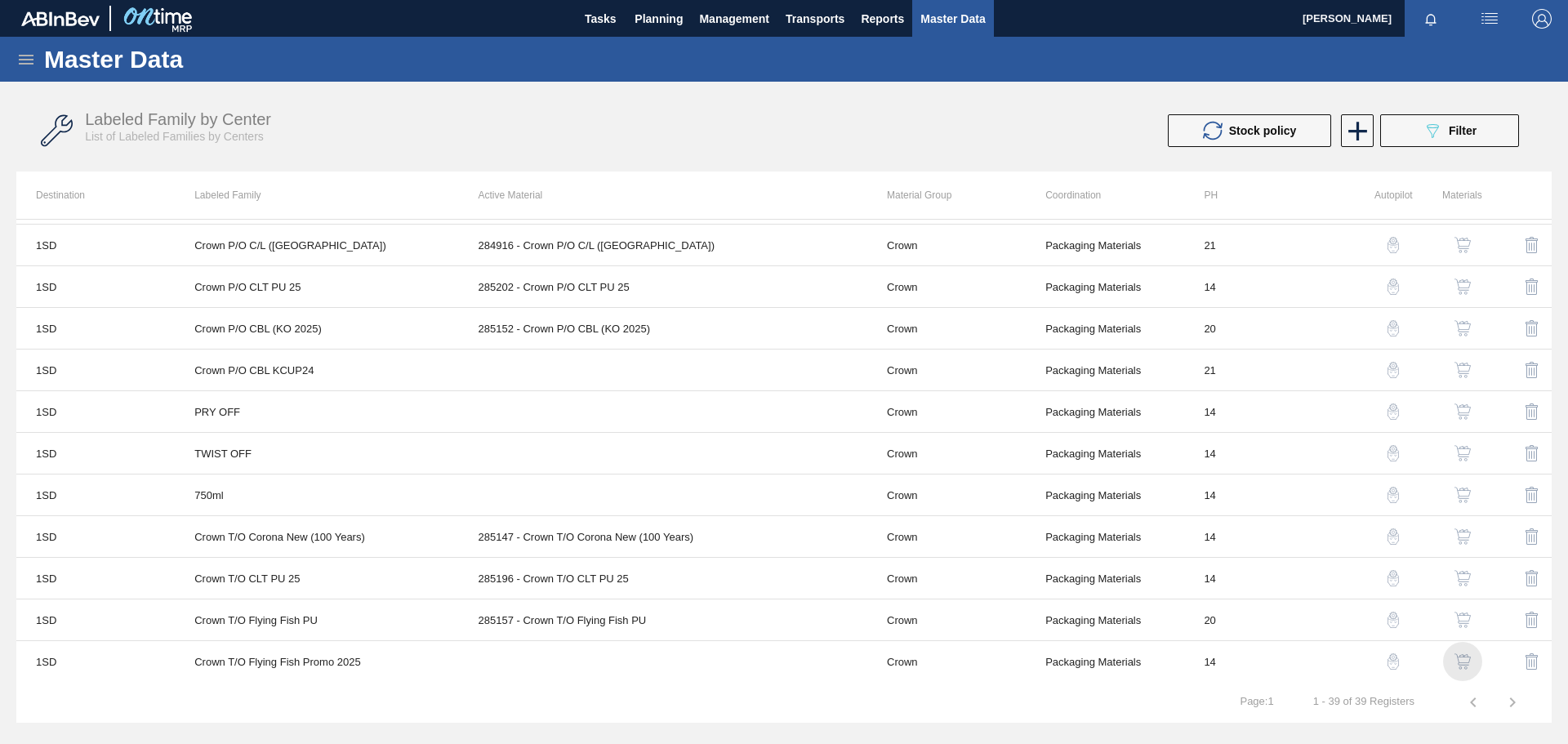
click at [1459, 663] on img "button" at bounding box center [1462, 662] width 16 height 16
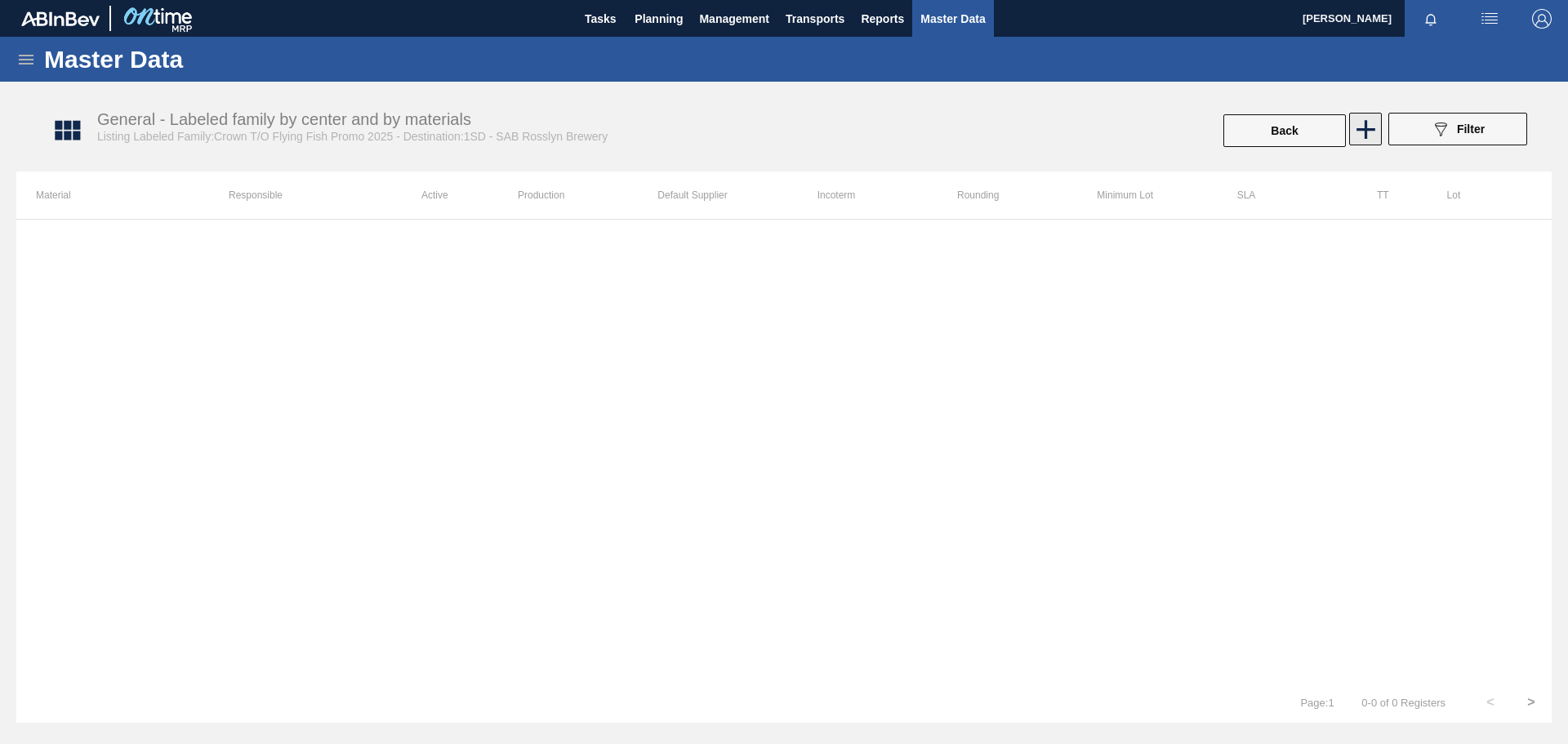
click at [1368, 129] on icon at bounding box center [1366, 129] width 19 height 19
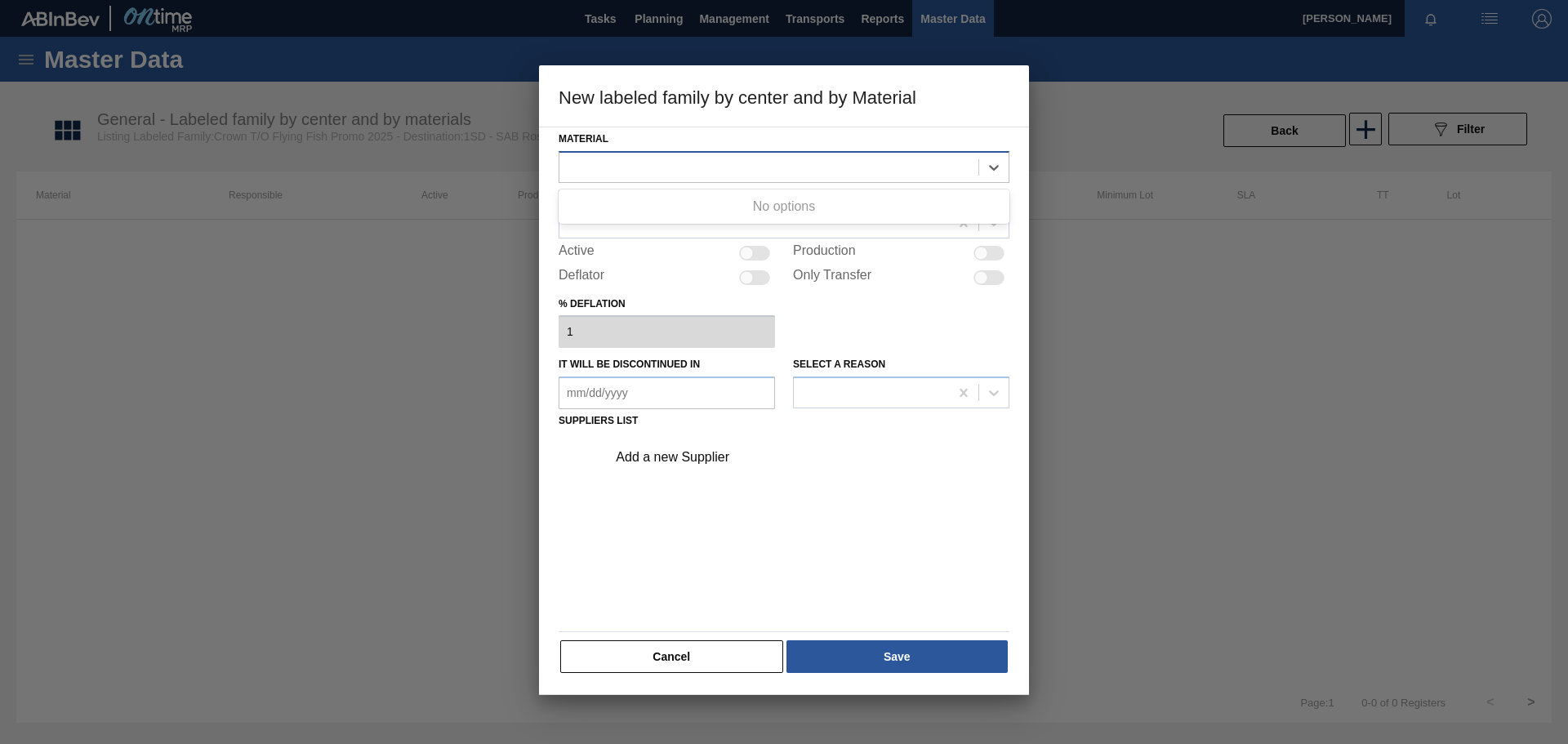
click at [787, 169] on div at bounding box center [769, 167] width 419 height 24
click at [796, 171] on div at bounding box center [769, 167] width 419 height 24
click at [709, 645] on button "Cancel" at bounding box center [671, 657] width 223 height 33
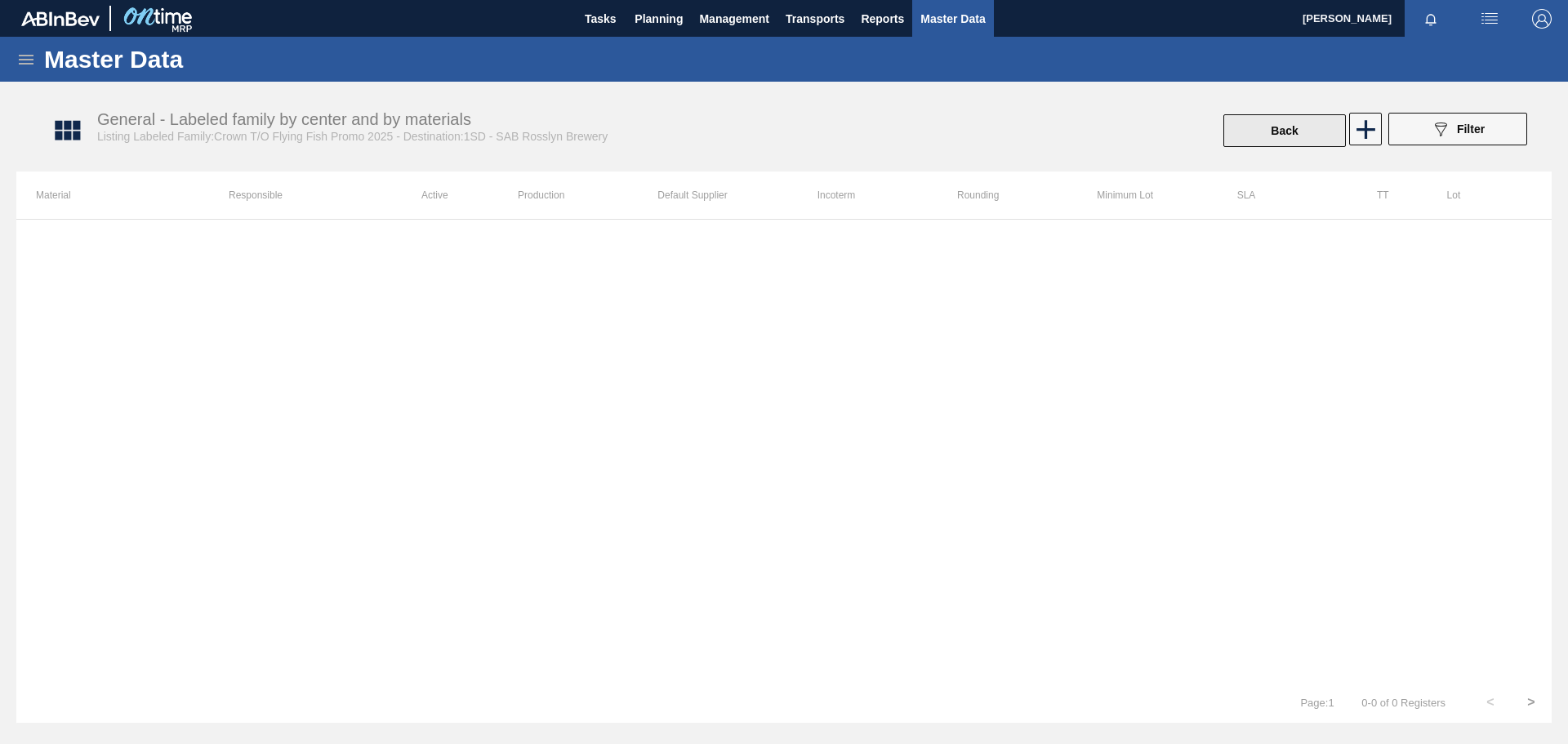
click at [1308, 128] on button "Back" at bounding box center [1284, 130] width 123 height 33
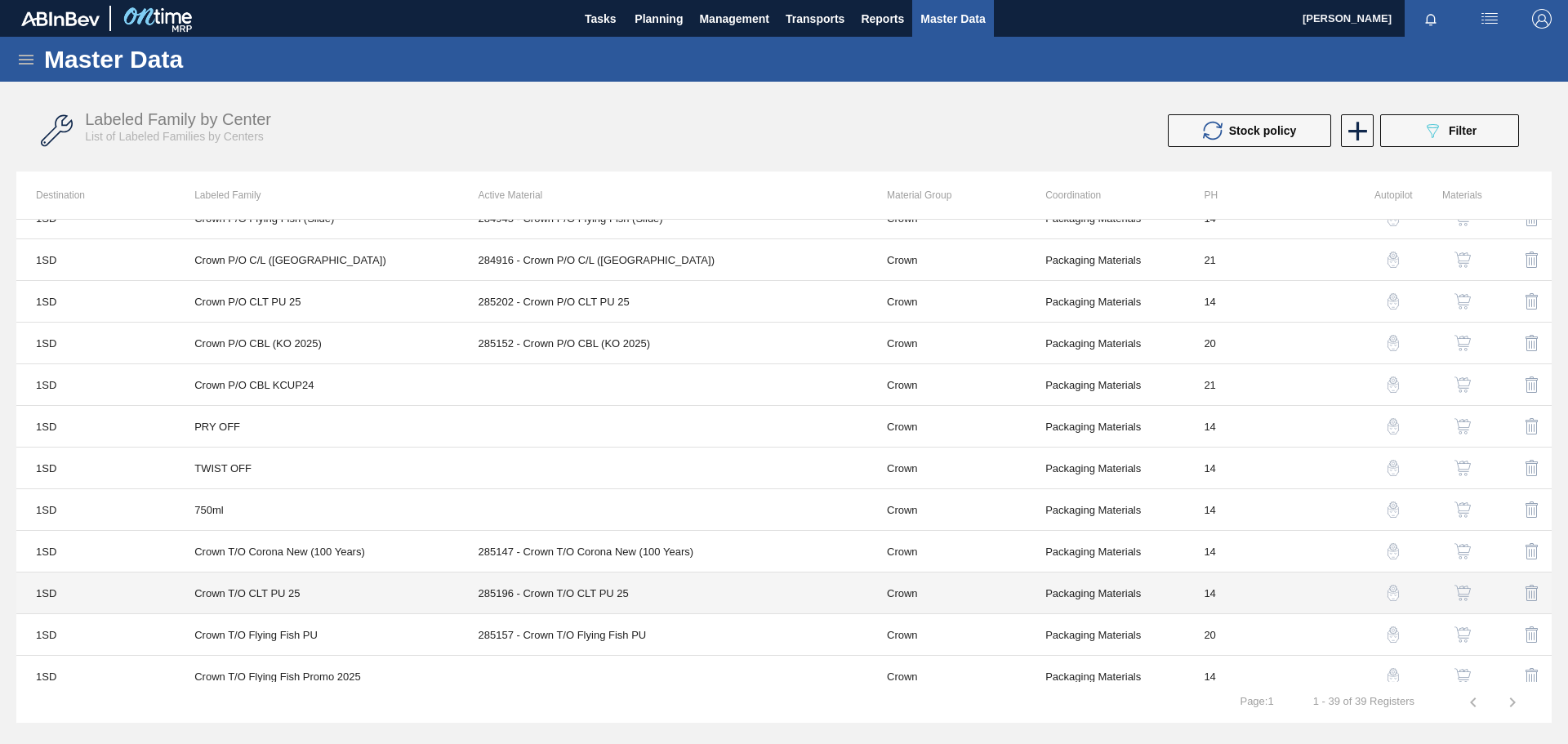
scroll to position [1162, 0]
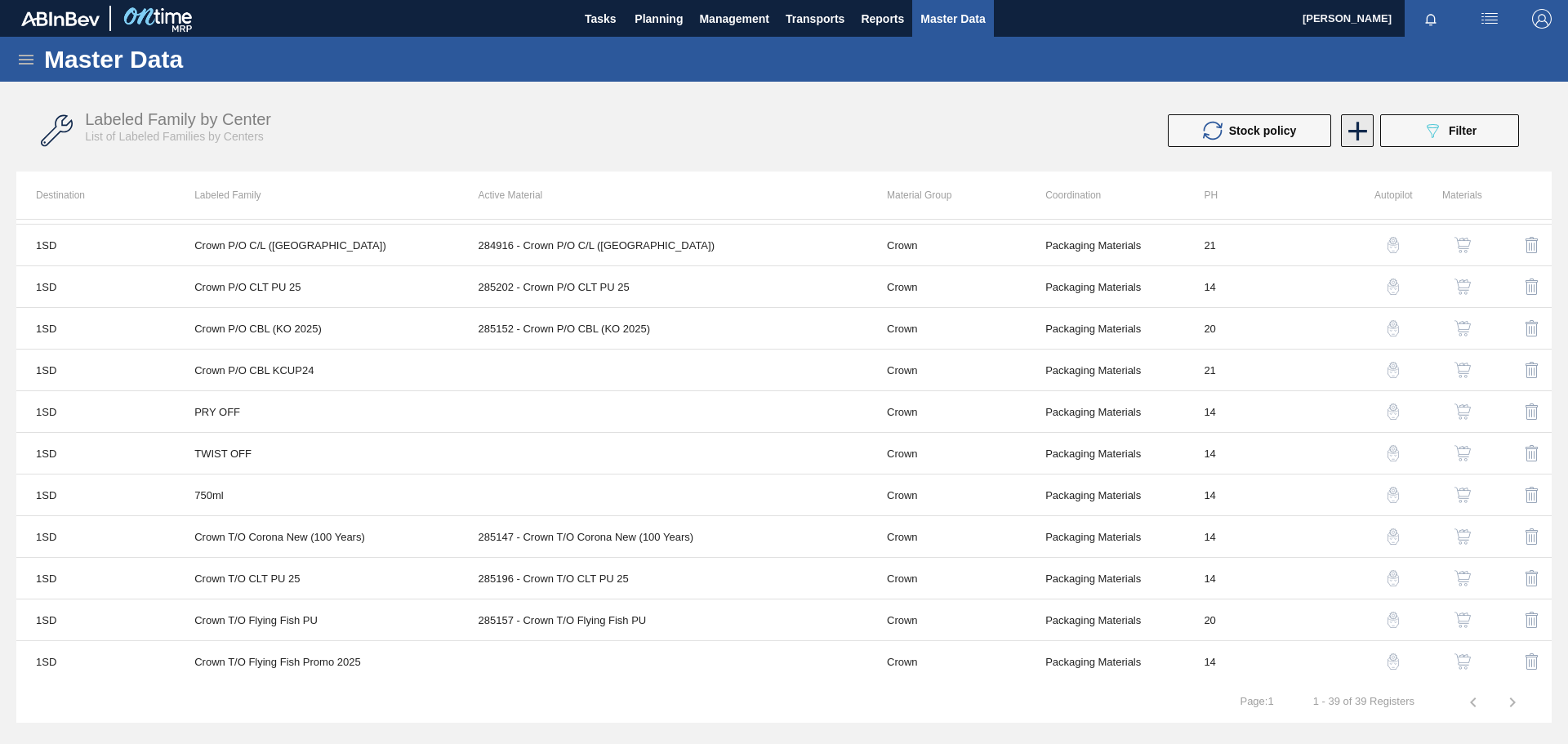
click at [1362, 133] on icon at bounding box center [1357, 130] width 32 height 32
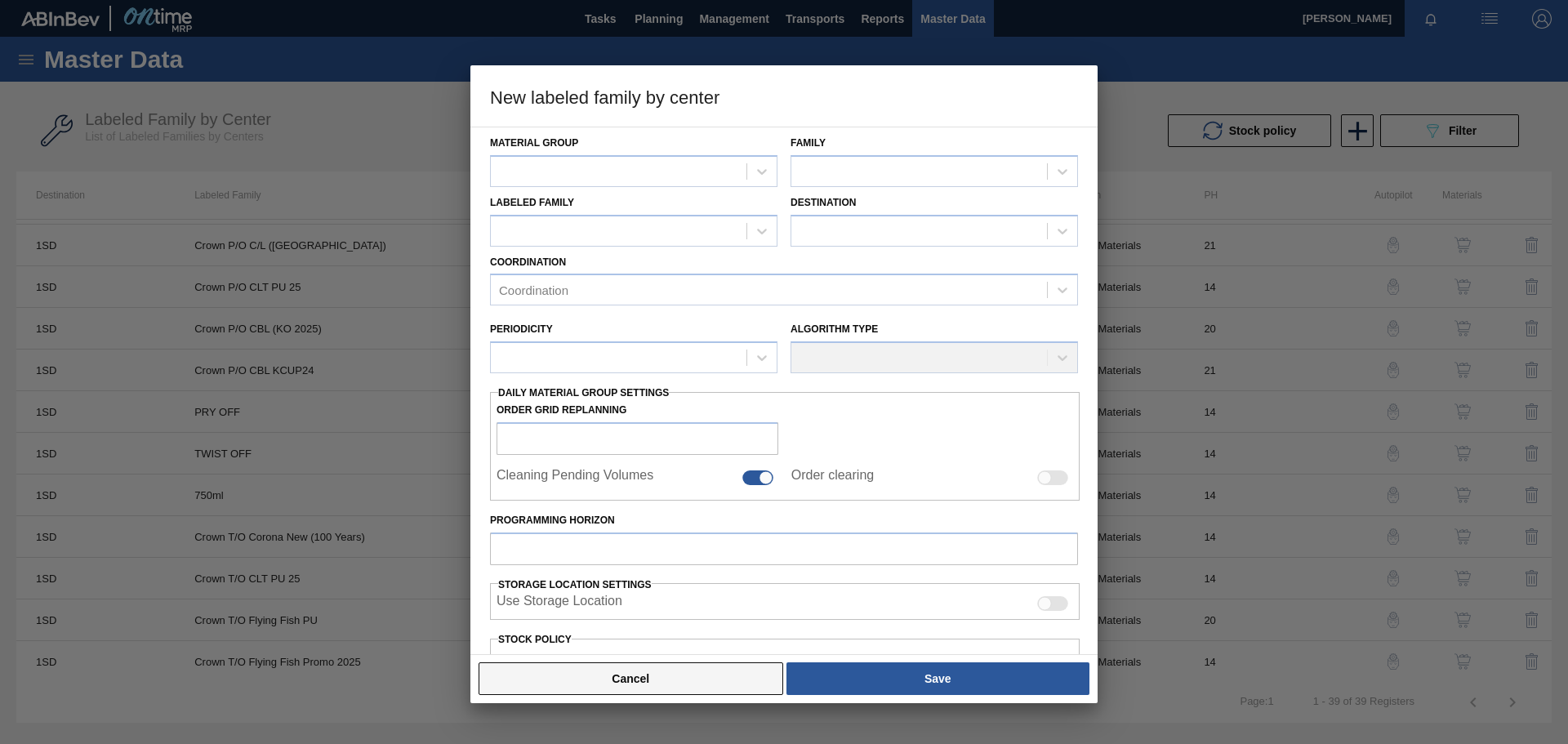
click at [643, 674] on button "Cancel" at bounding box center [631, 679] width 305 height 33
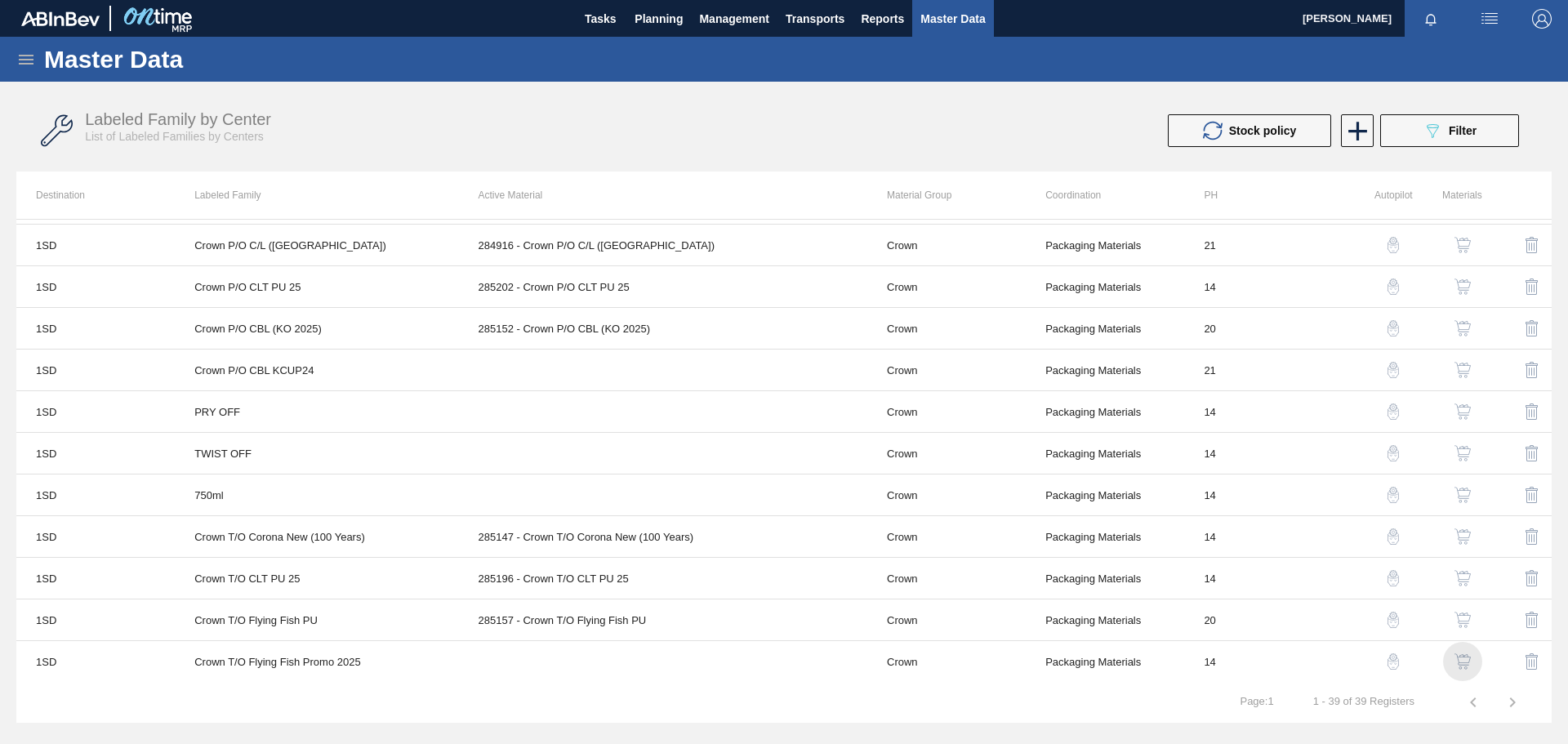
click at [1459, 661] on img "button" at bounding box center [1462, 662] width 16 height 16
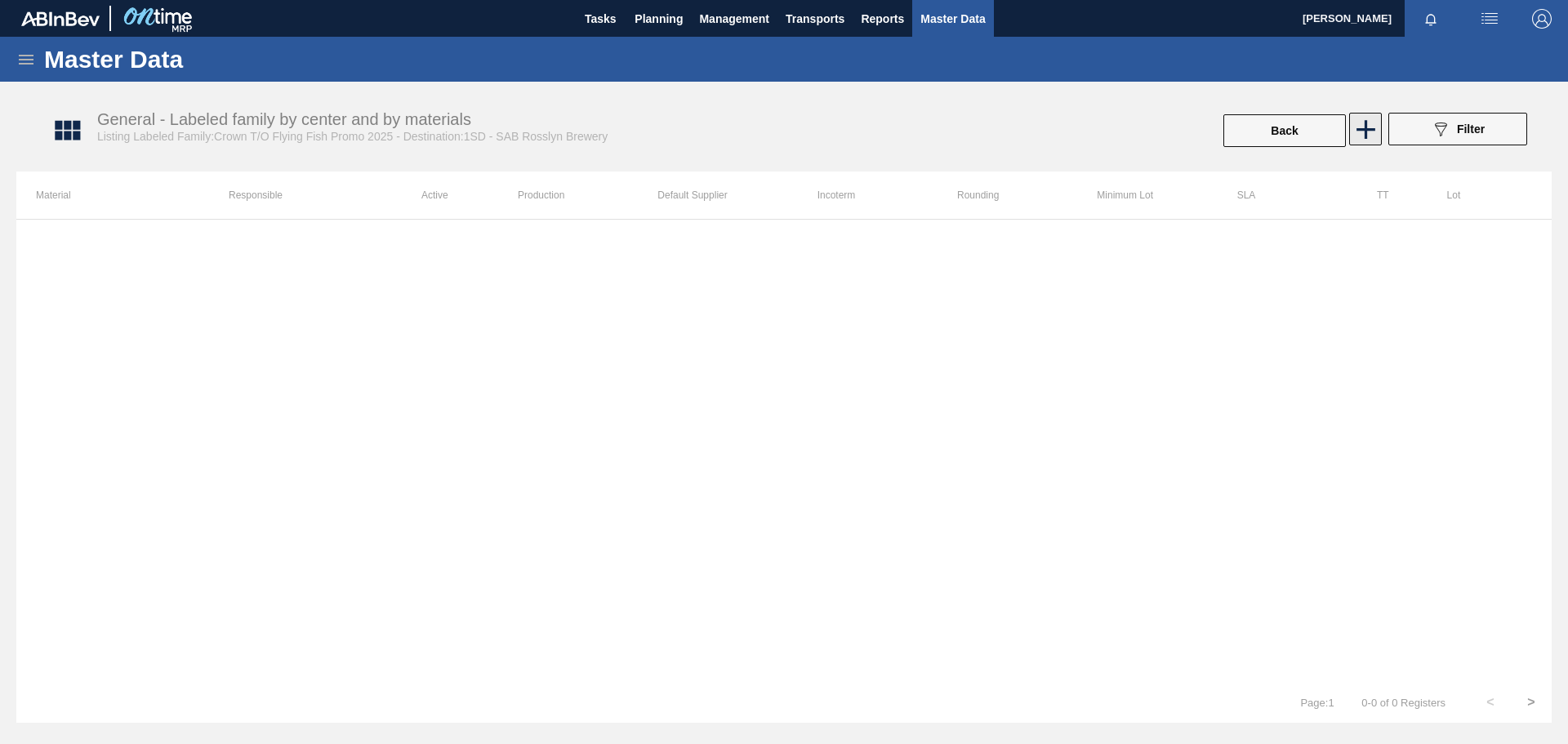
click at [1357, 133] on icon at bounding box center [1365, 128] width 32 height 32
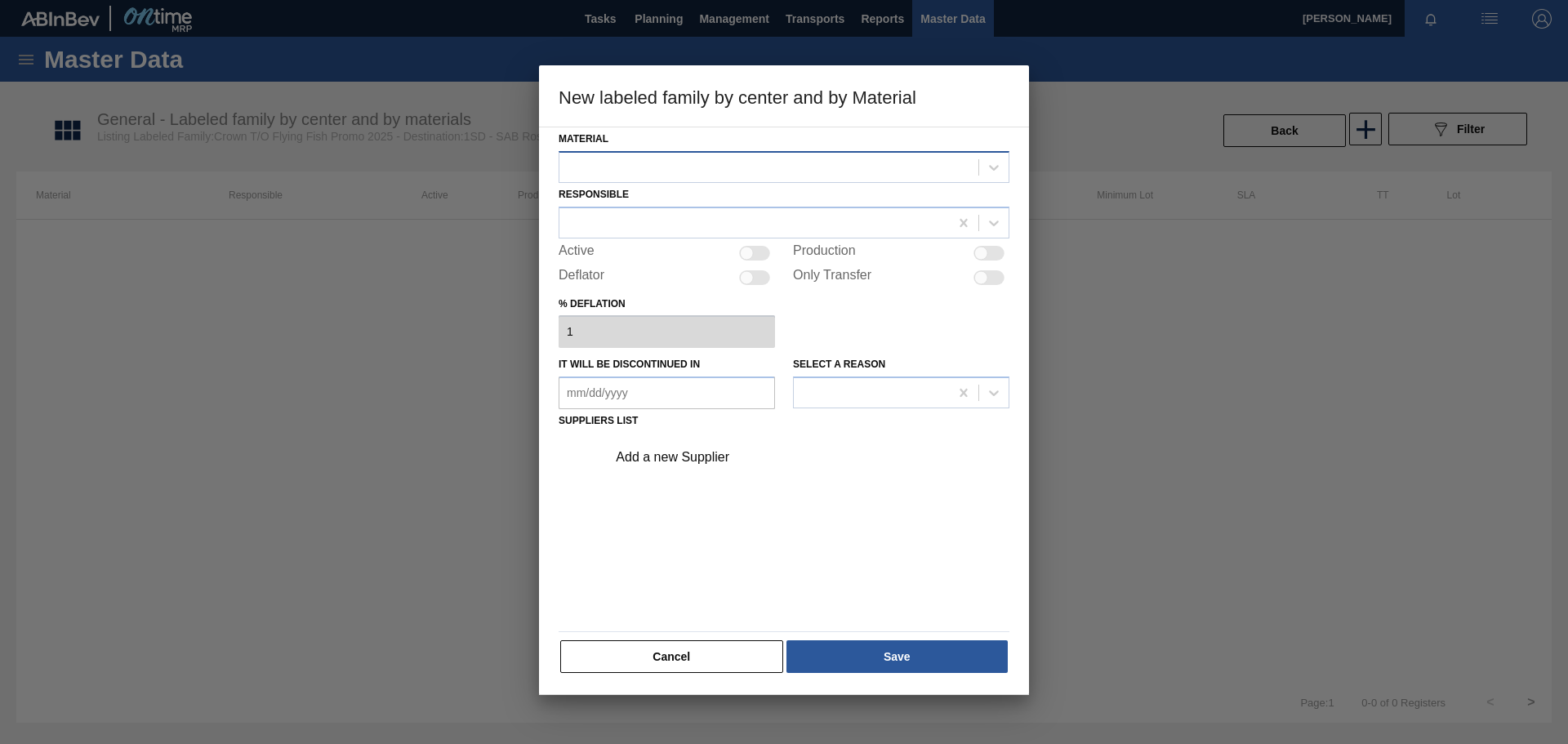
click at [770, 172] on div at bounding box center [769, 167] width 419 height 24
type input "2"
click at [703, 165] on div at bounding box center [769, 167] width 419 height 24
click at [582, 655] on button "Cancel" at bounding box center [671, 657] width 223 height 33
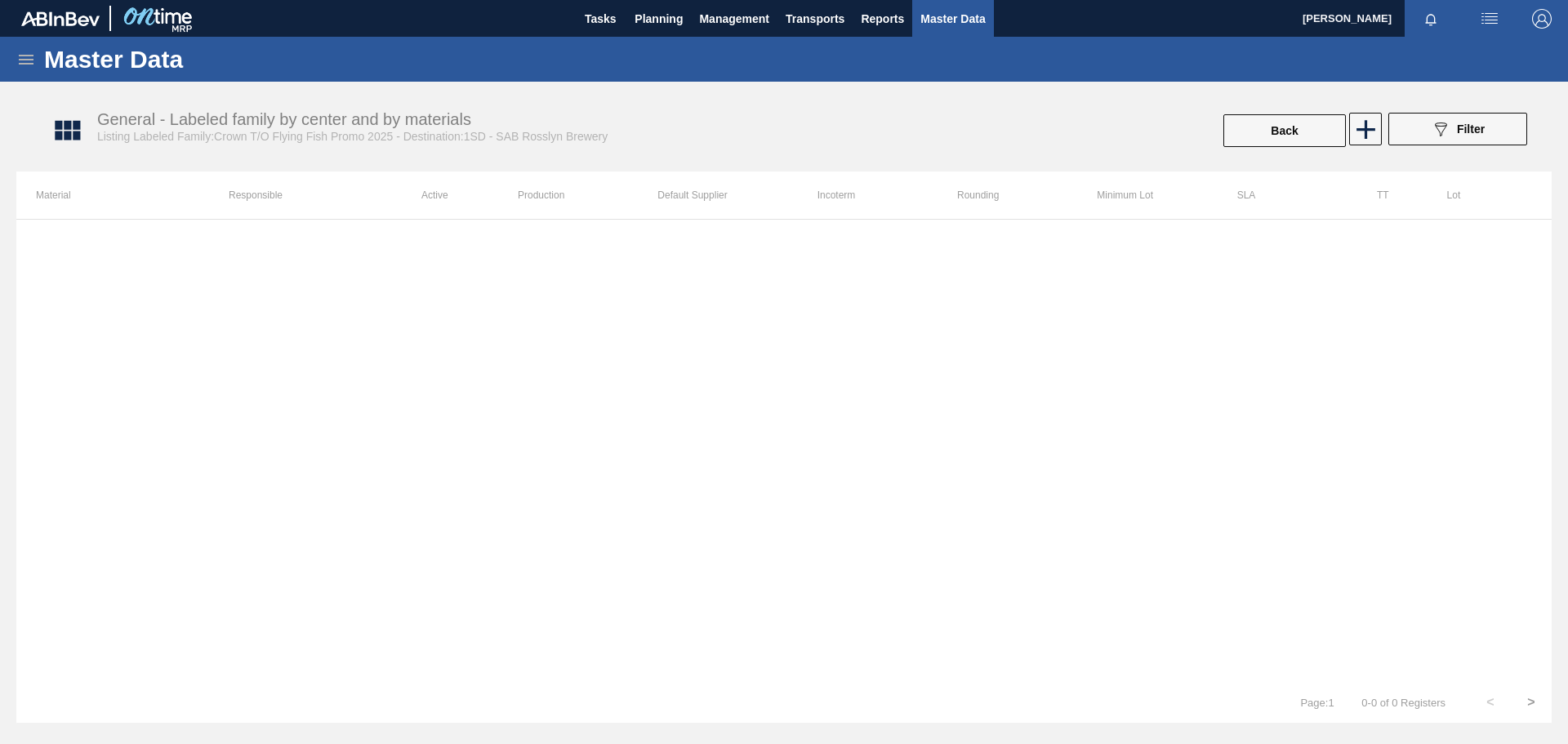
click at [25, 63] on icon at bounding box center [26, 59] width 19 height 19
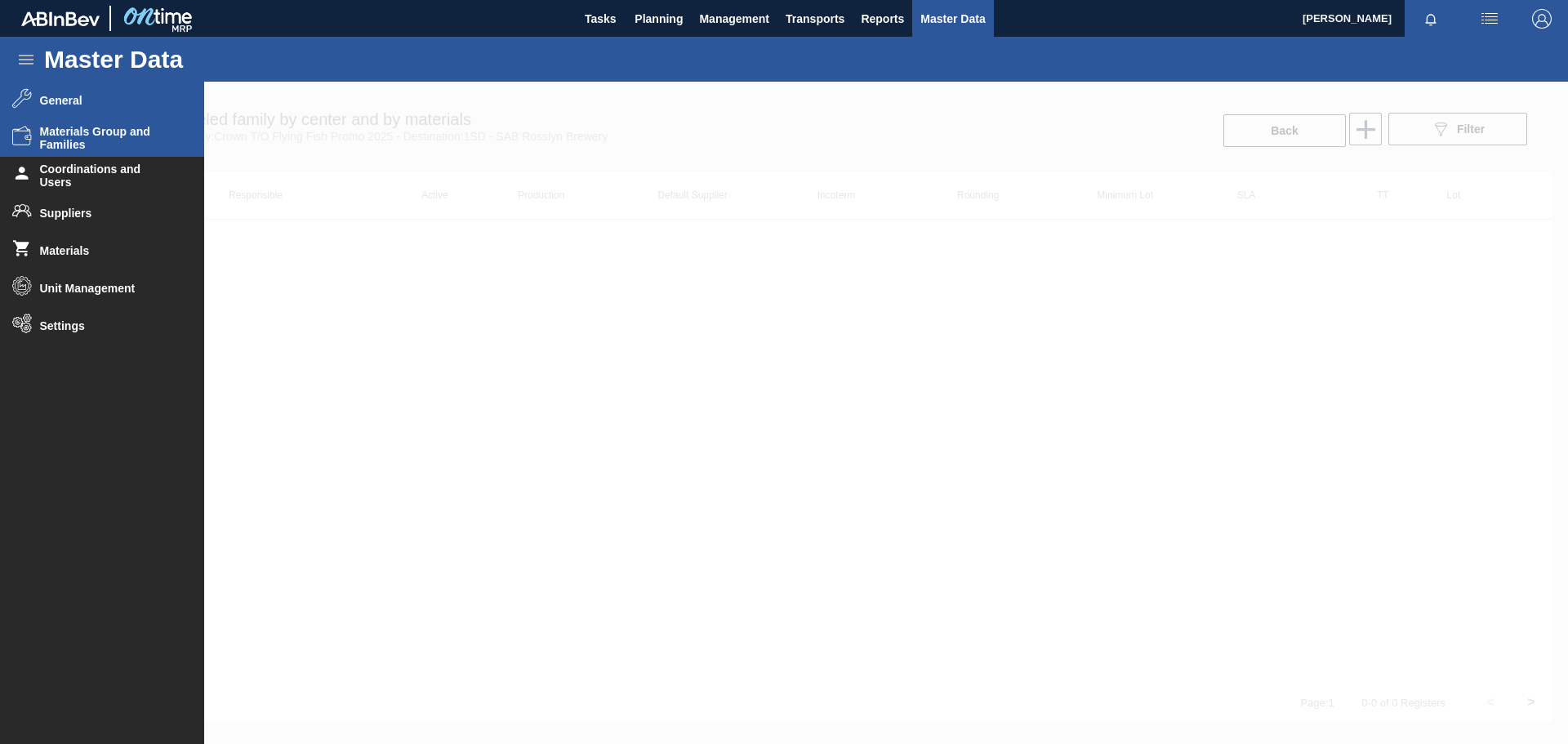
click at [89, 141] on span "Materials Group and Families" at bounding box center [107, 137] width 135 height 26
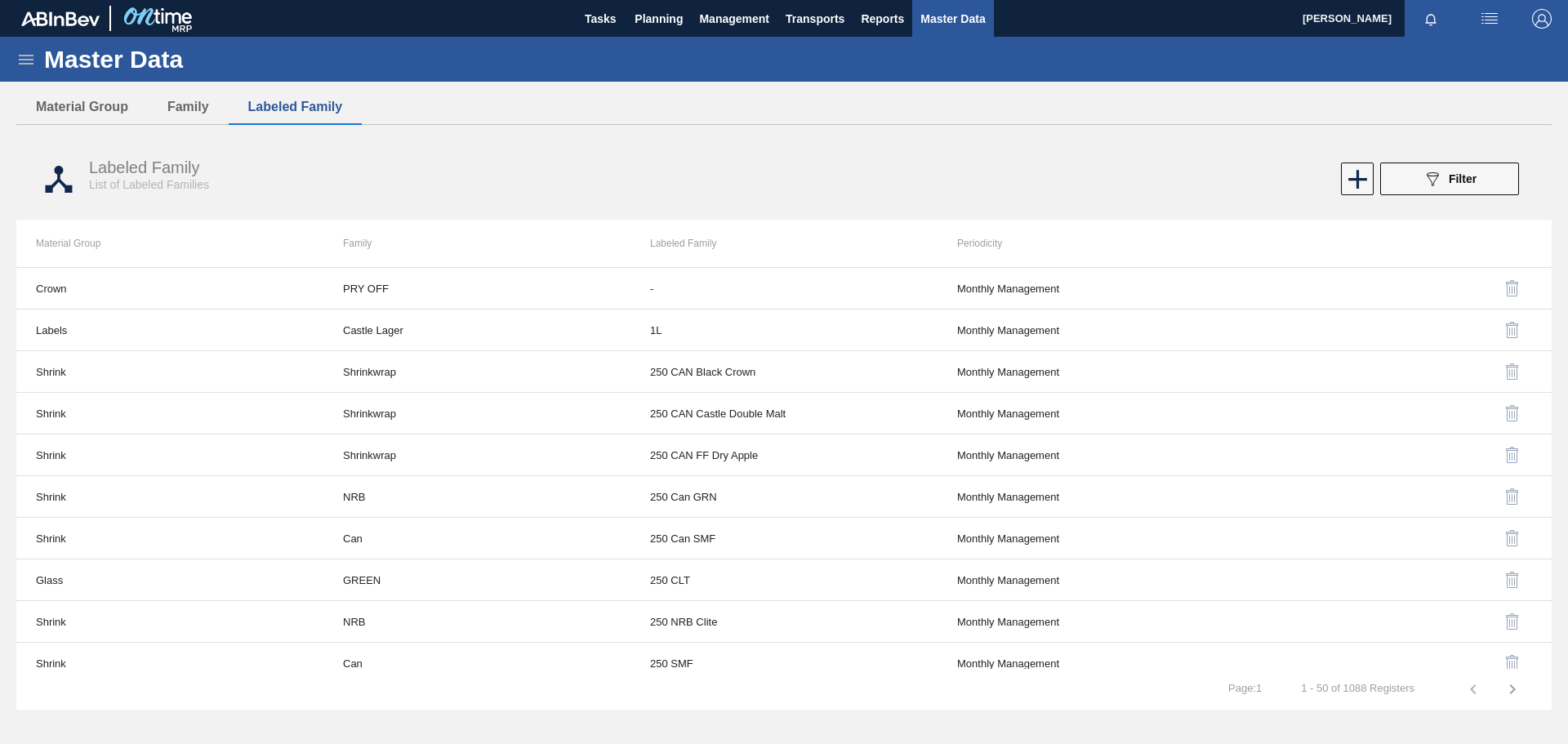
click at [25, 59] on icon at bounding box center [26, 59] width 14 height 10
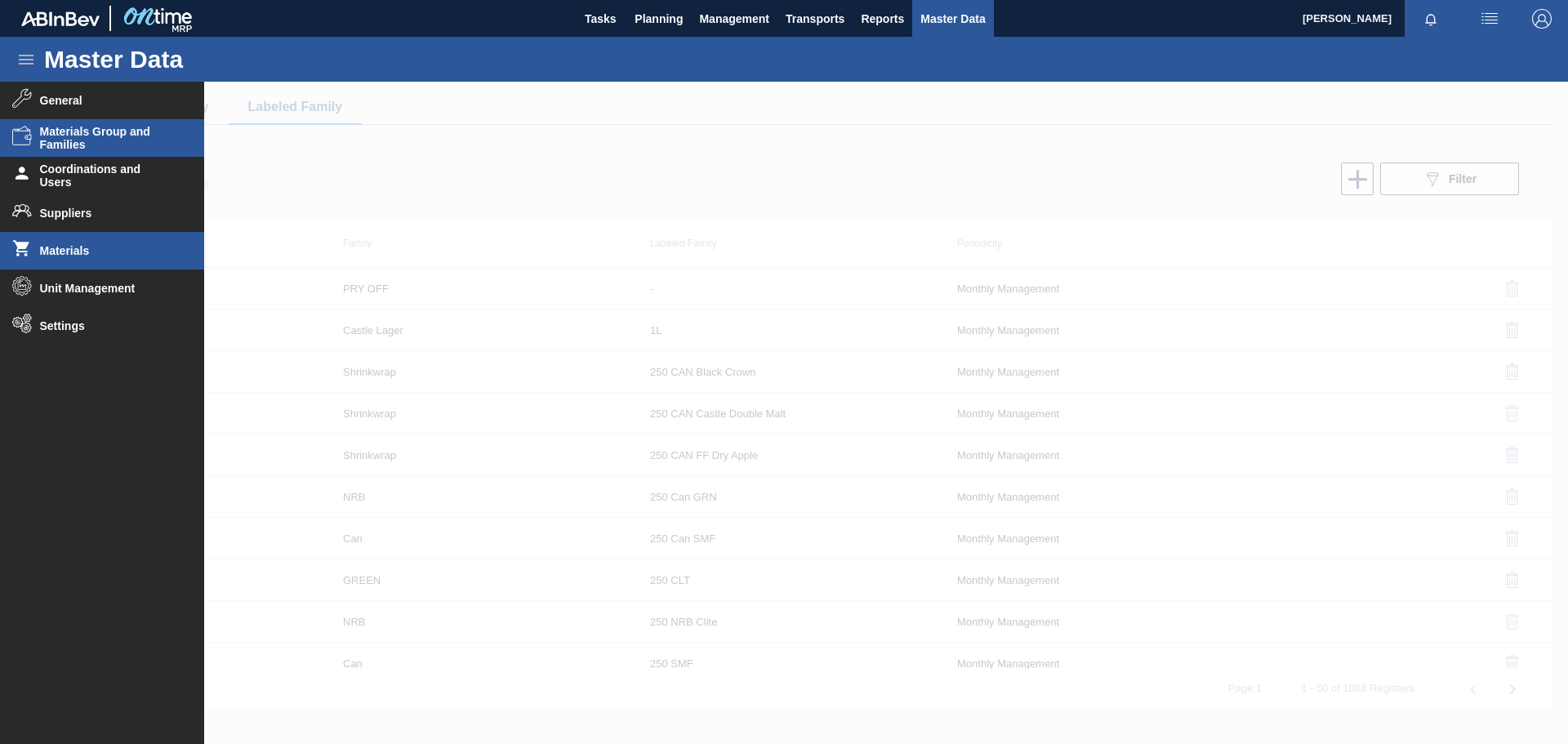
click at [49, 247] on span "Materials" at bounding box center [107, 251] width 135 height 13
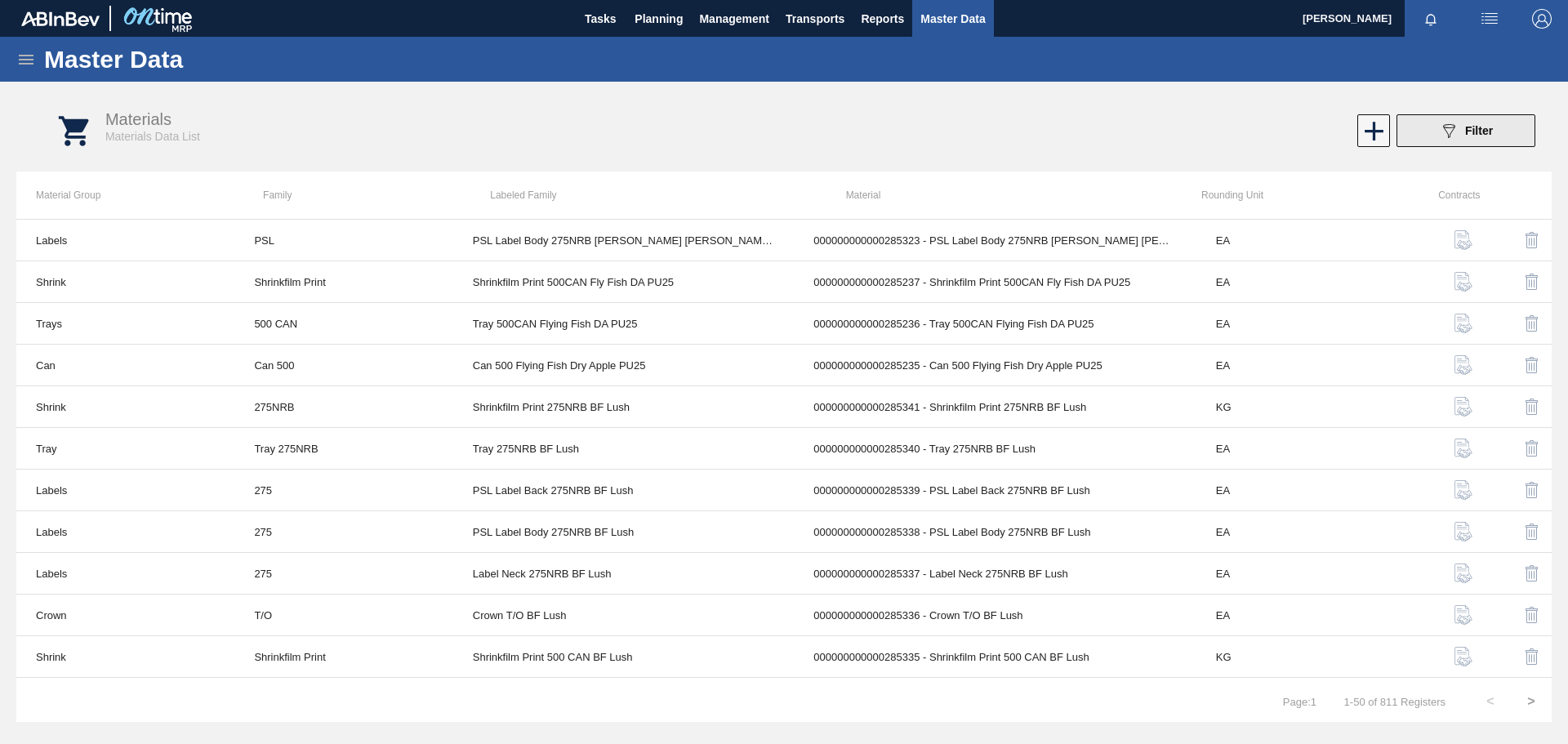
click at [1489, 129] on span "Filter" at bounding box center [1479, 131] width 28 height 13
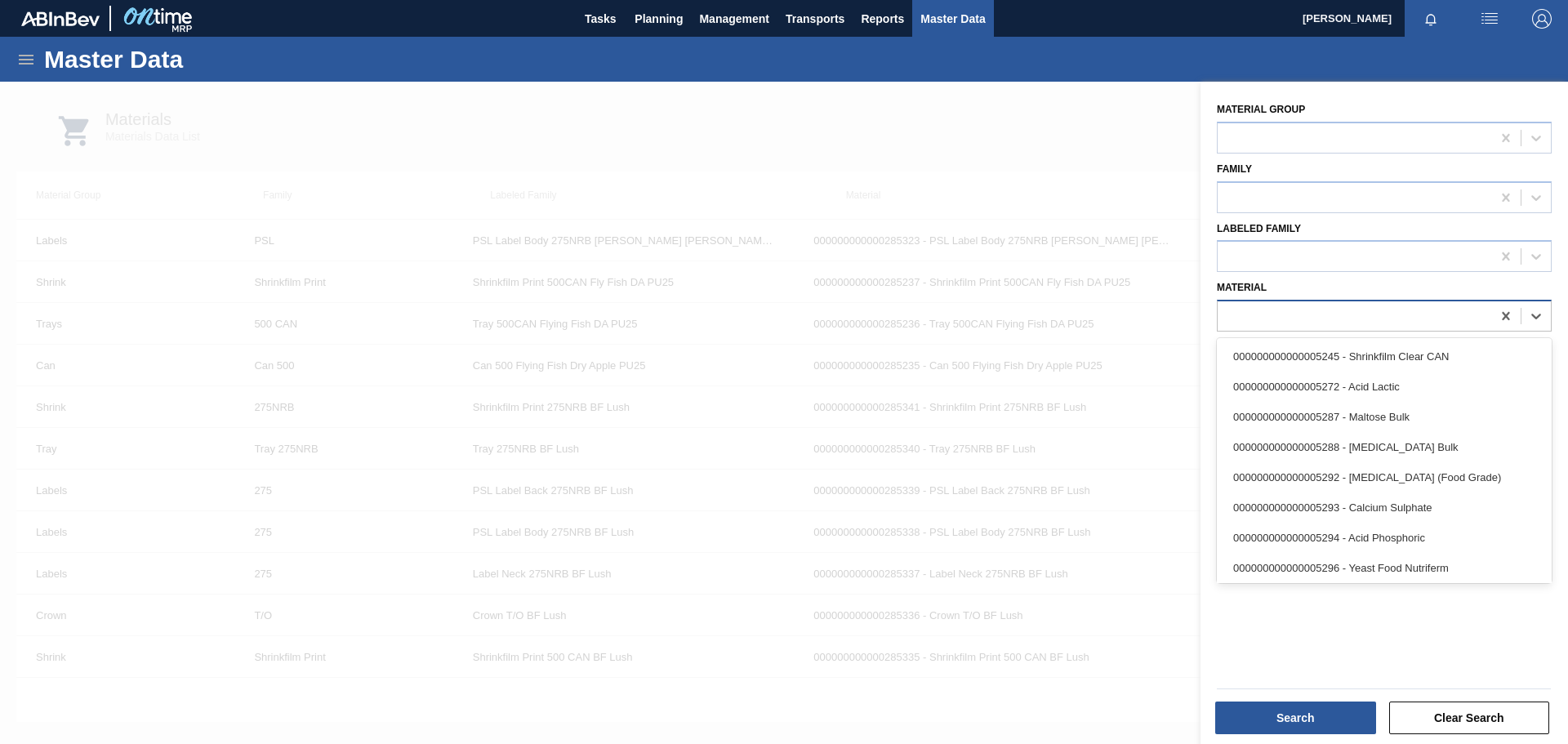
click at [1318, 317] on div at bounding box center [1353, 316] width 273 height 24
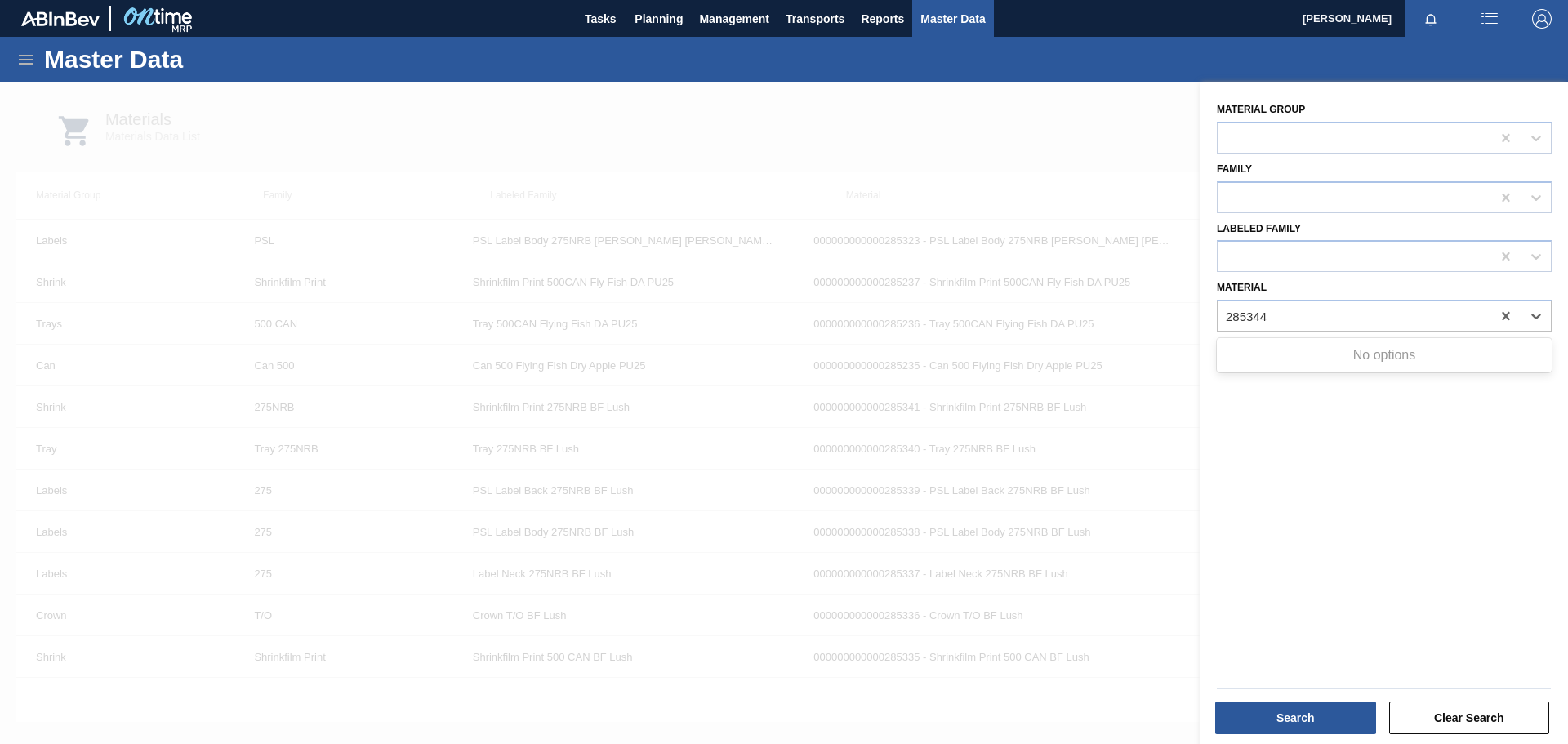
type input "285344"
click at [1010, 146] on div at bounding box center [784, 453] width 1568 height 744
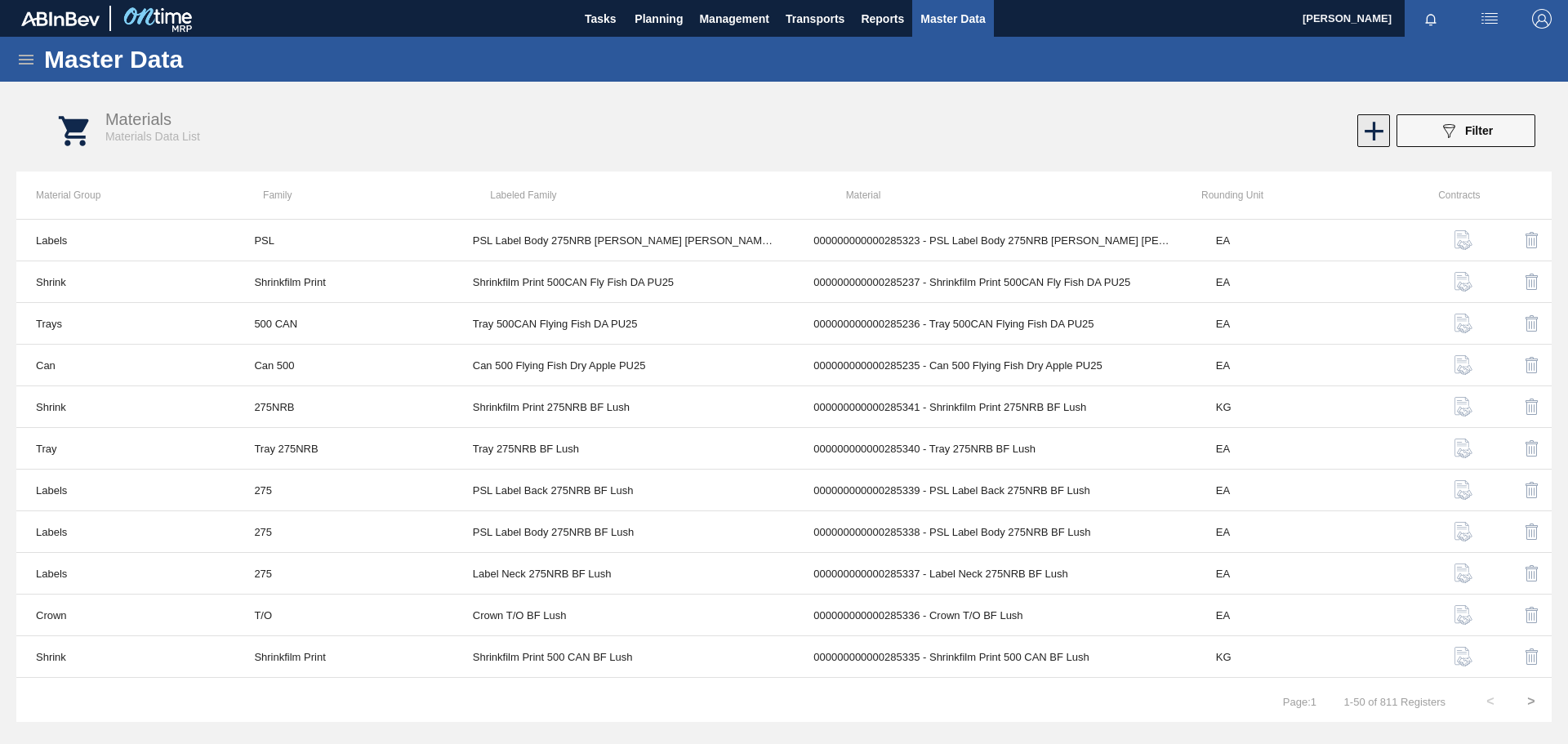
click at [1372, 127] on icon at bounding box center [1373, 130] width 32 height 32
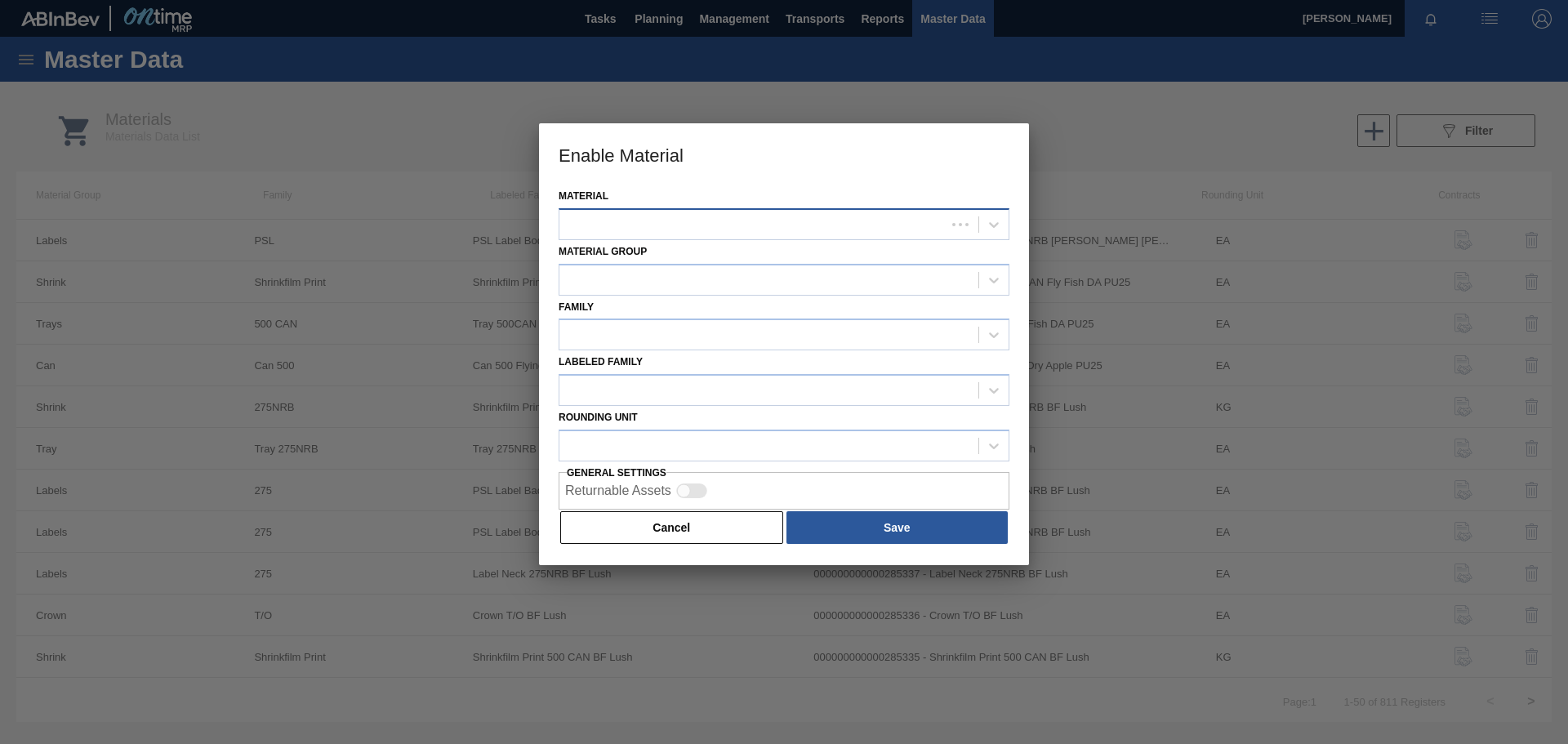
click at [669, 219] on div at bounding box center [752, 224] width 386 height 24
type input "285344"
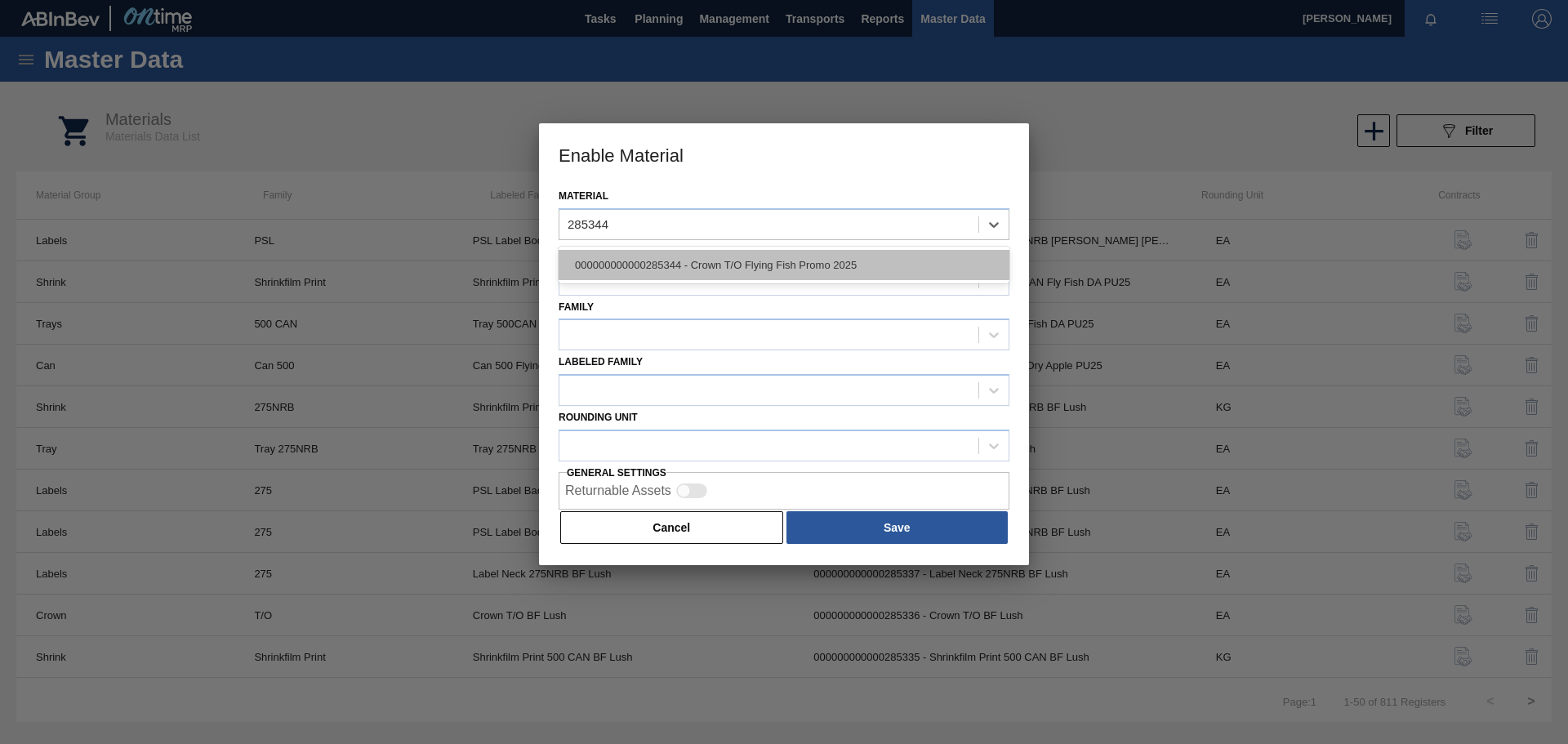
click at [684, 259] on div "000000000000285344 - Crown T/O Flying Fish Promo 2025" at bounding box center [784, 266] width 450 height 31
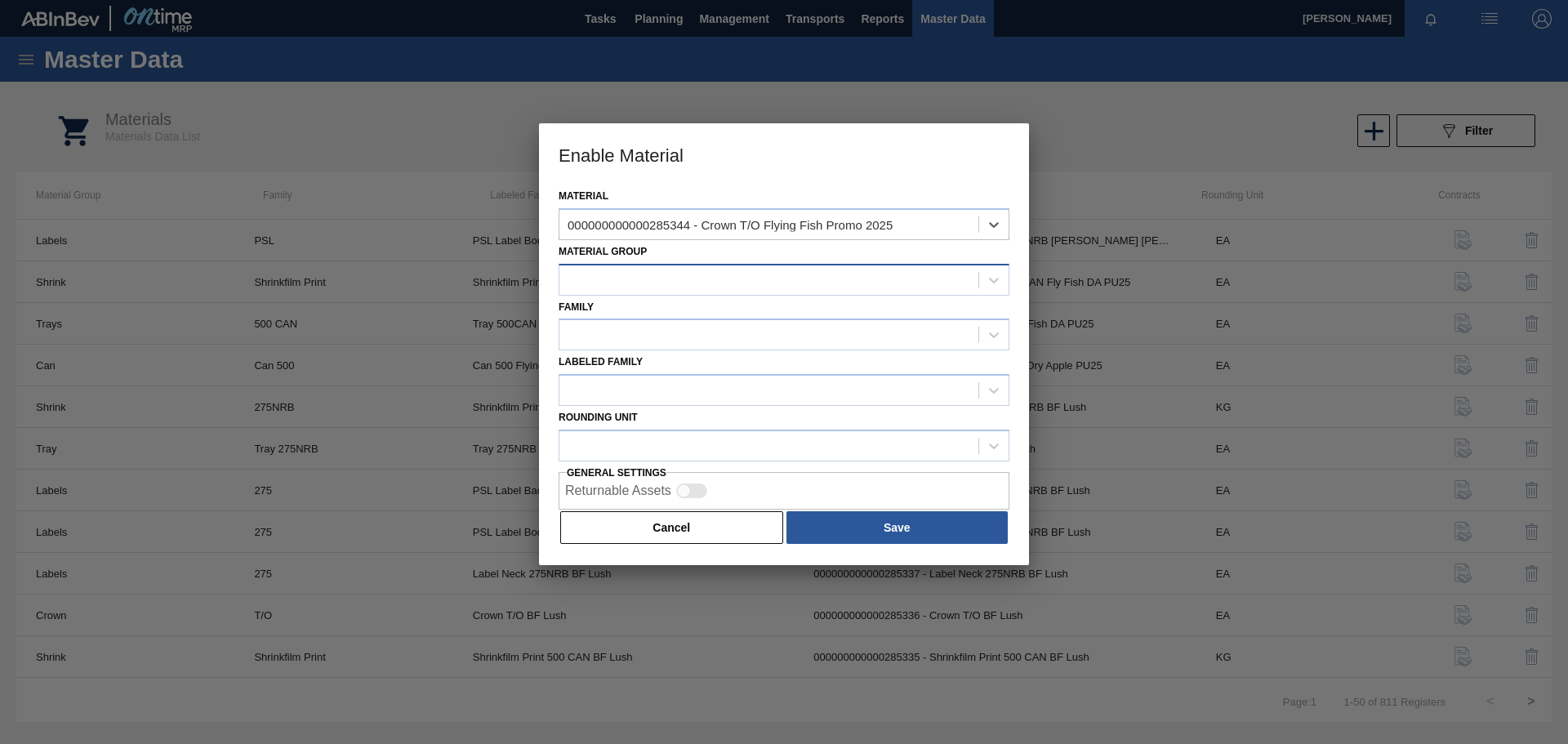
click at [632, 273] on div at bounding box center [769, 279] width 419 height 24
type Group "crown"
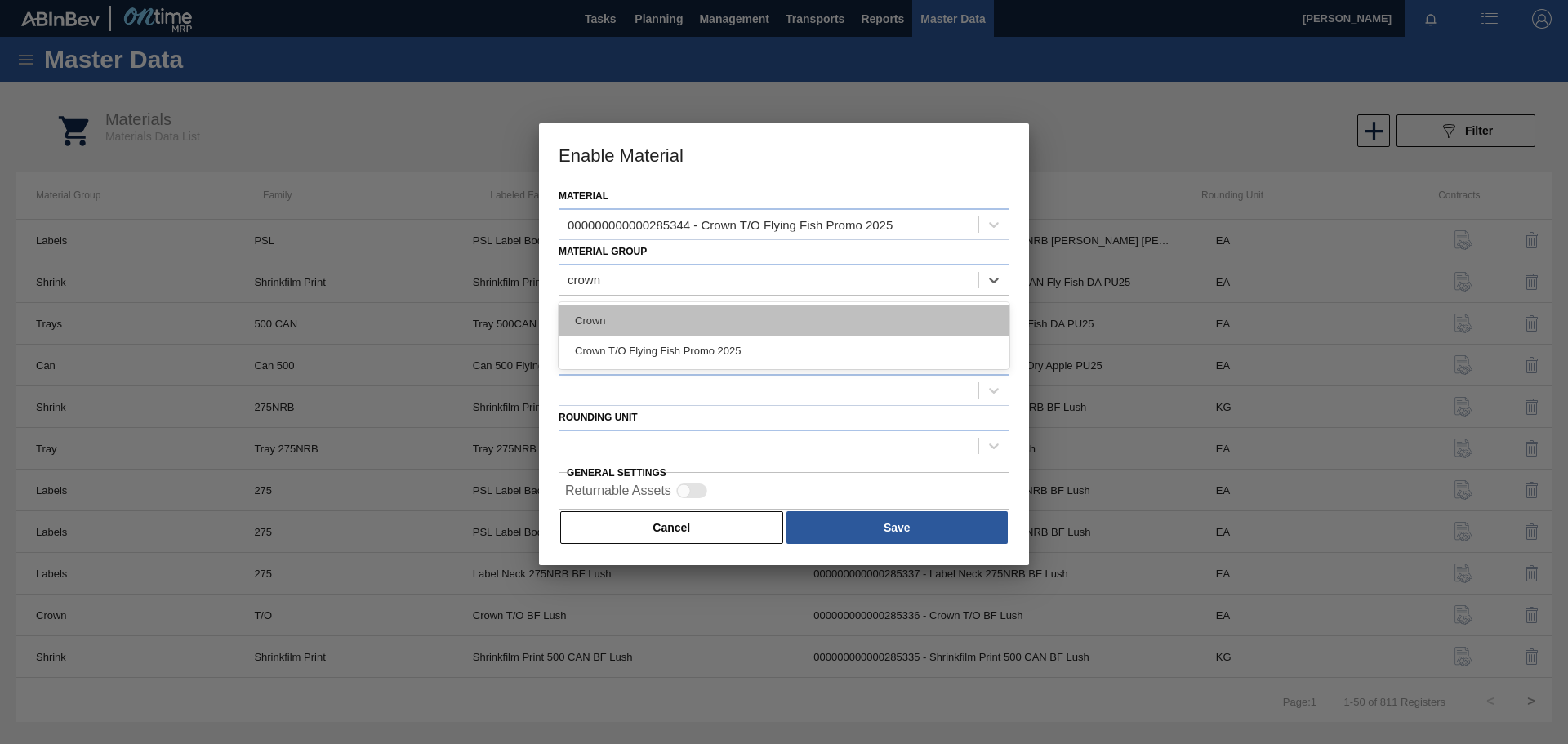
click at [648, 319] on div "Crown" at bounding box center [784, 321] width 450 height 31
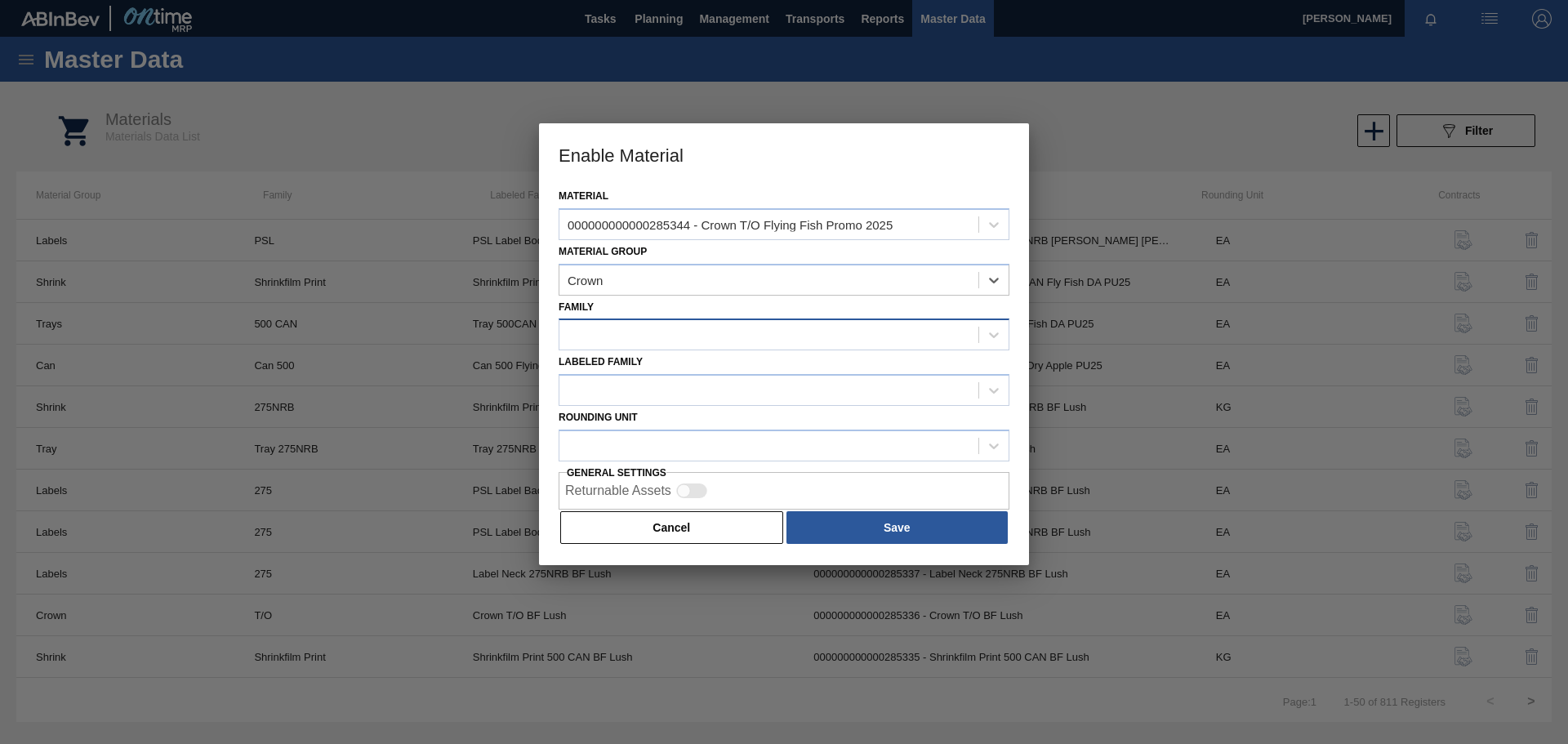
click at [604, 338] on div at bounding box center [769, 335] width 419 height 24
type input "crow"
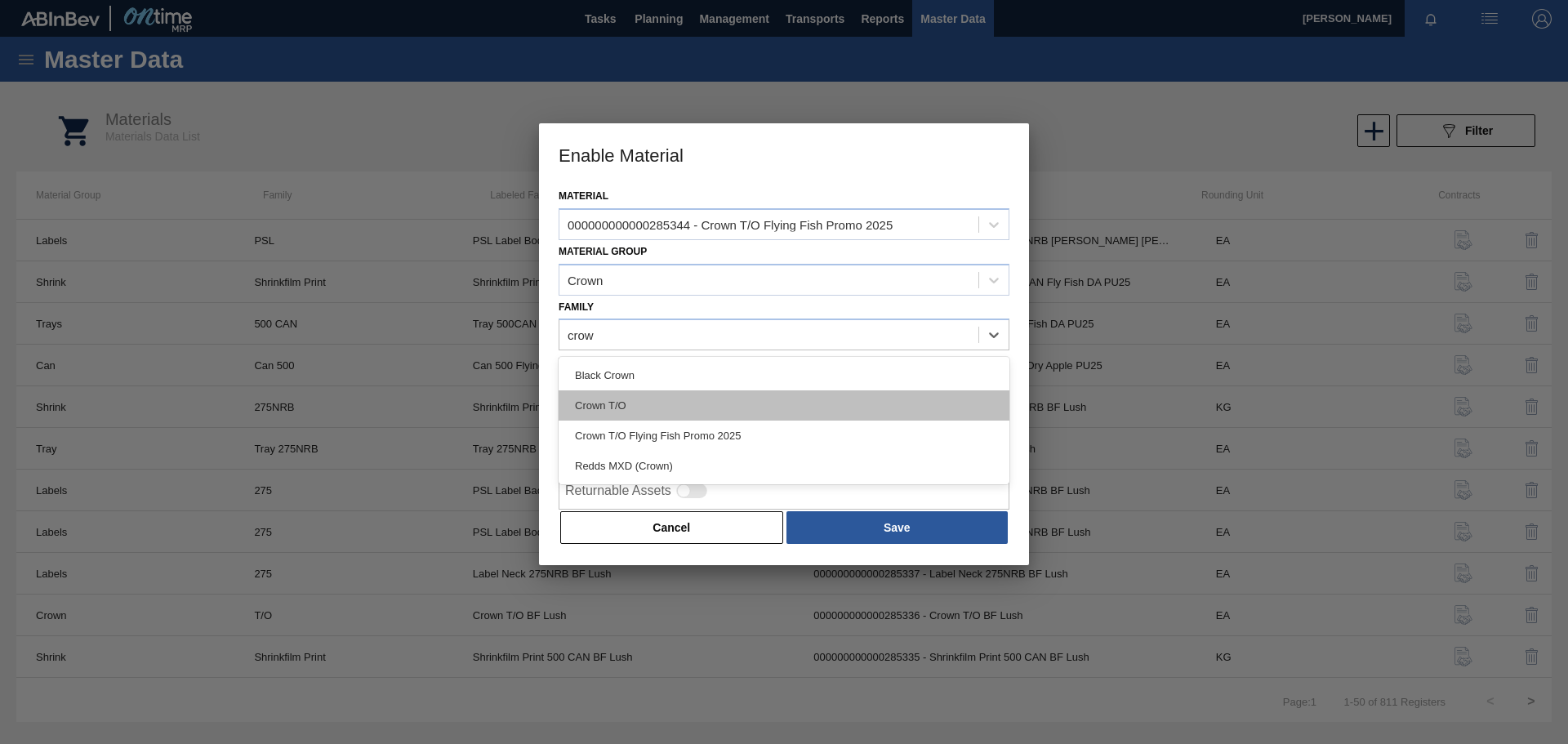
click at [610, 399] on div "Crown T/O" at bounding box center [784, 406] width 450 height 31
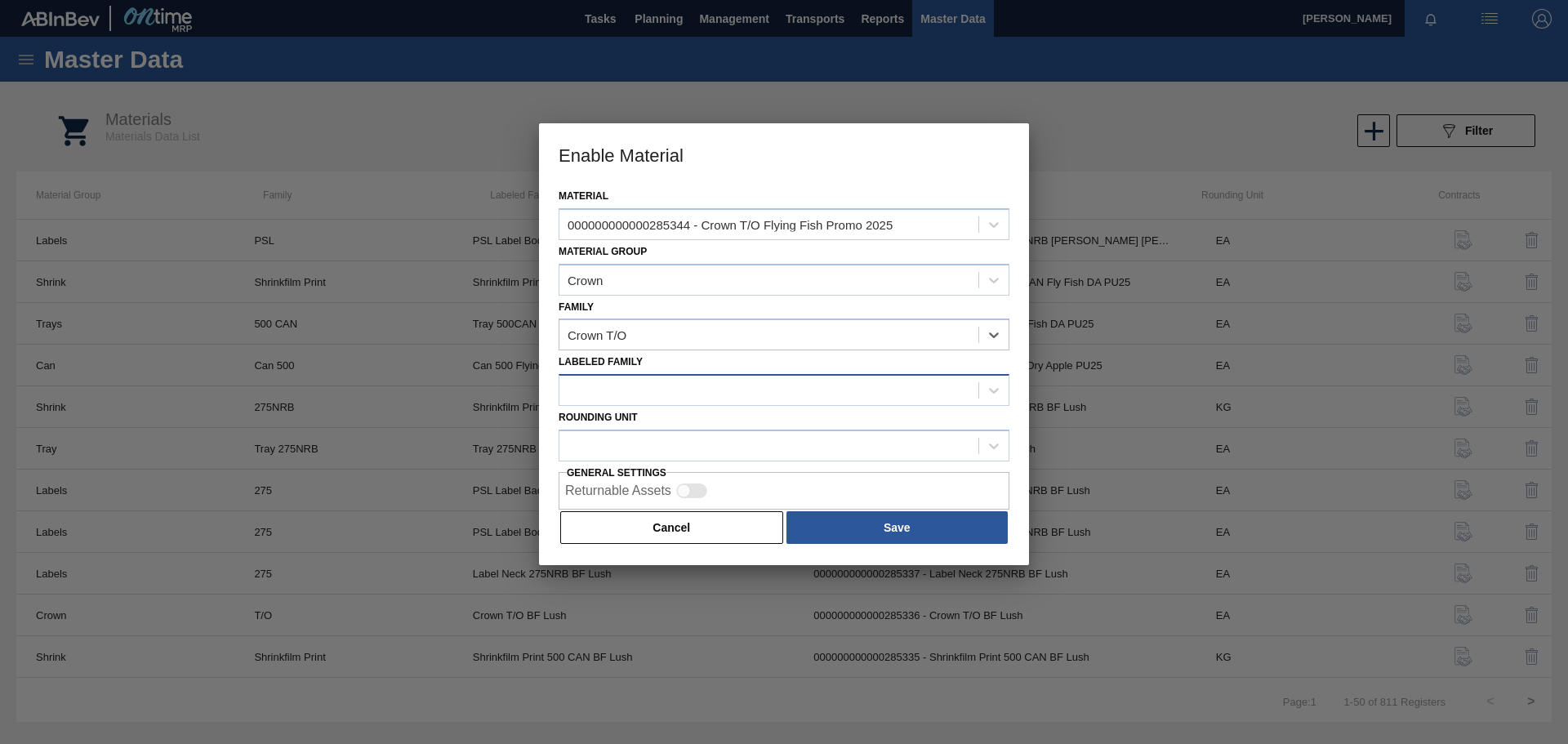
click at [624, 404] on div at bounding box center [784, 389] width 450 height 32
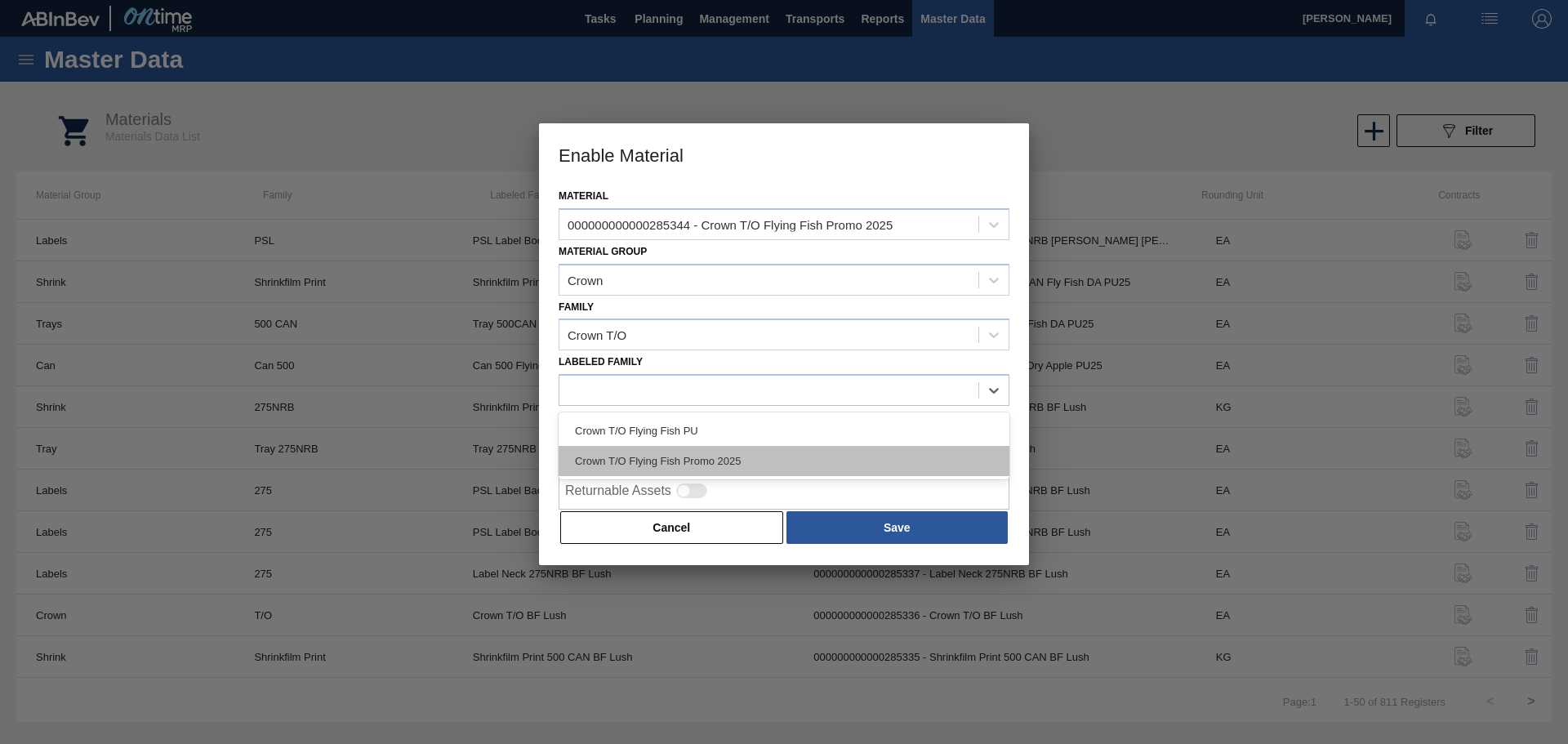
click at [647, 458] on div "Crown T/O Flying Fish Promo 2025" at bounding box center [784, 461] width 450 height 31
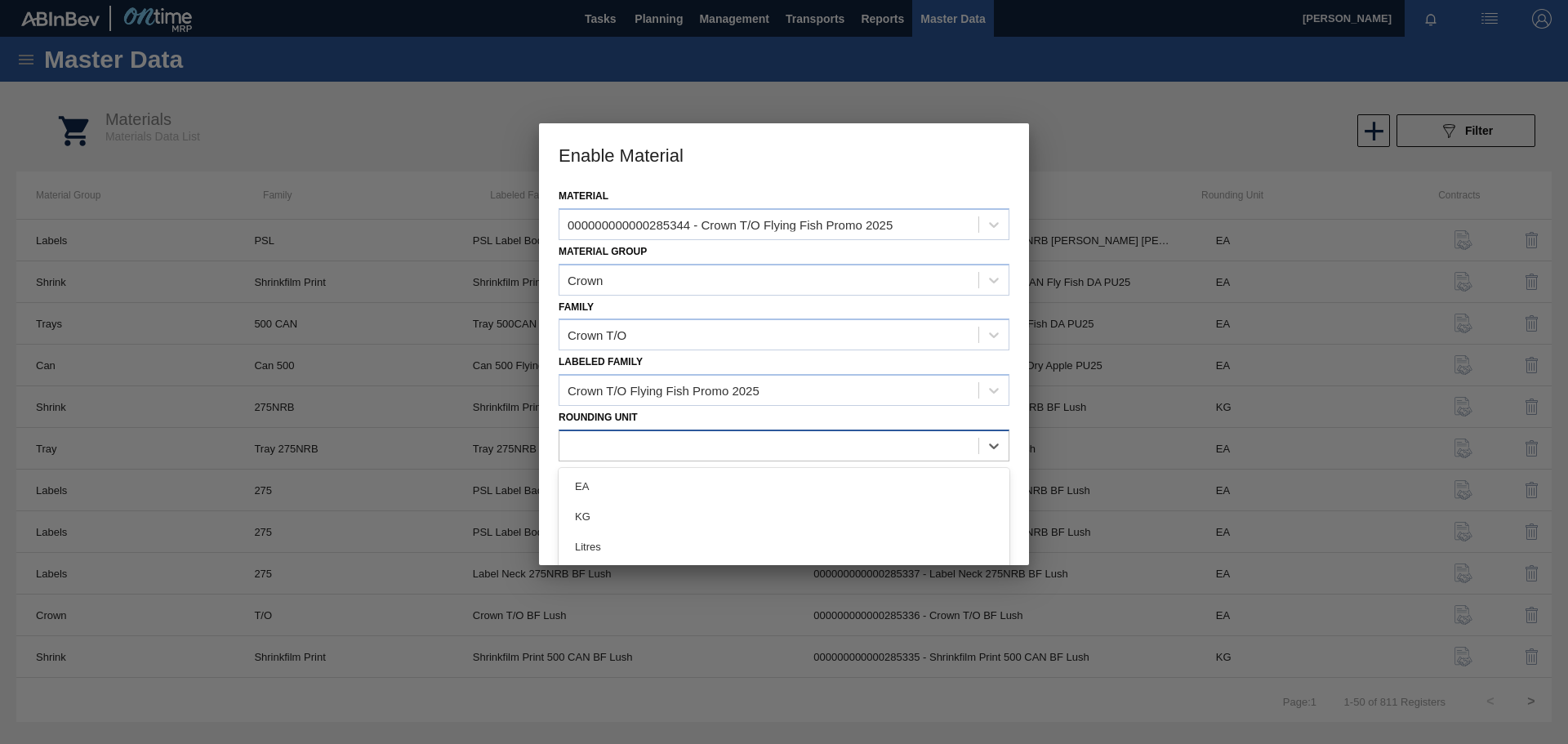
click at [619, 451] on div at bounding box center [769, 445] width 419 height 24
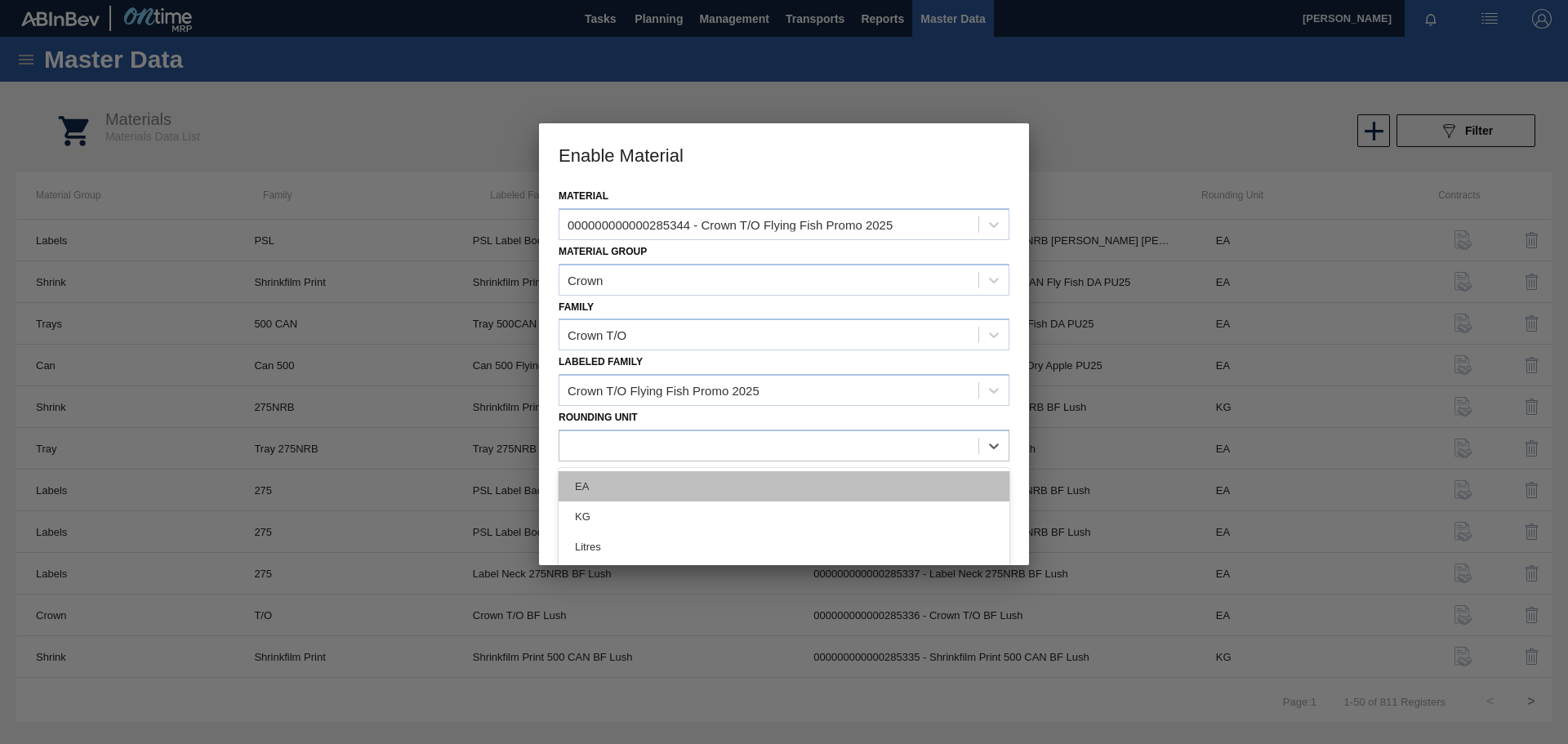
click at [591, 489] on div "EA" at bounding box center [784, 487] width 450 height 31
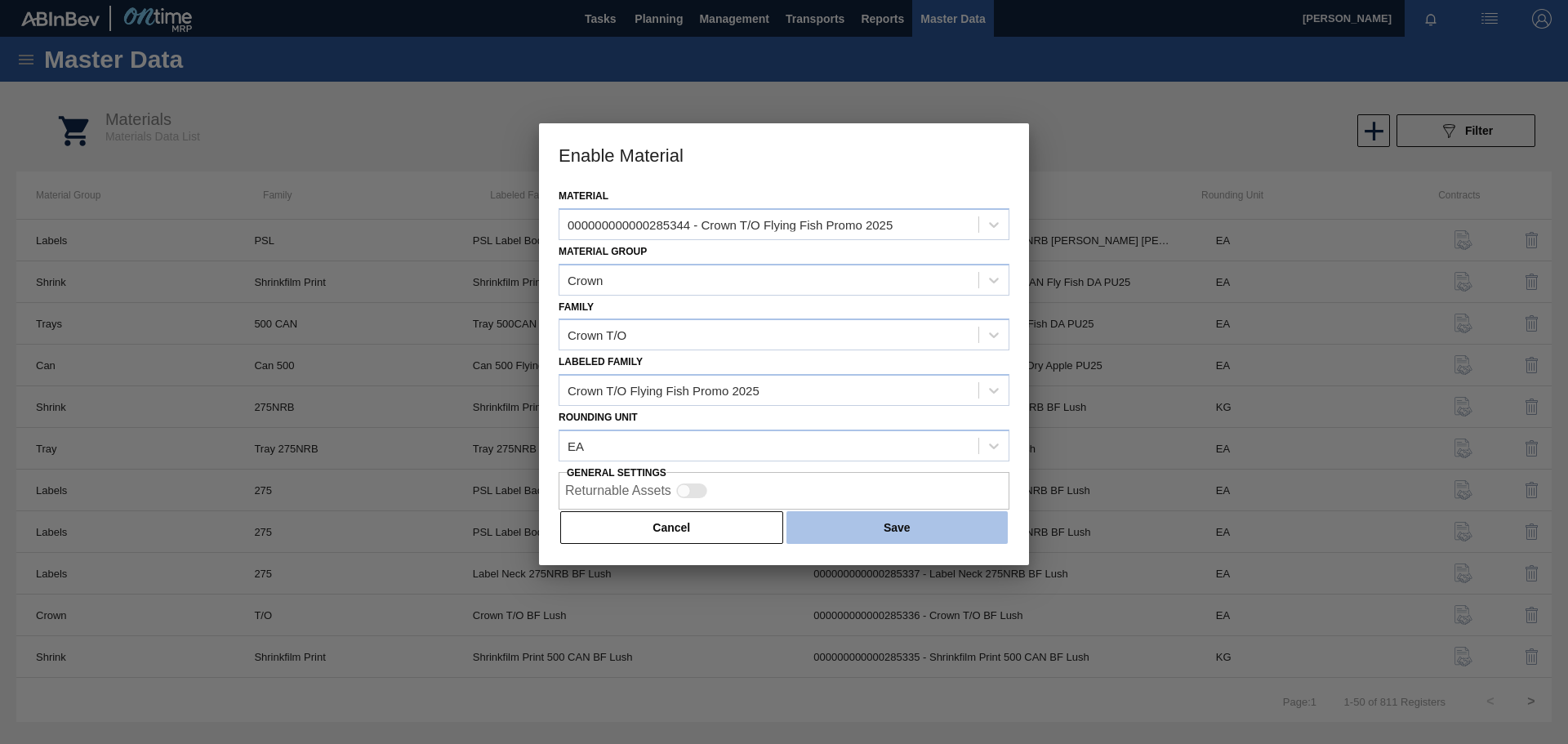
click at [908, 530] on button "Save" at bounding box center [896, 527] width 221 height 33
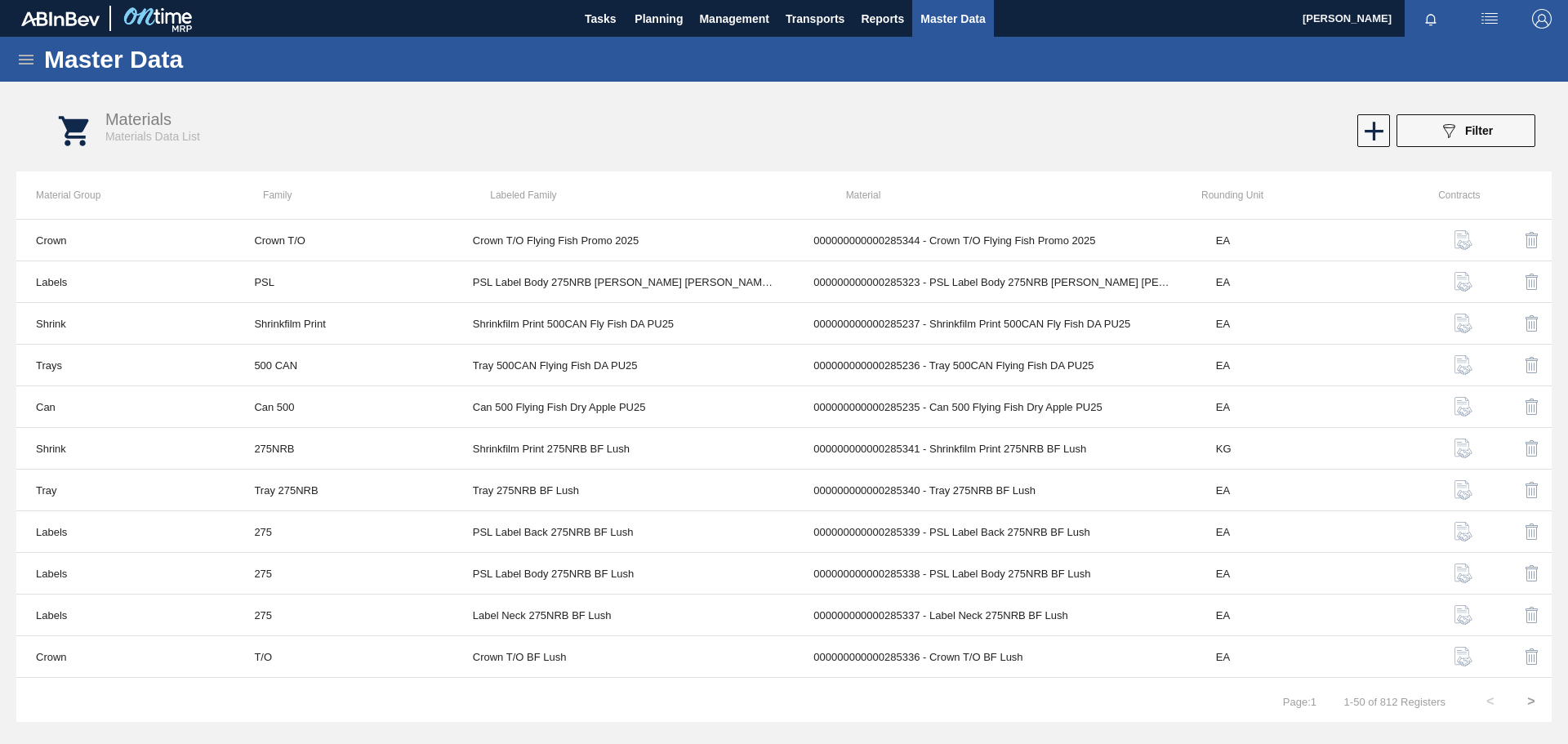
click at [23, 58] on icon at bounding box center [26, 59] width 19 height 19
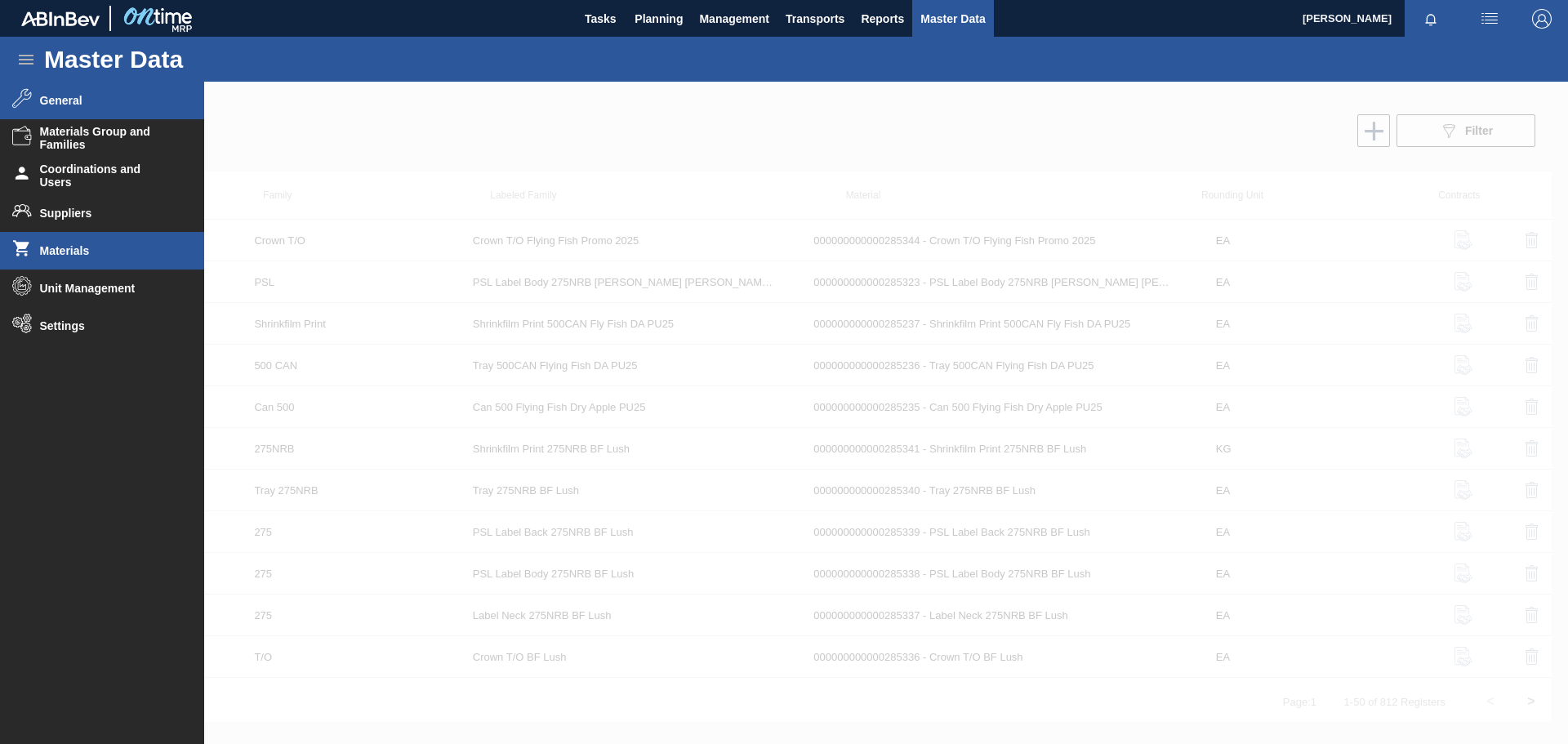
click at [70, 104] on span "General" at bounding box center [107, 101] width 135 height 13
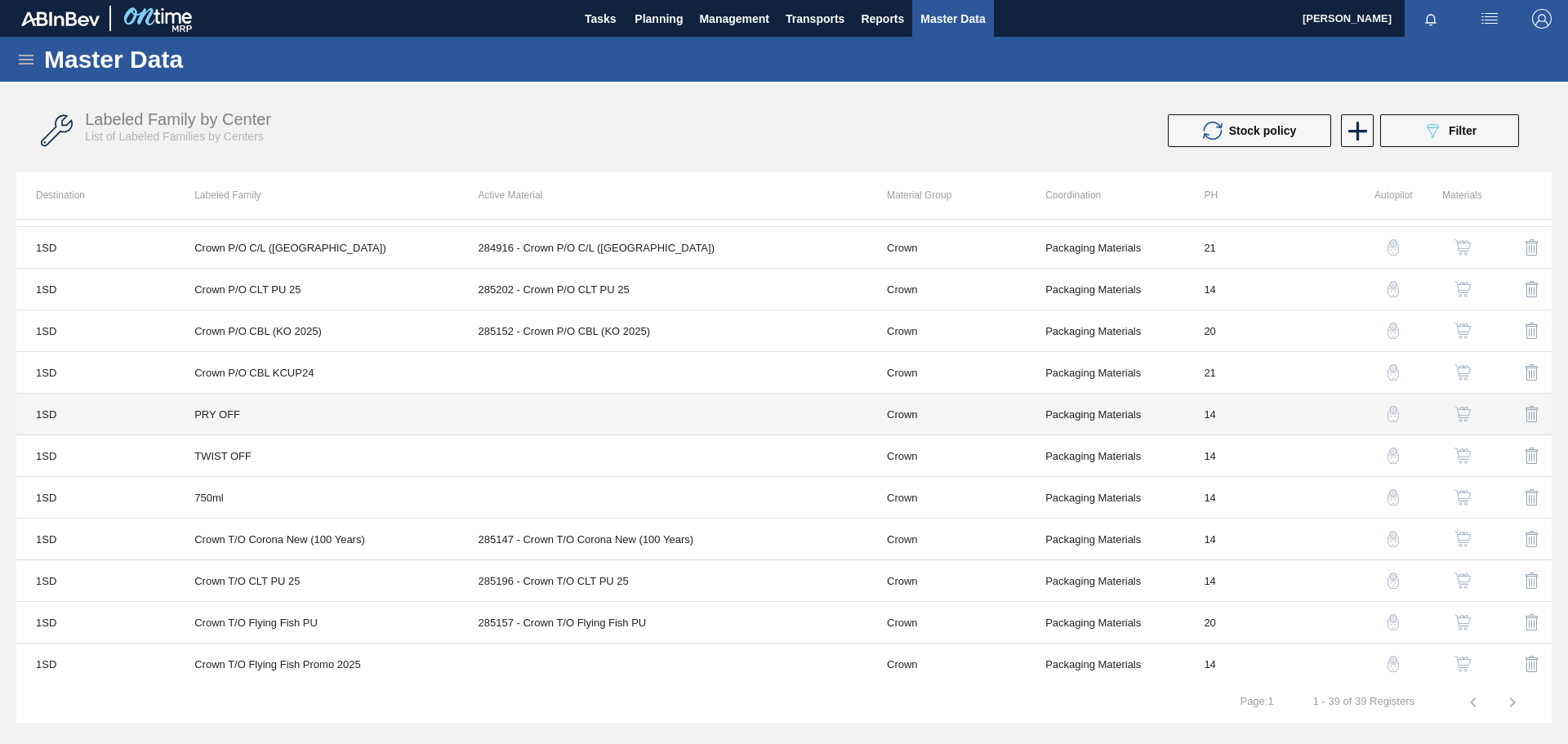
scroll to position [1162, 0]
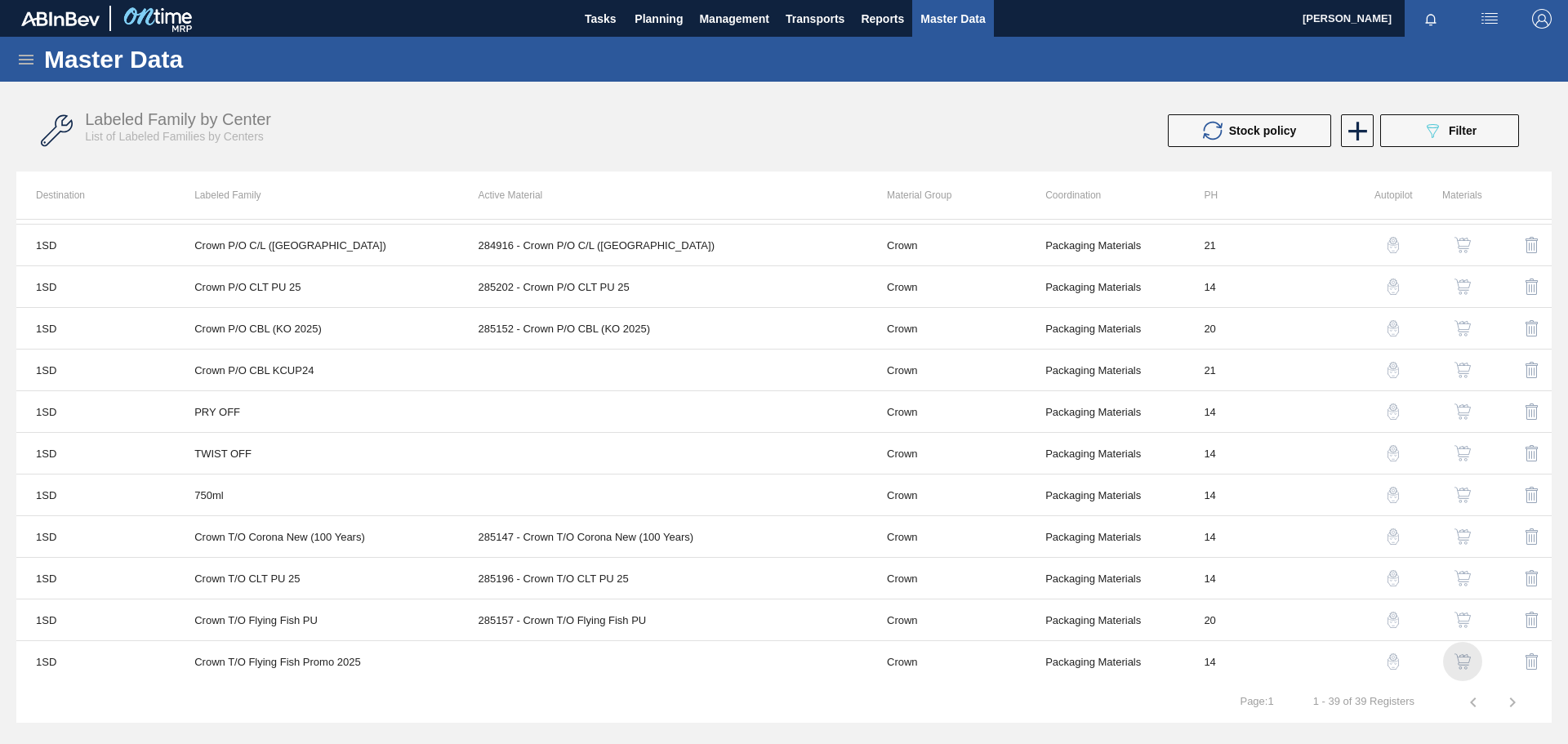
click at [1463, 660] on img "button" at bounding box center [1462, 662] width 16 height 16
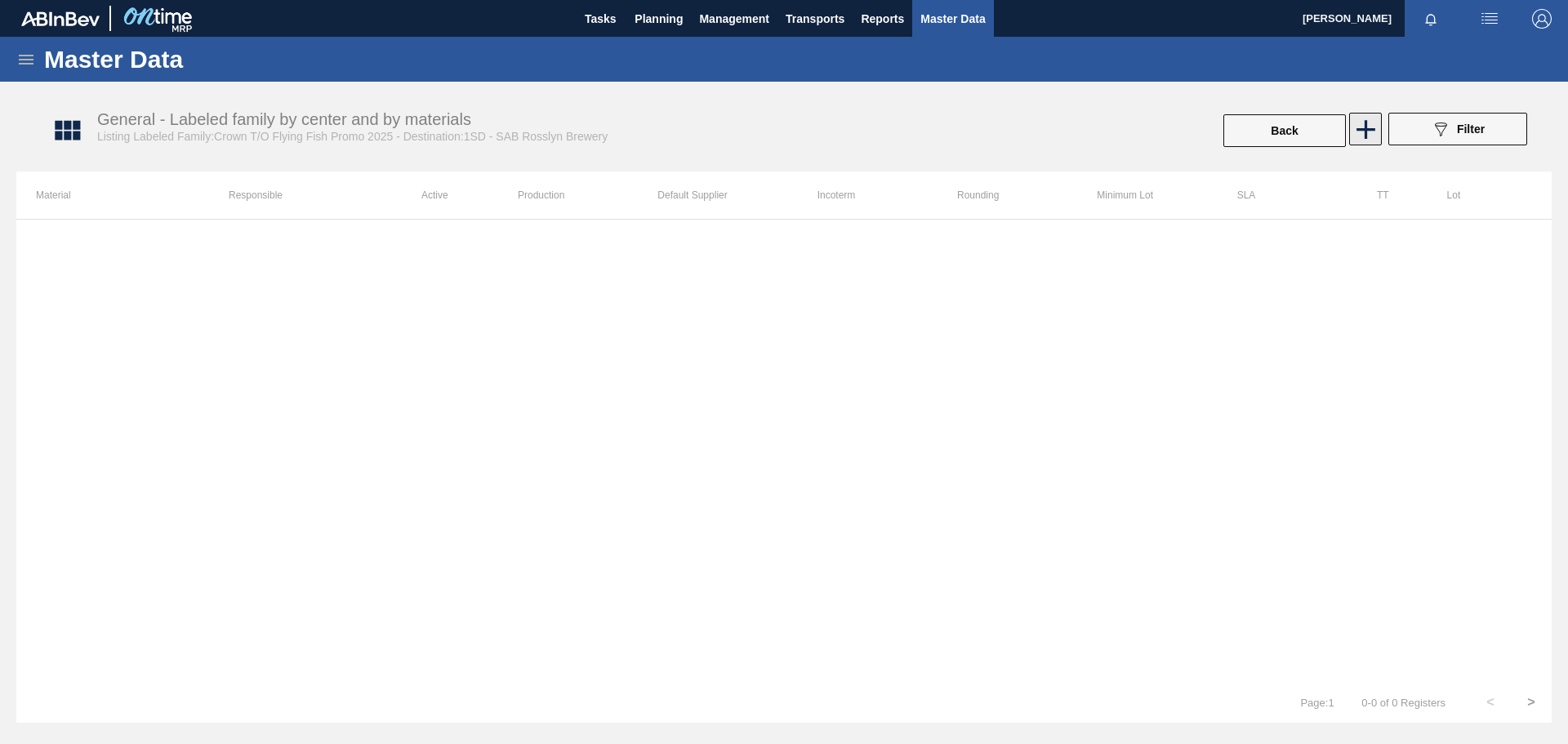
click at [1366, 135] on icon at bounding box center [1366, 129] width 19 height 19
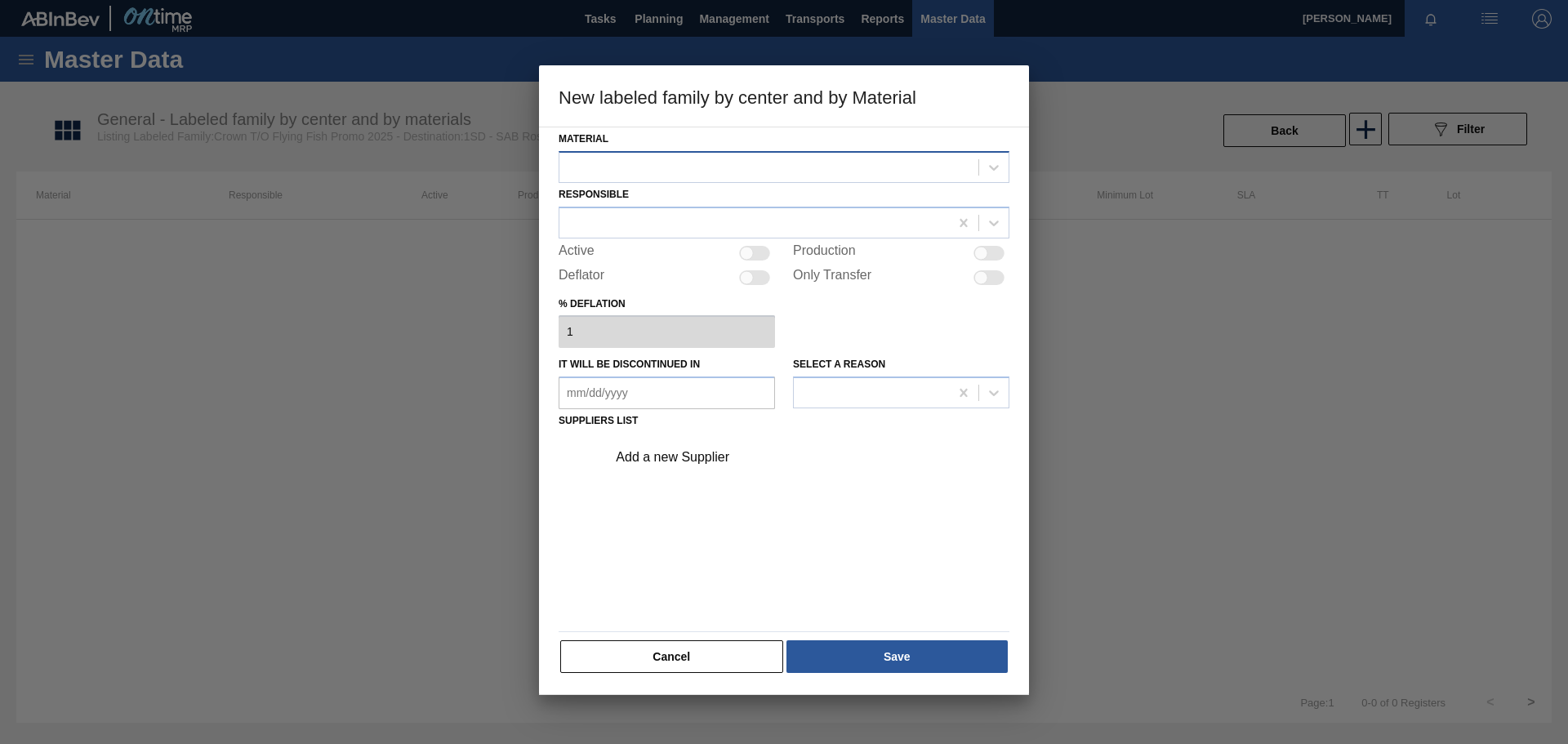
click at [682, 171] on div at bounding box center [769, 167] width 419 height 24
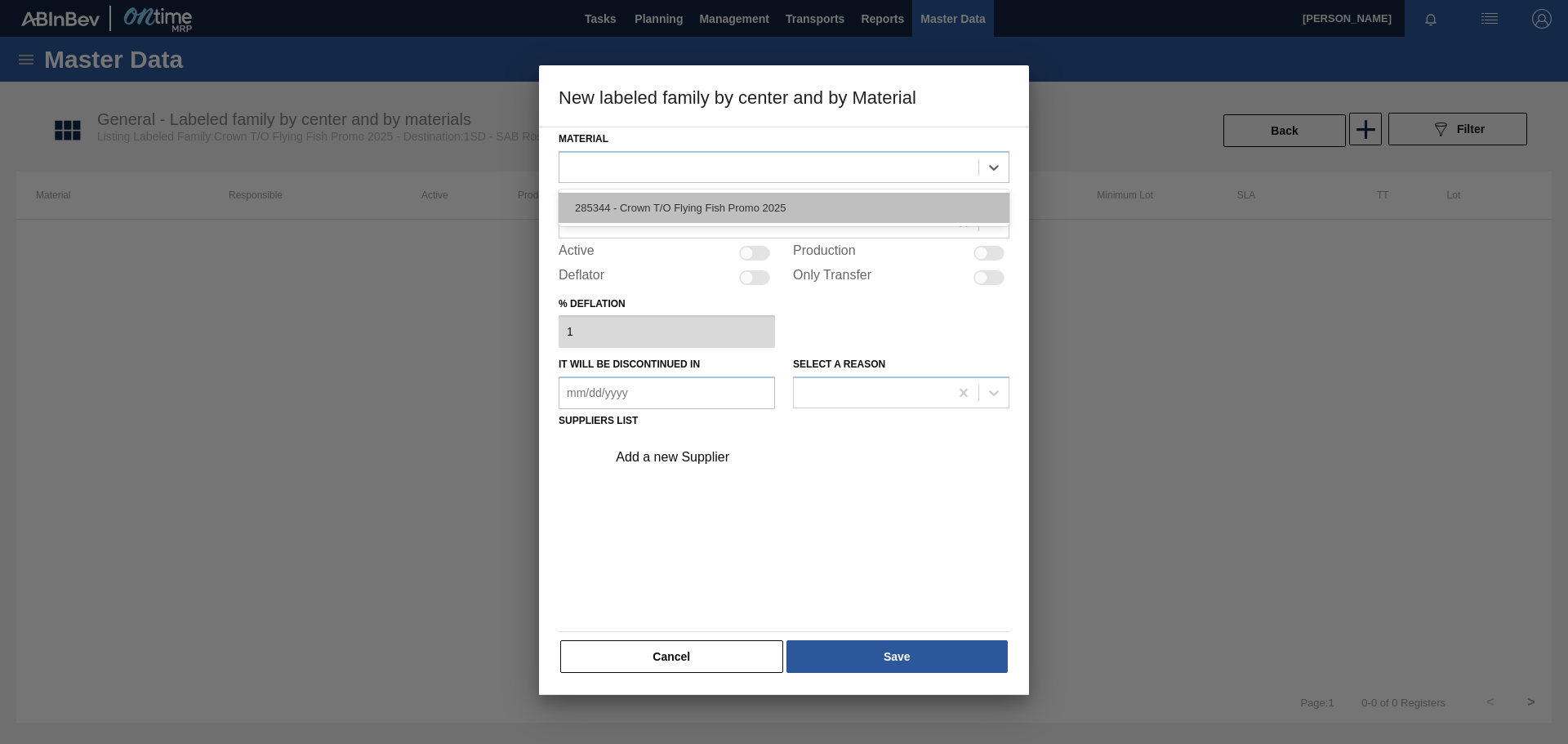
click at [677, 207] on div "285344 - Crown T/O Flying Fish Promo 2025" at bounding box center [784, 208] width 450 height 31
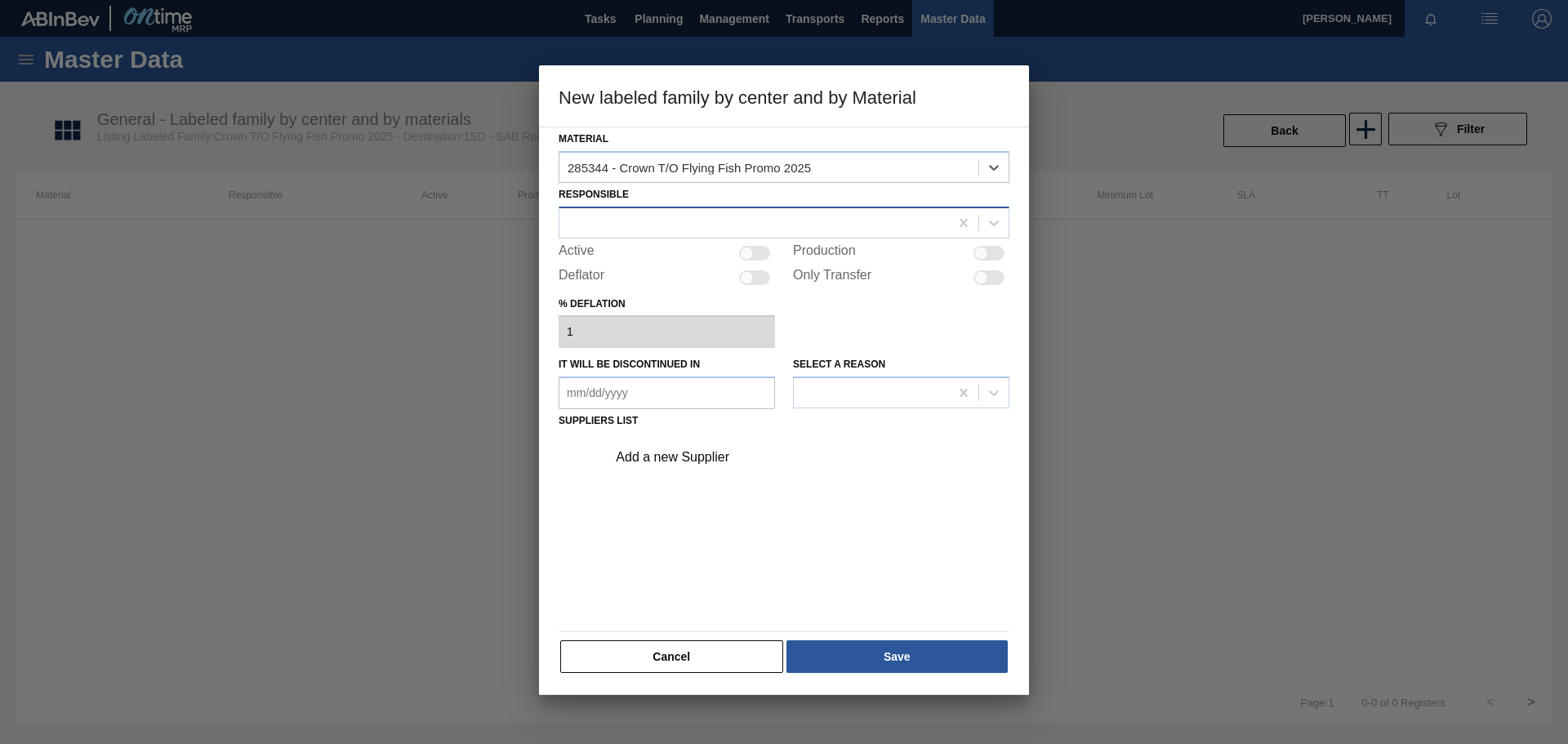
click at [617, 221] on div at bounding box center [754, 222] width 389 height 24
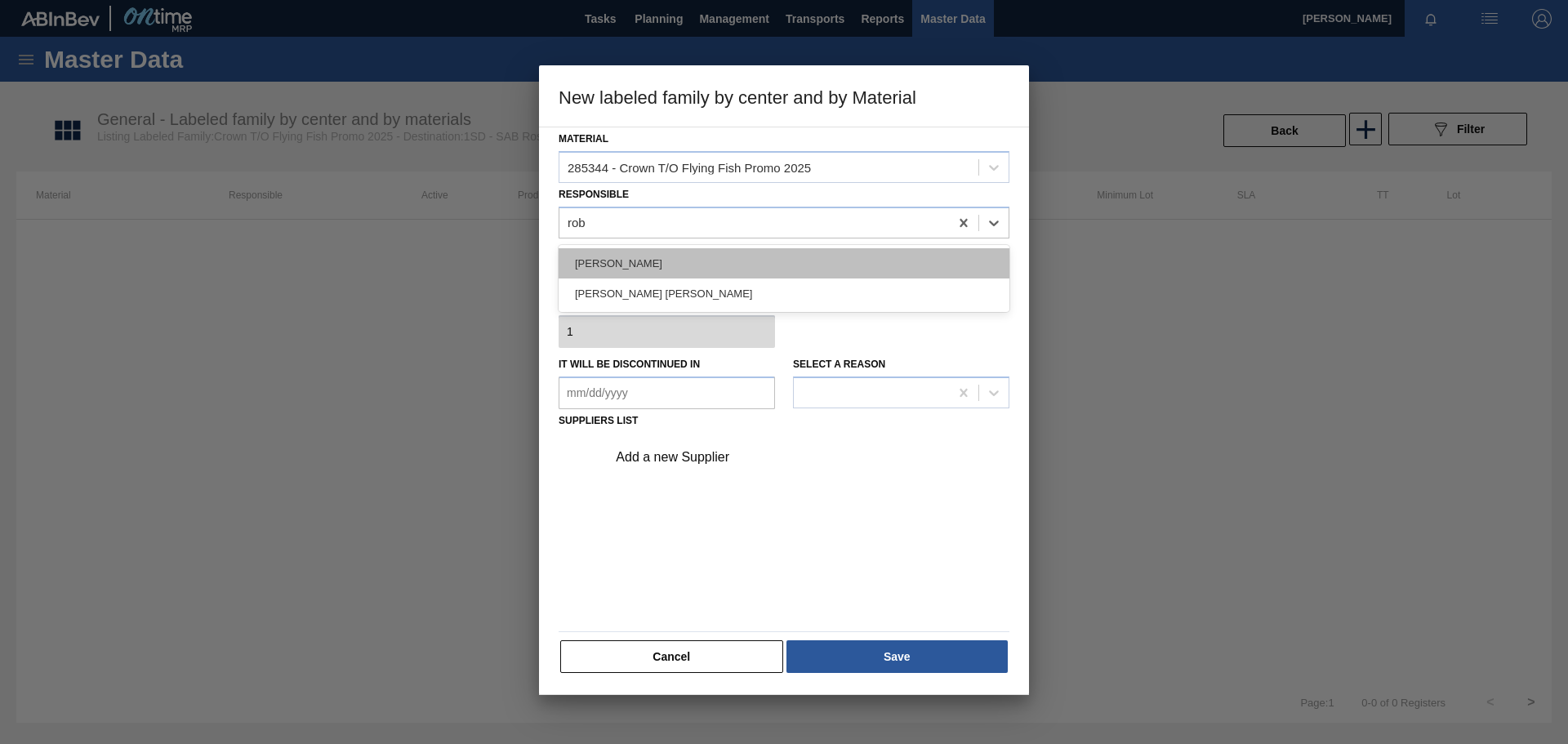
type input "[PERSON_NAME]"
click at [626, 257] on div "[PERSON_NAME]" at bounding box center [784, 264] width 450 height 31
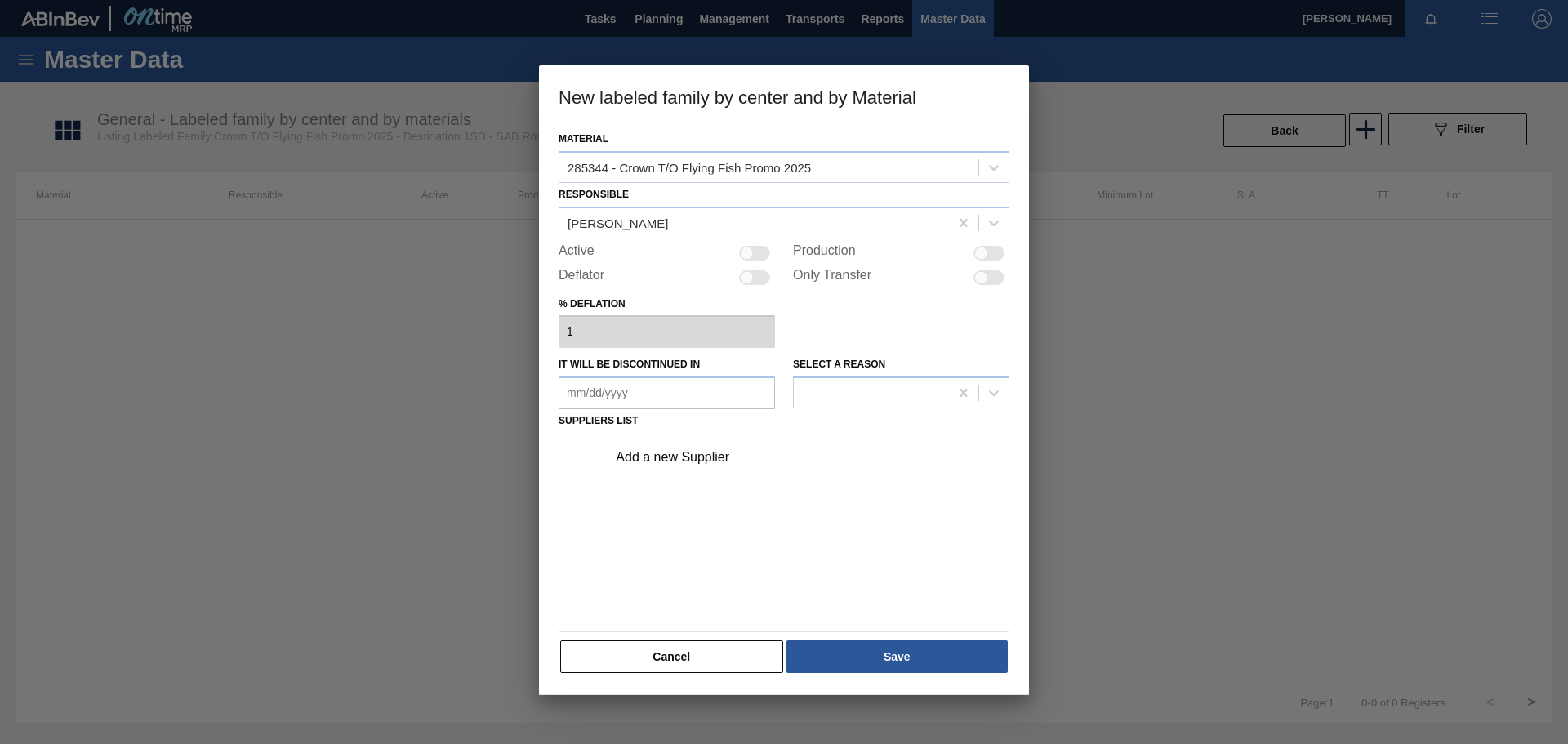
click at [760, 251] on div at bounding box center [754, 252] width 31 height 14
checkbox input "true"
click at [674, 455] on div "Add a new Supplier" at bounding box center [775, 456] width 320 height 14
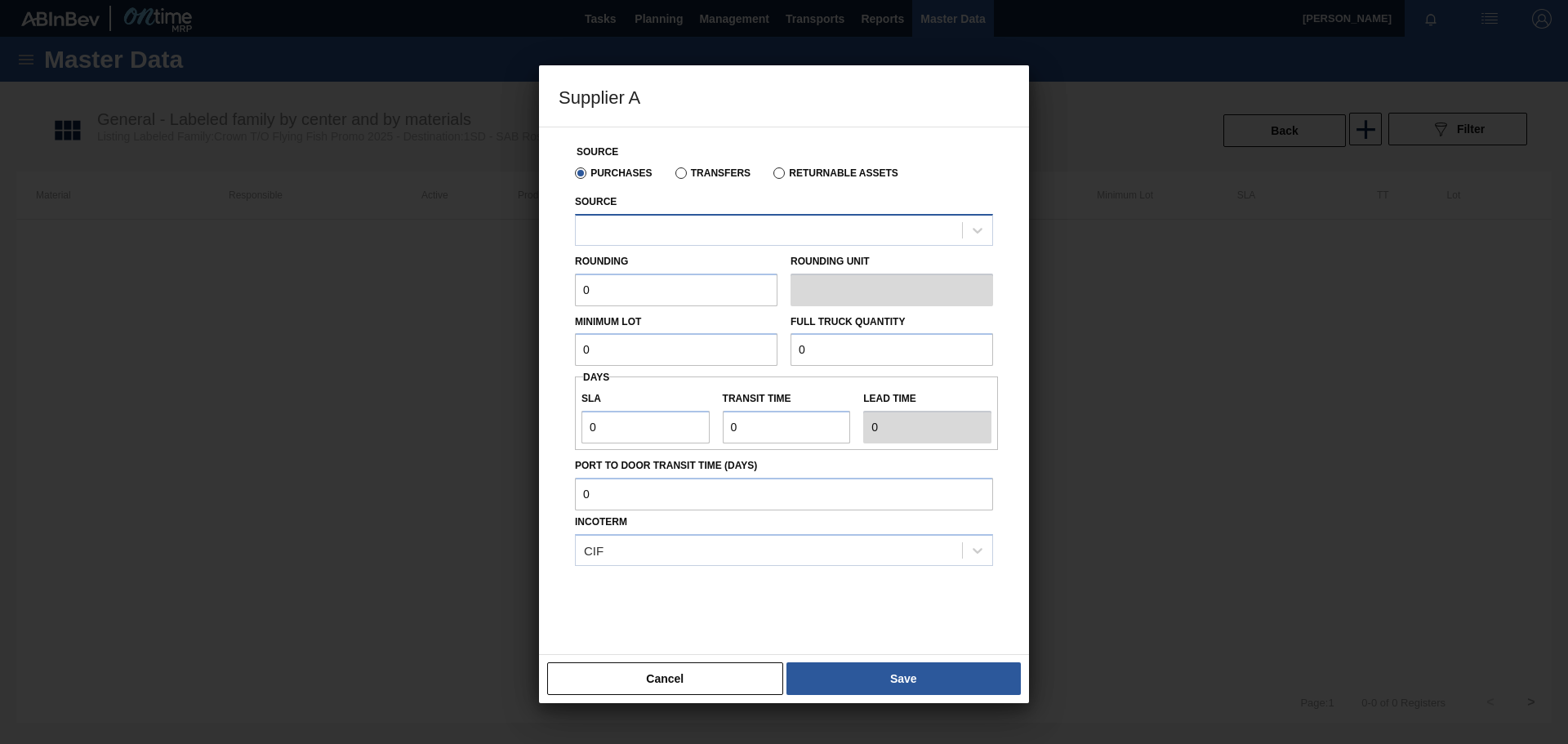
click at [621, 234] on div at bounding box center [769, 229] width 386 height 24
